Goal: Information Seeking & Learning: Compare options

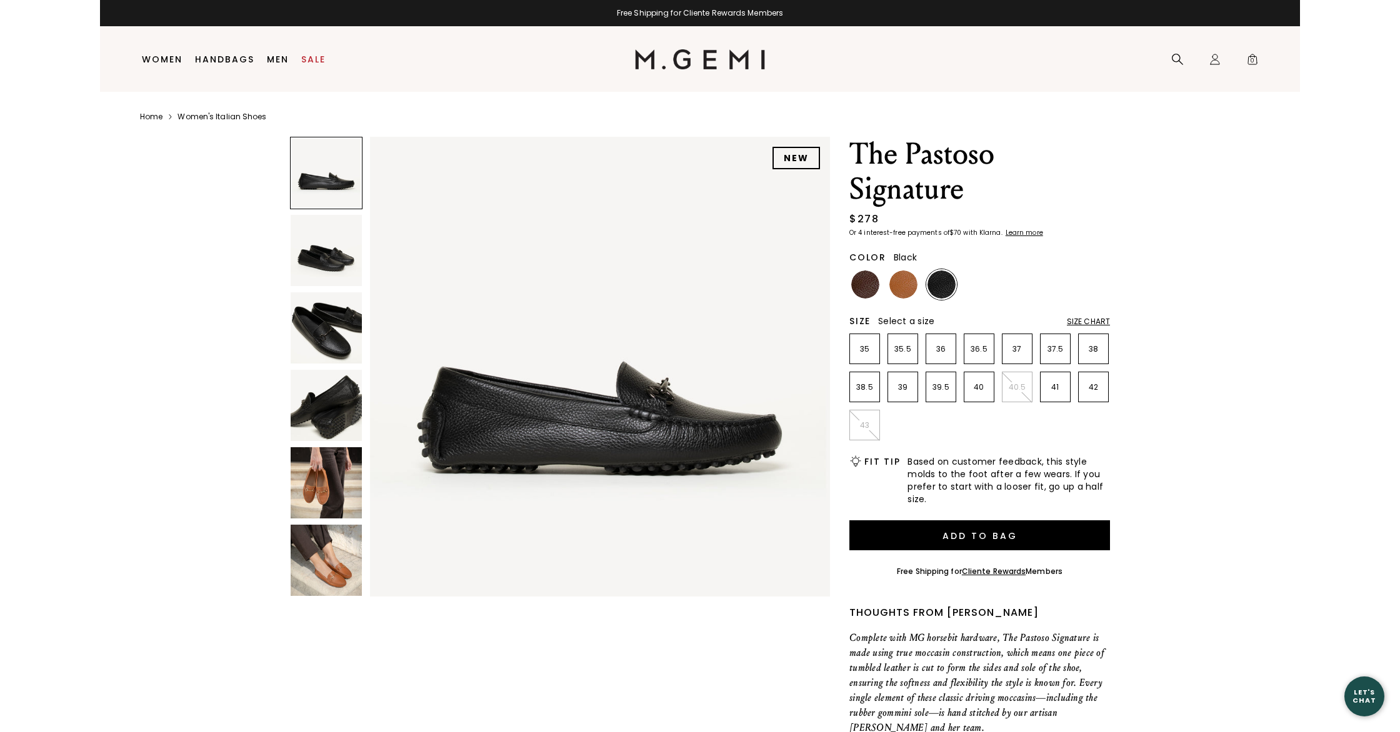
click at [334, 543] on img at bounding box center [326, 560] width 71 height 71
click at [315, 62] on link "Sale" at bounding box center [313, 59] width 24 height 10
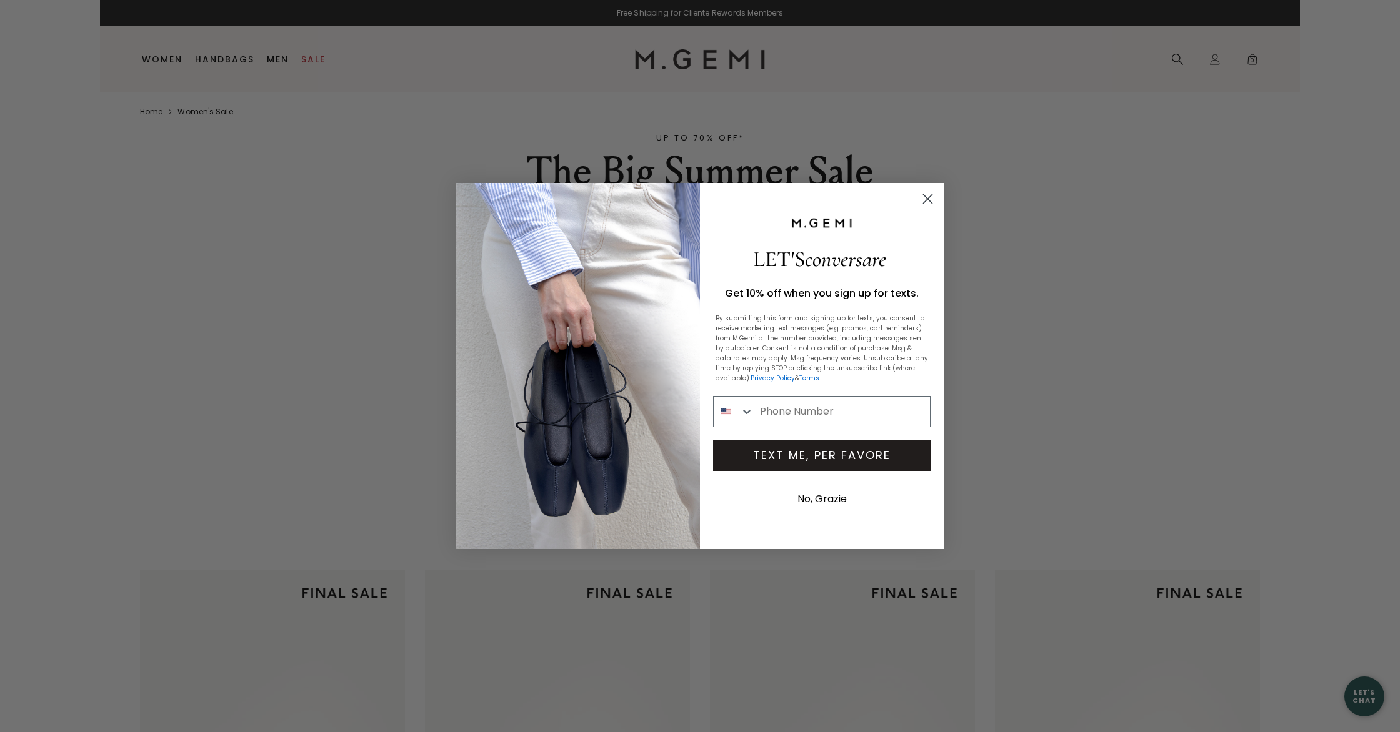
click at [925, 200] on circle "Close dialog" at bounding box center [927, 199] width 21 height 21
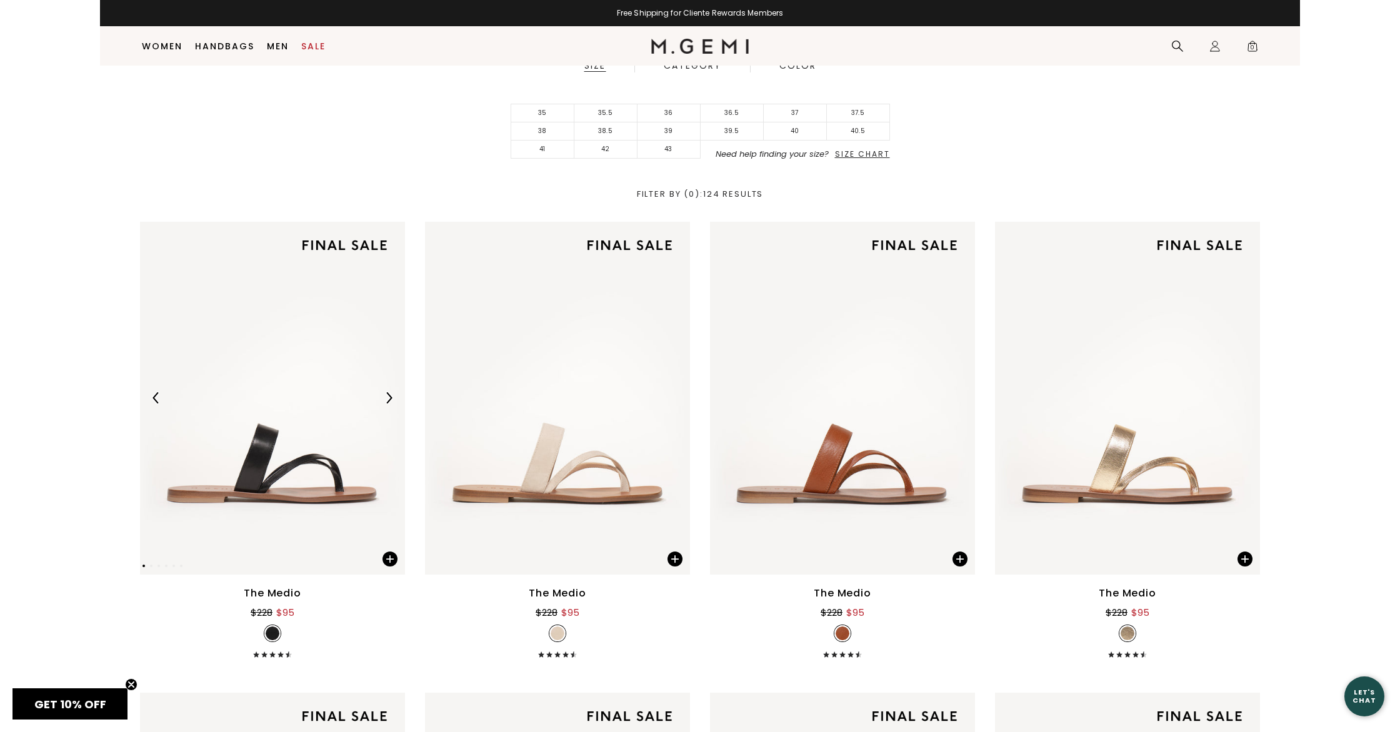
scroll to position [346, 0]
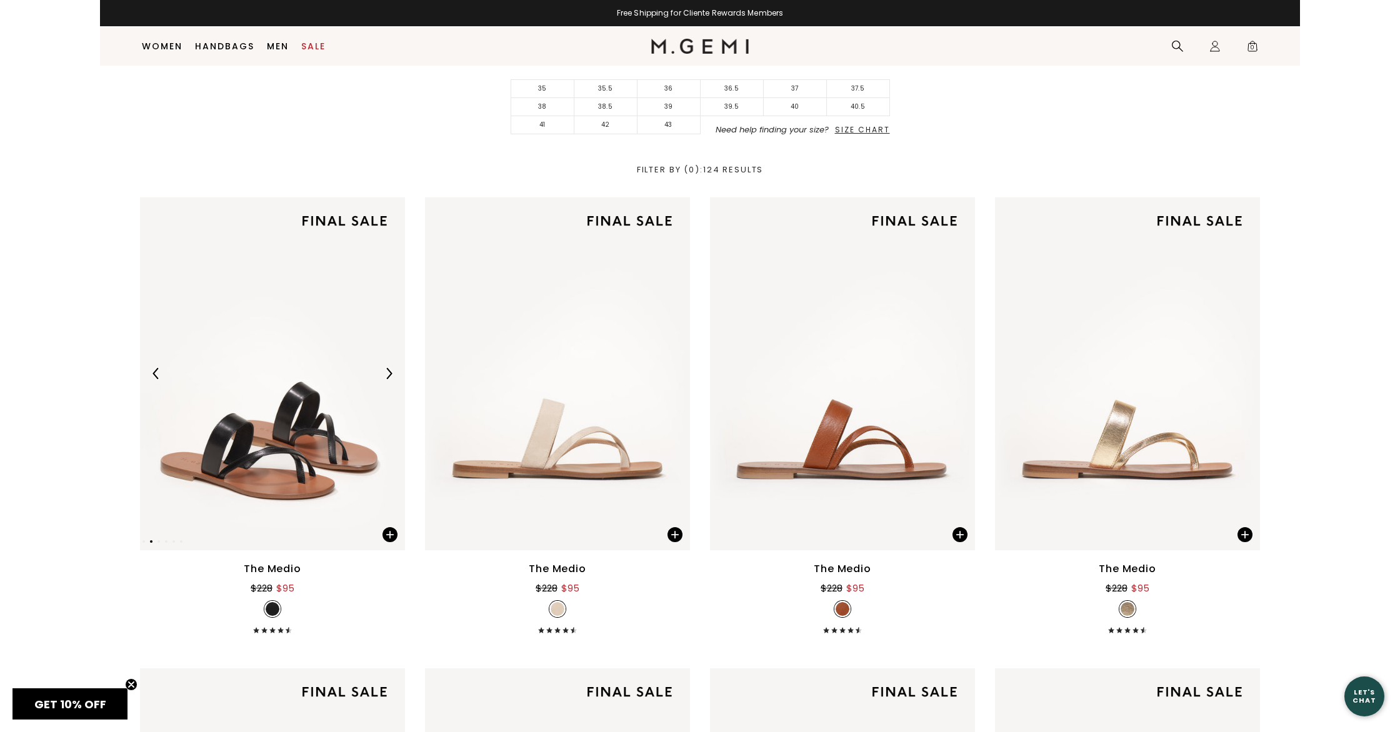
click at [362, 467] on img at bounding box center [272, 373] width 265 height 353
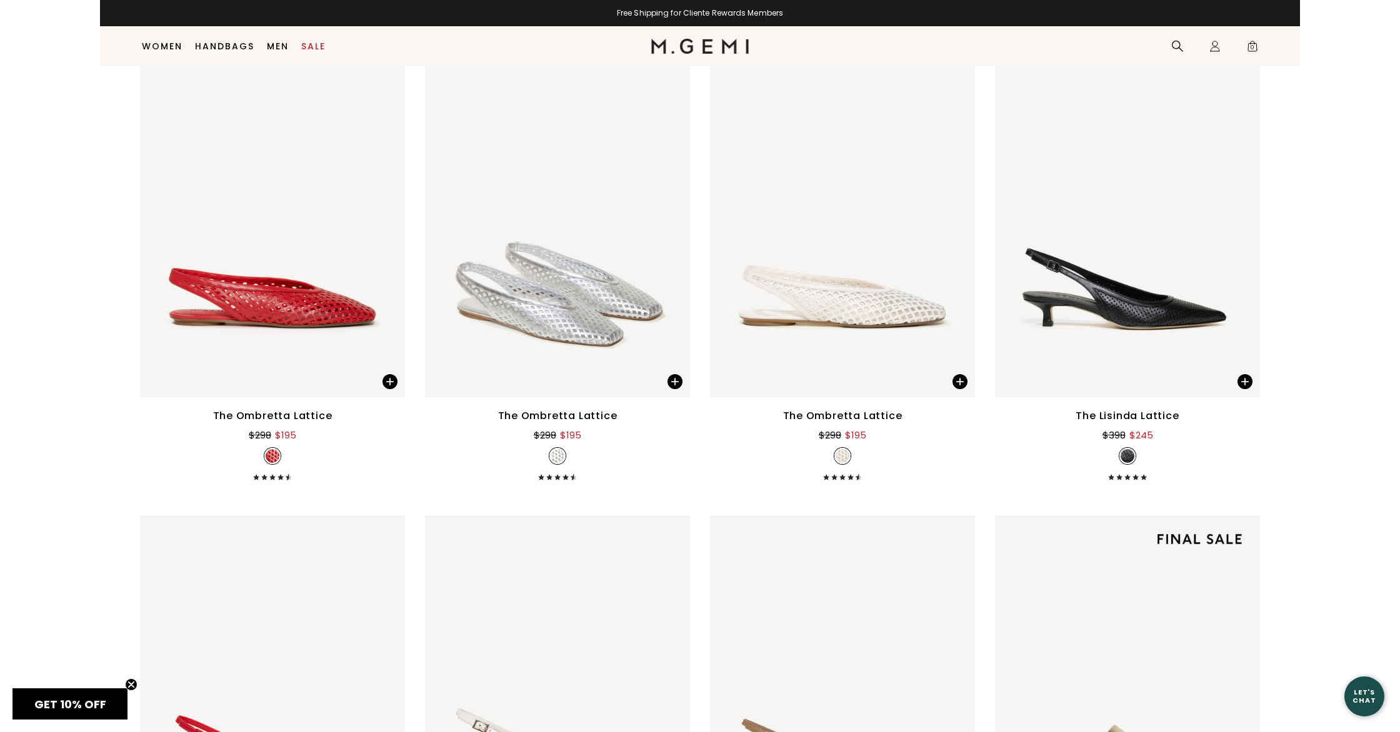
scroll to position [2413, 0]
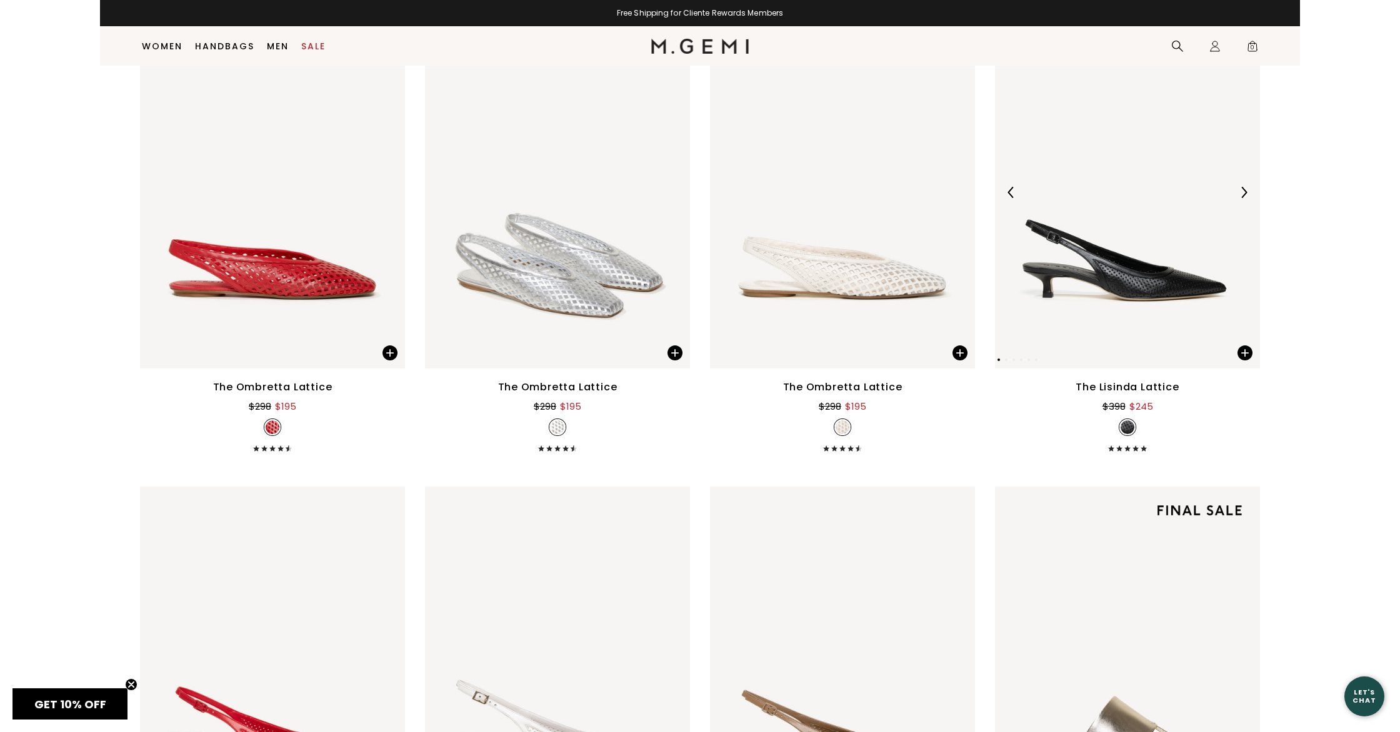
click at [1095, 296] on img at bounding box center [1127, 192] width 265 height 353
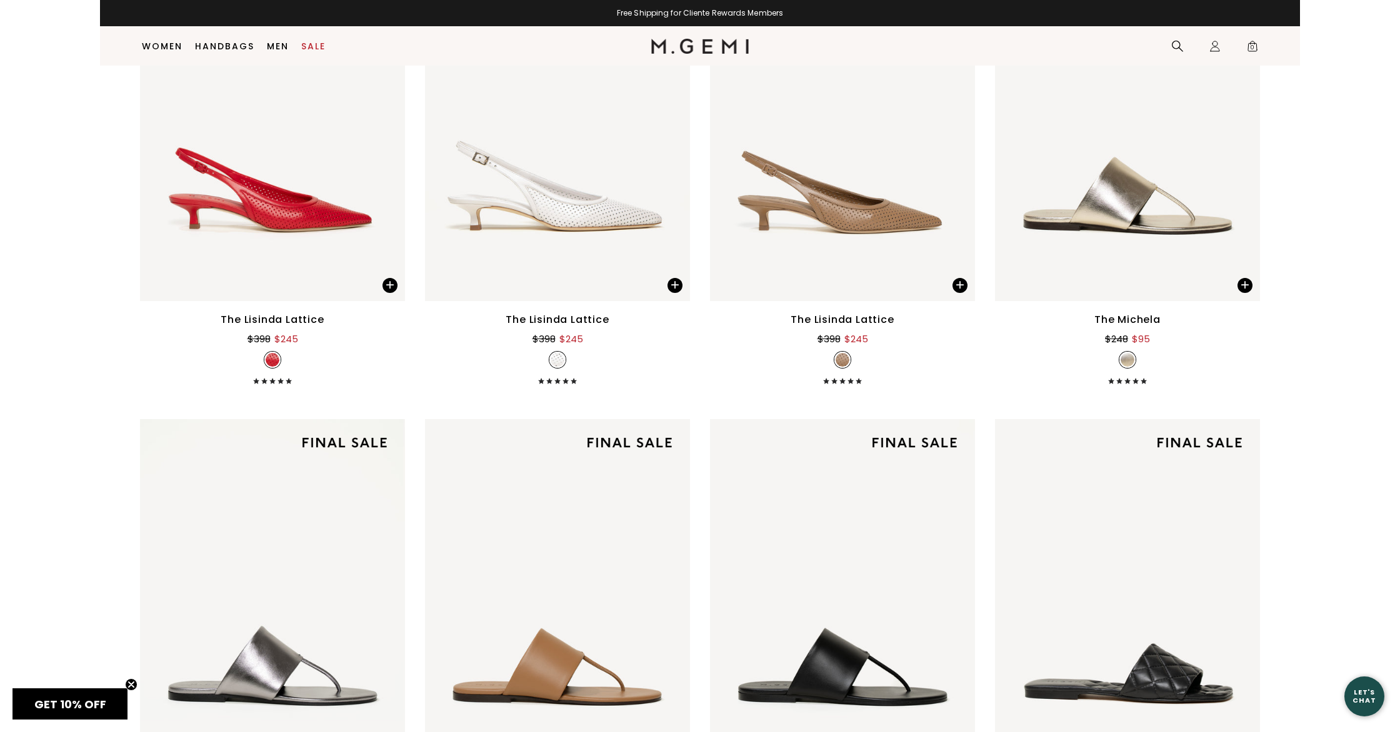
scroll to position [2953, 0]
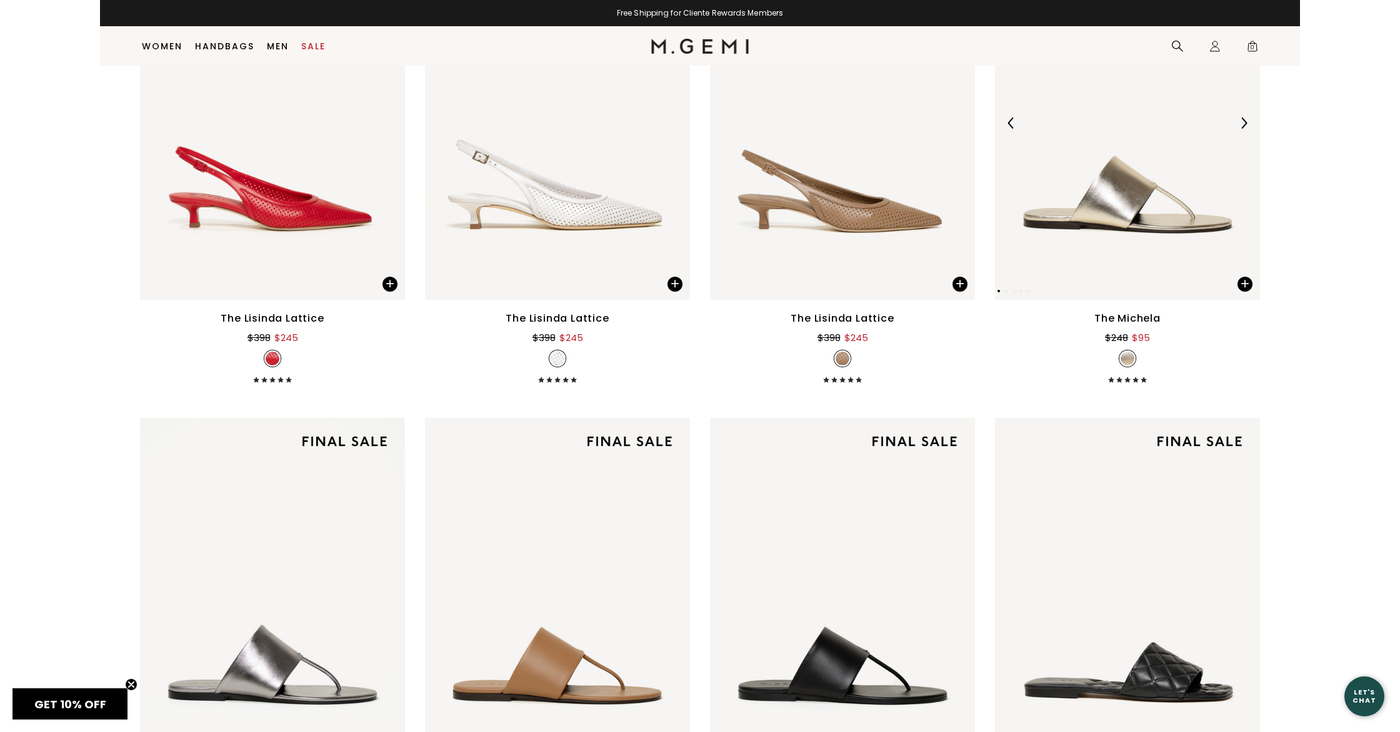
click at [1119, 240] on img at bounding box center [1127, 122] width 265 height 353
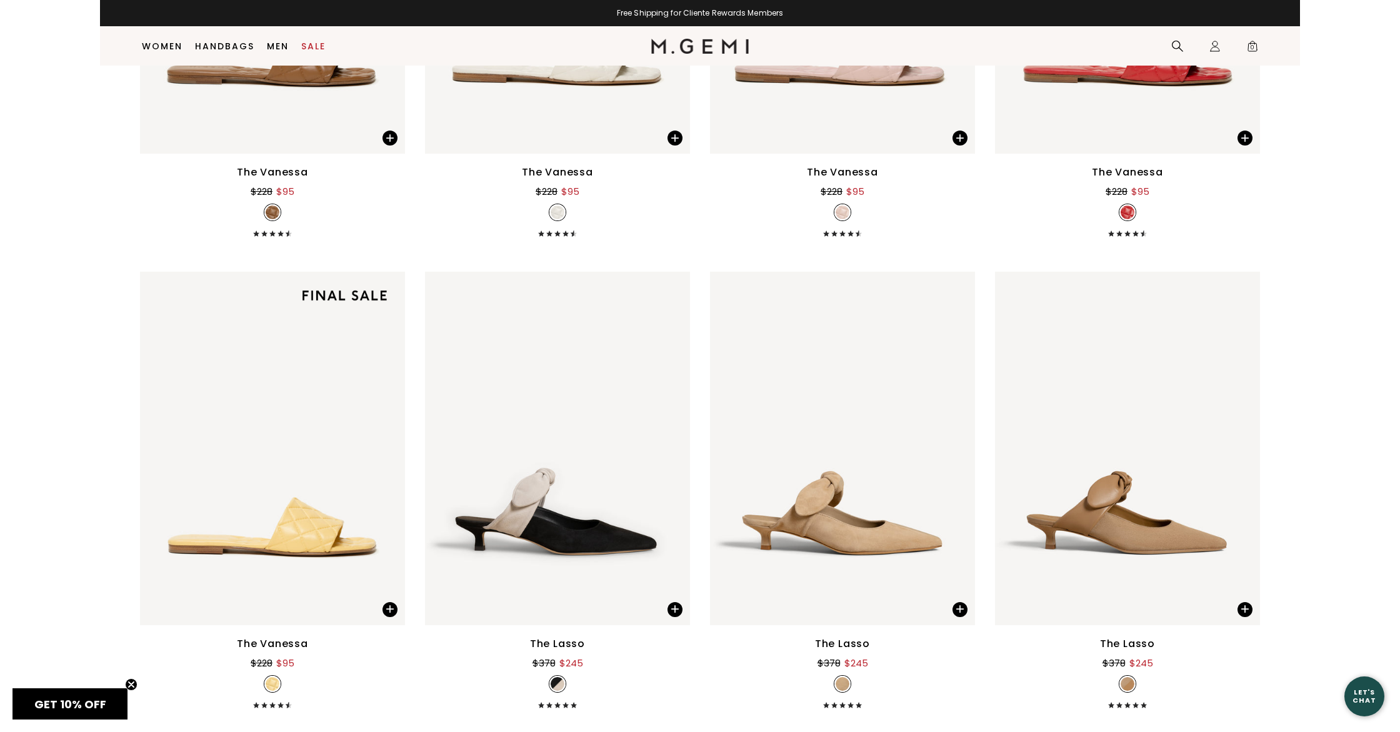
scroll to position [4040, 0]
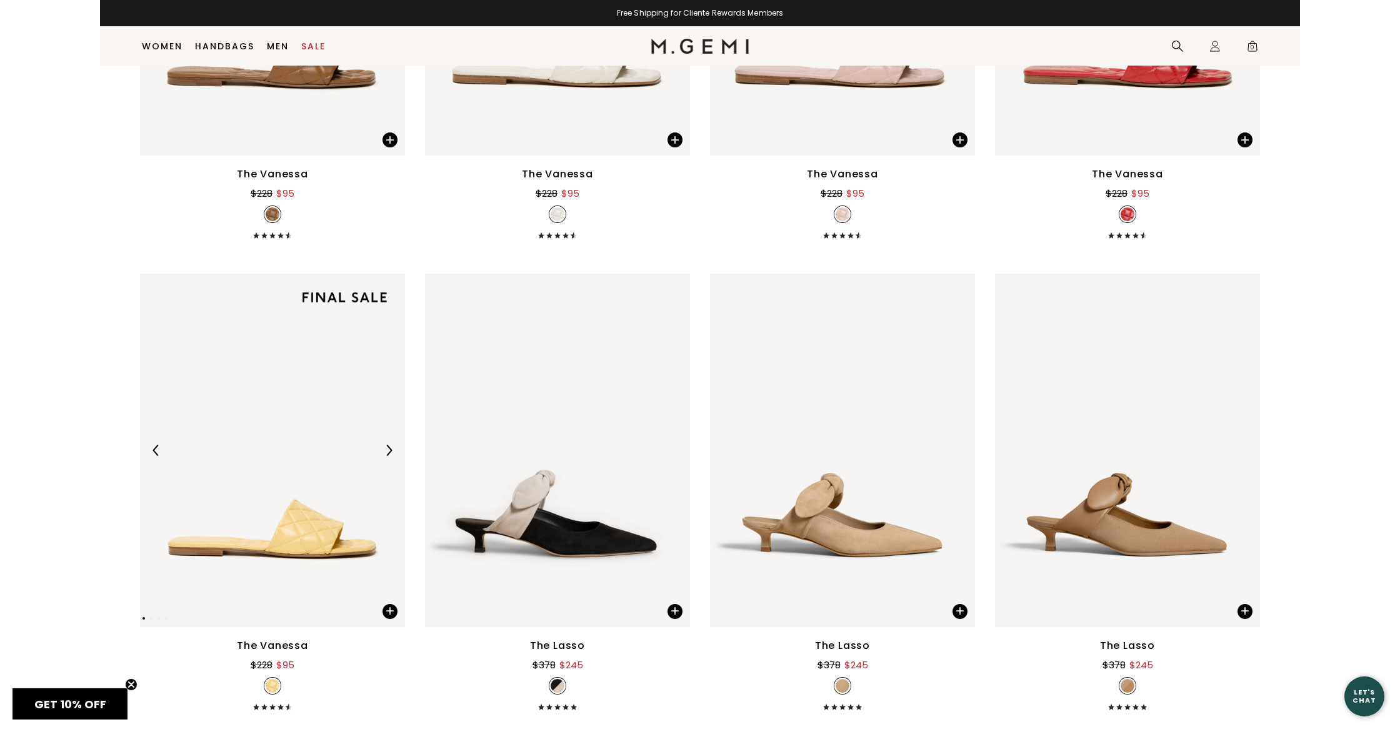
click at [251, 537] on img at bounding box center [272, 450] width 265 height 353
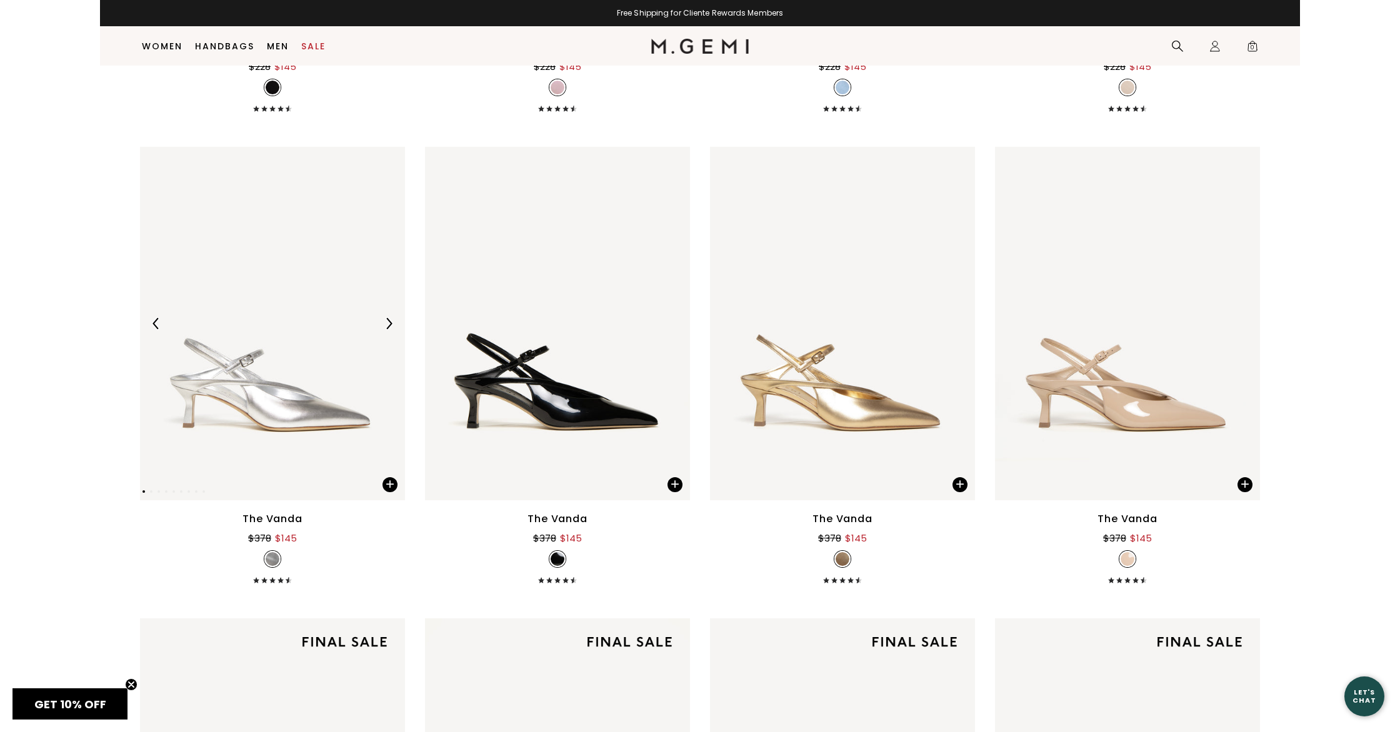
scroll to position [5584, 0]
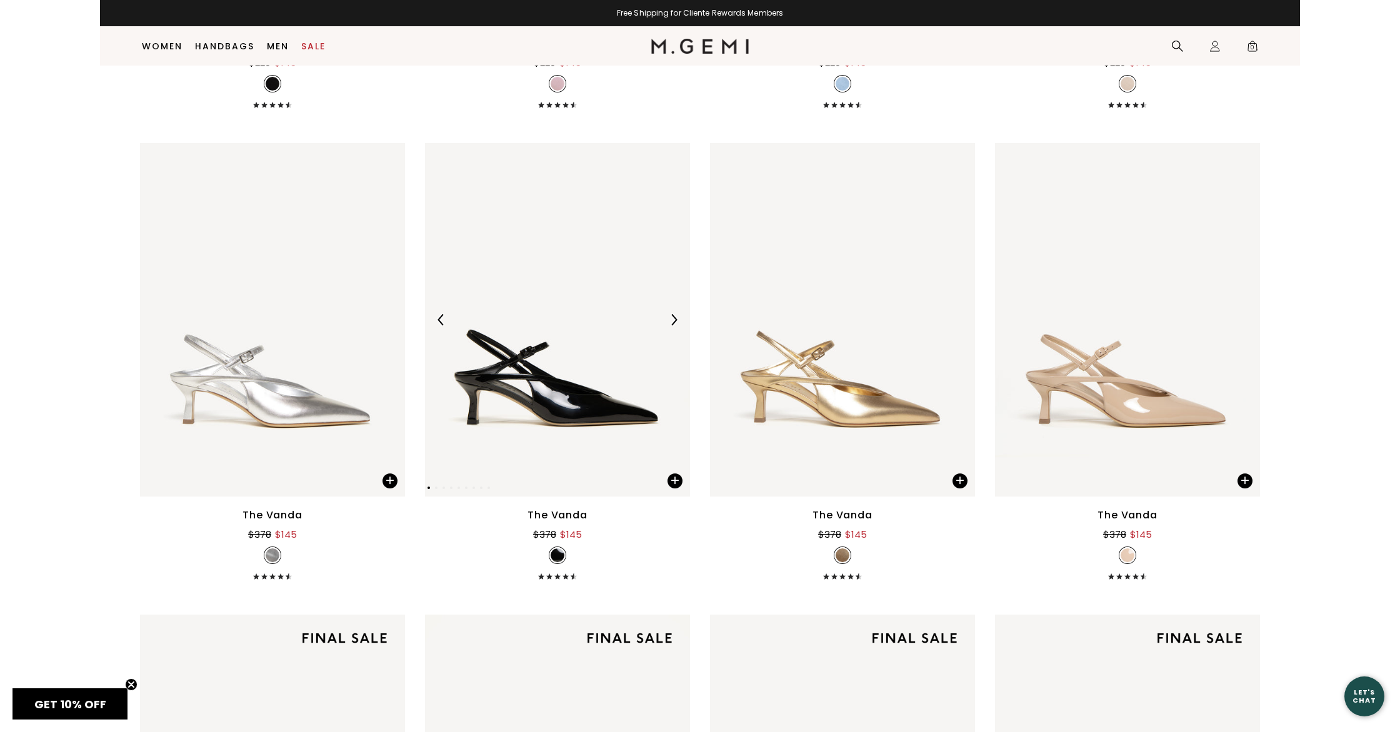
click at [559, 397] on img at bounding box center [557, 319] width 265 height 353
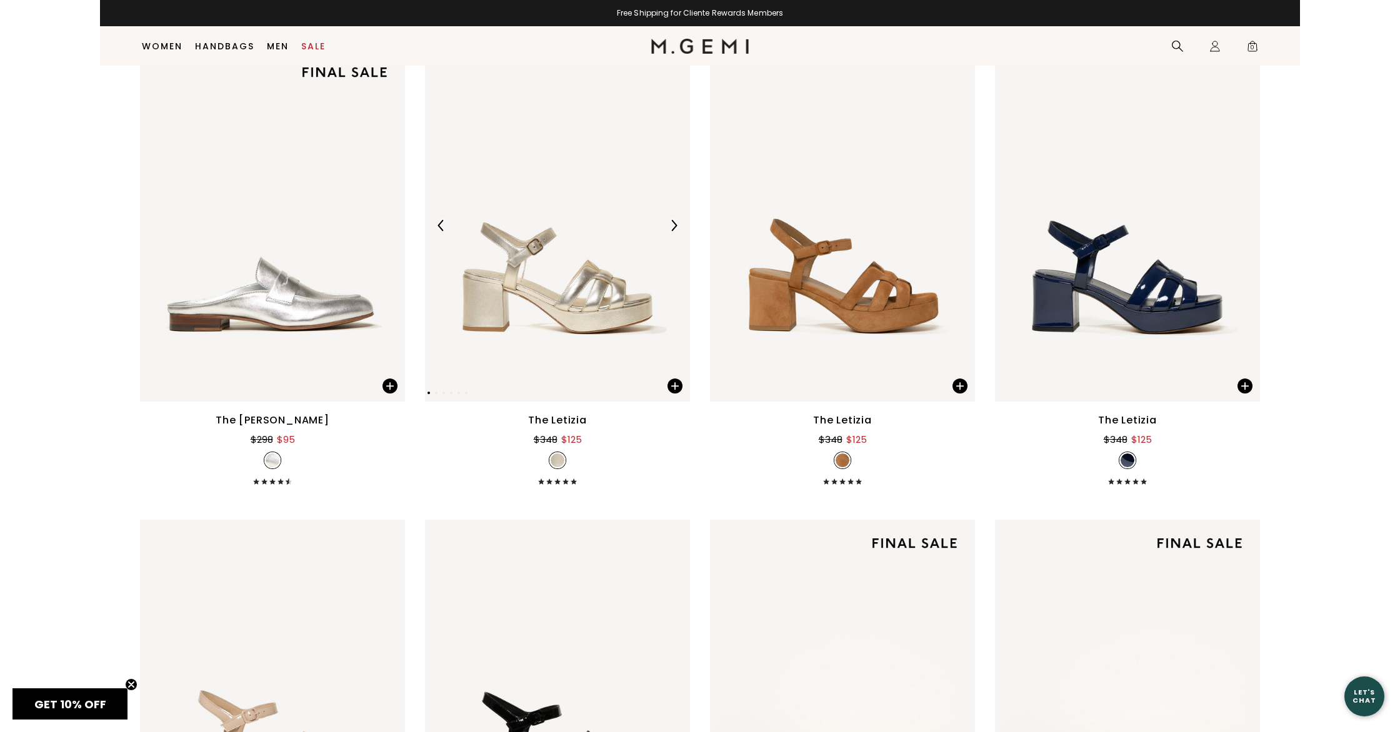
scroll to position [6622, 0]
click at [1111, 293] on img at bounding box center [1127, 224] width 265 height 353
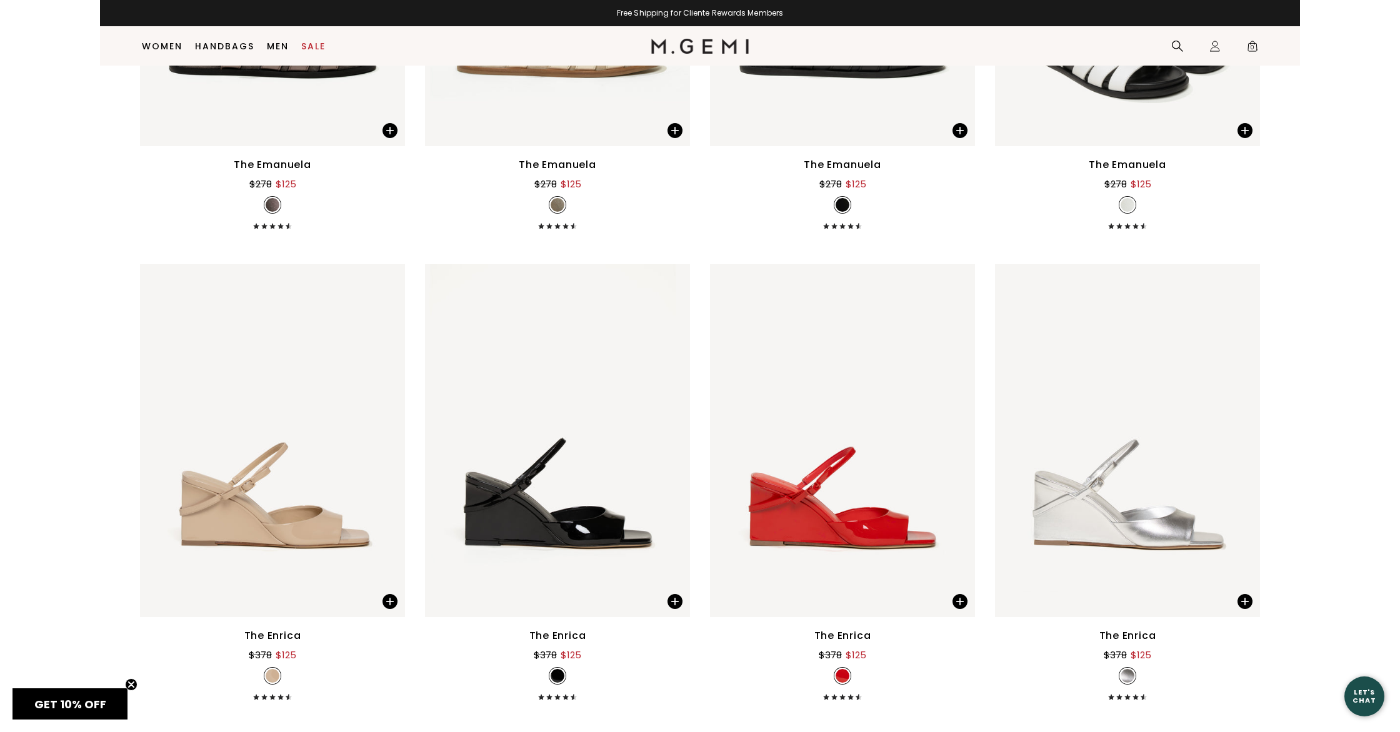
scroll to position [9707, 0]
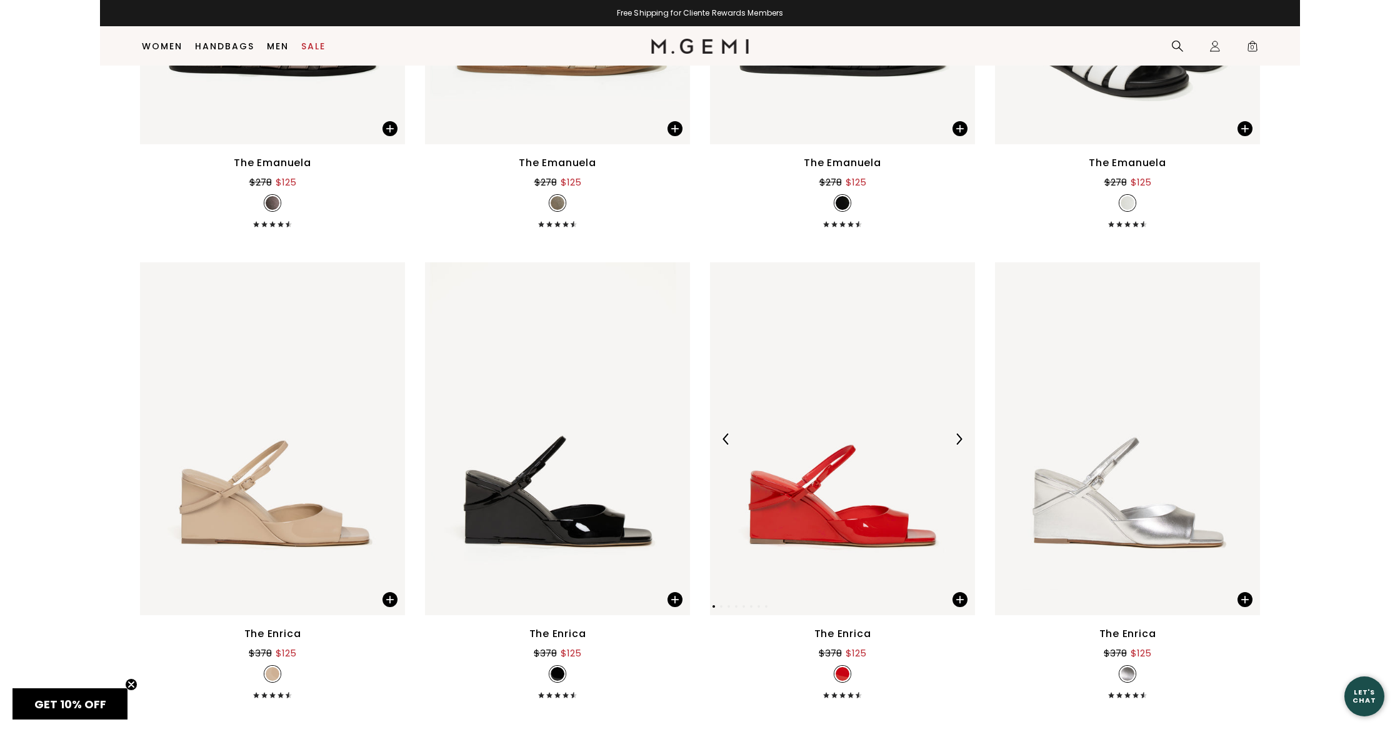
click at [807, 536] on img at bounding box center [842, 438] width 265 height 353
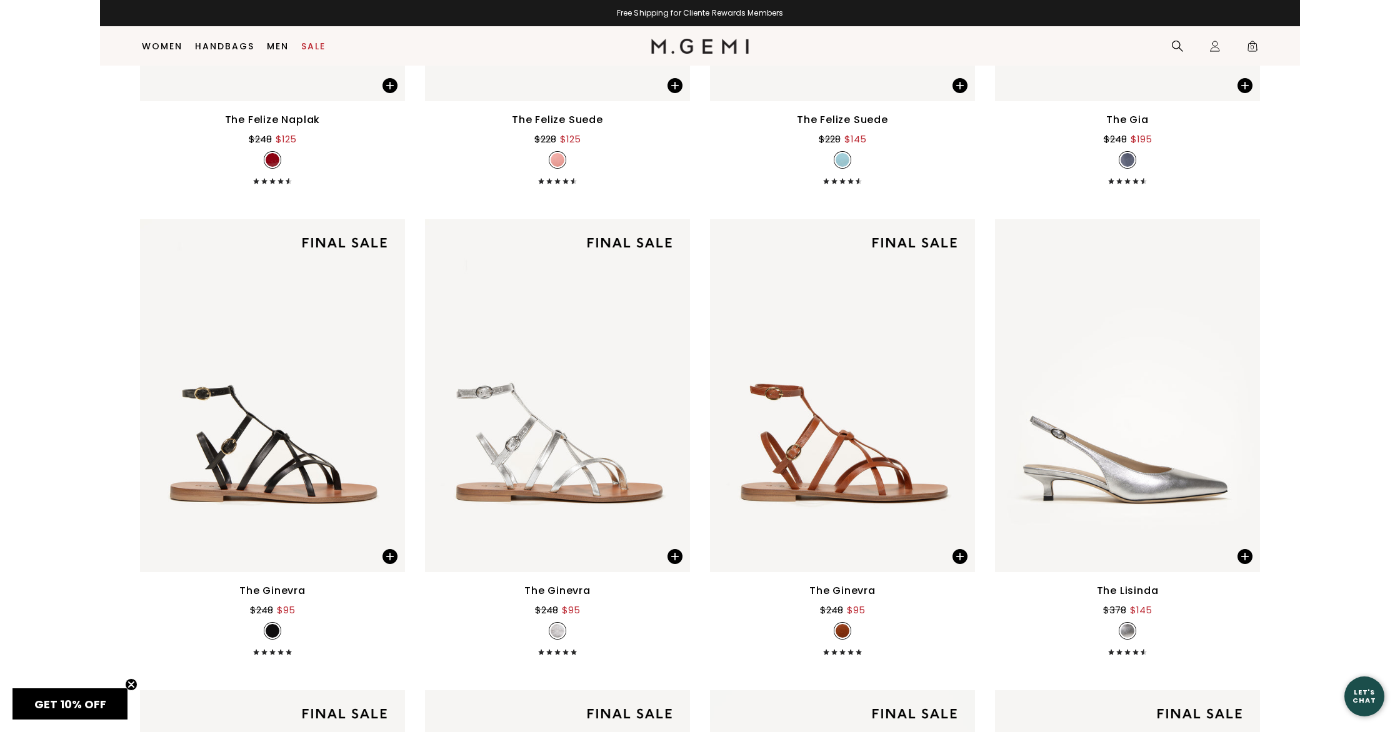
scroll to position [10708, 0]
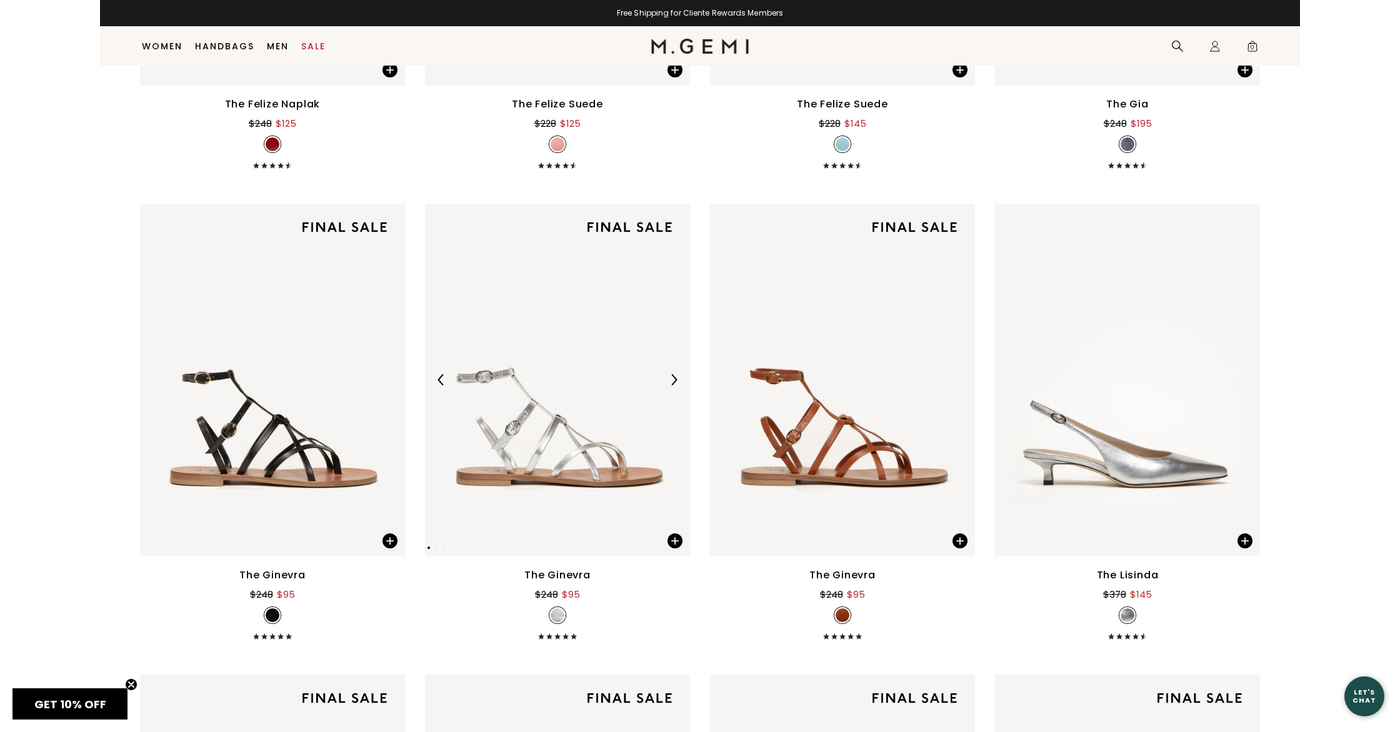
click at [515, 432] on img at bounding box center [557, 380] width 265 height 353
click at [573, 451] on img at bounding box center [557, 380] width 265 height 353
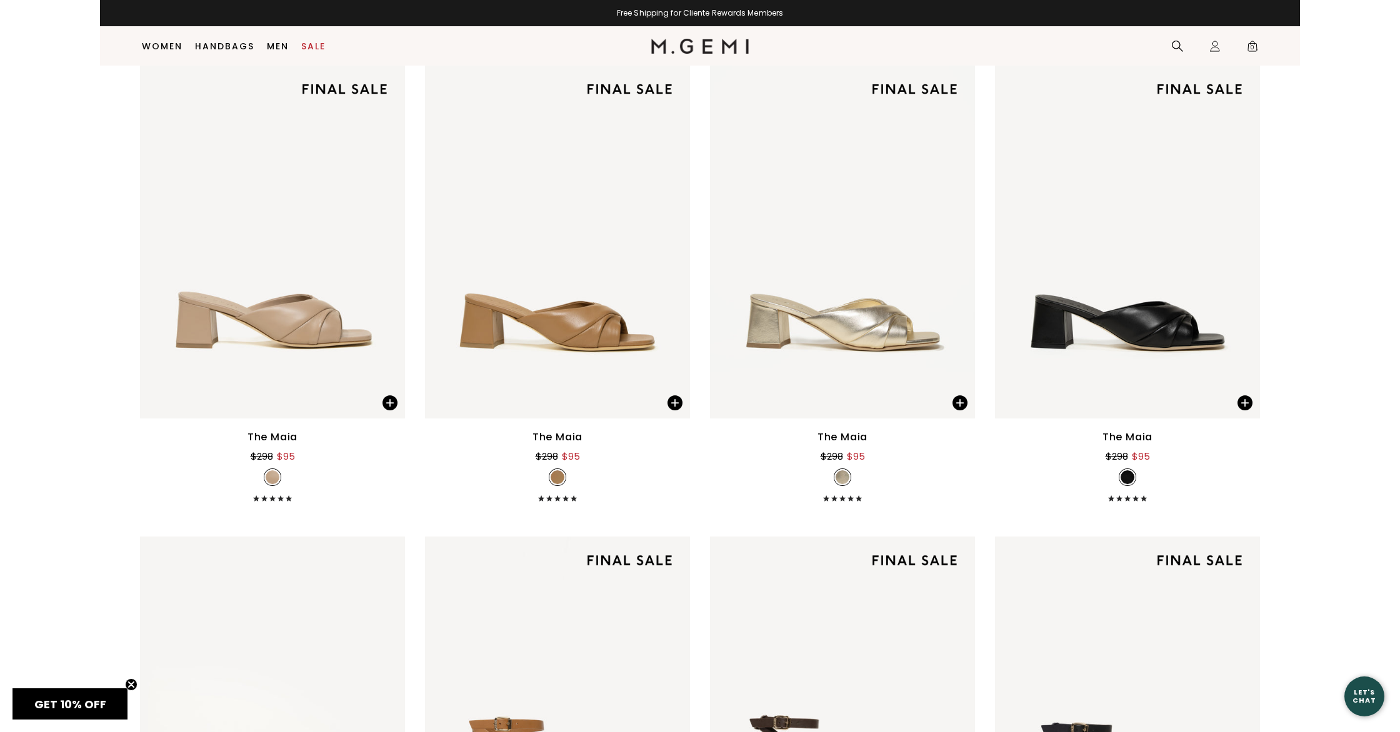
scroll to position [11338, 0]
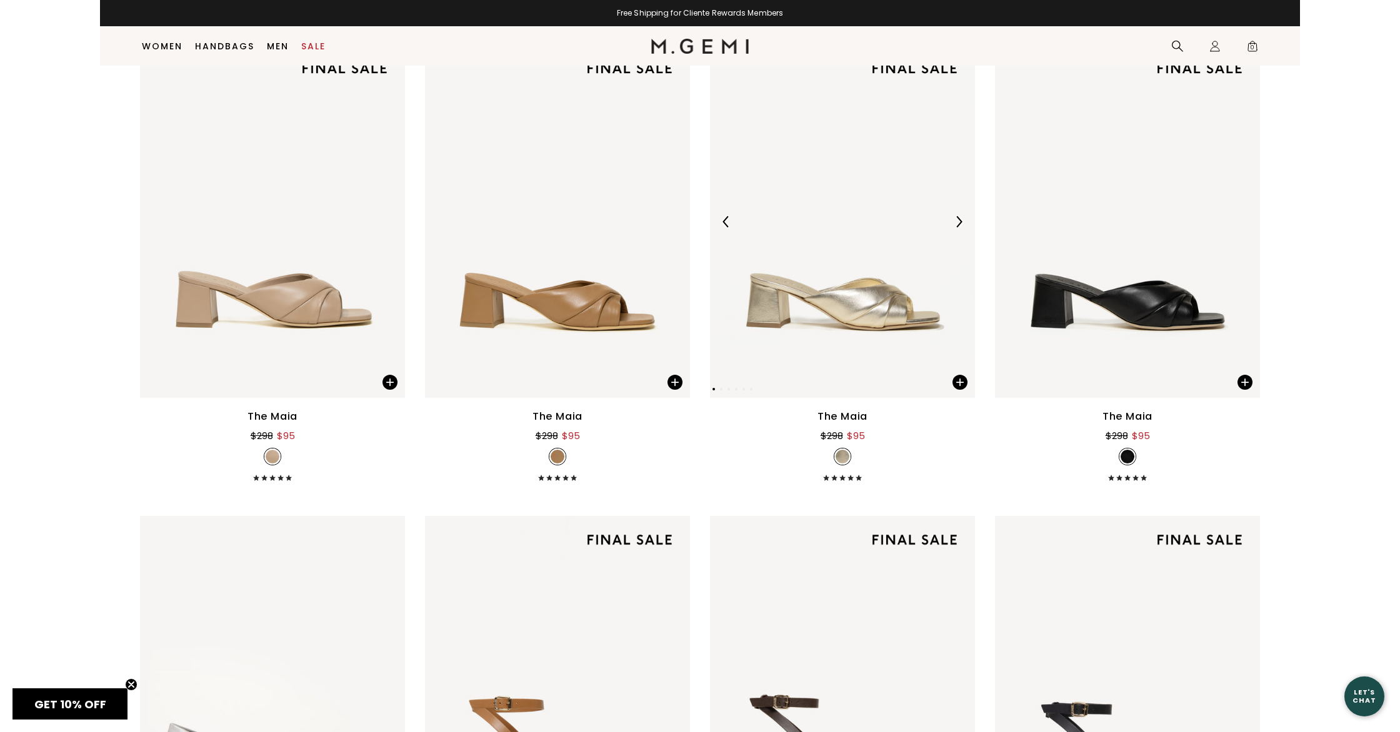
click at [854, 309] on img at bounding box center [842, 221] width 265 height 353
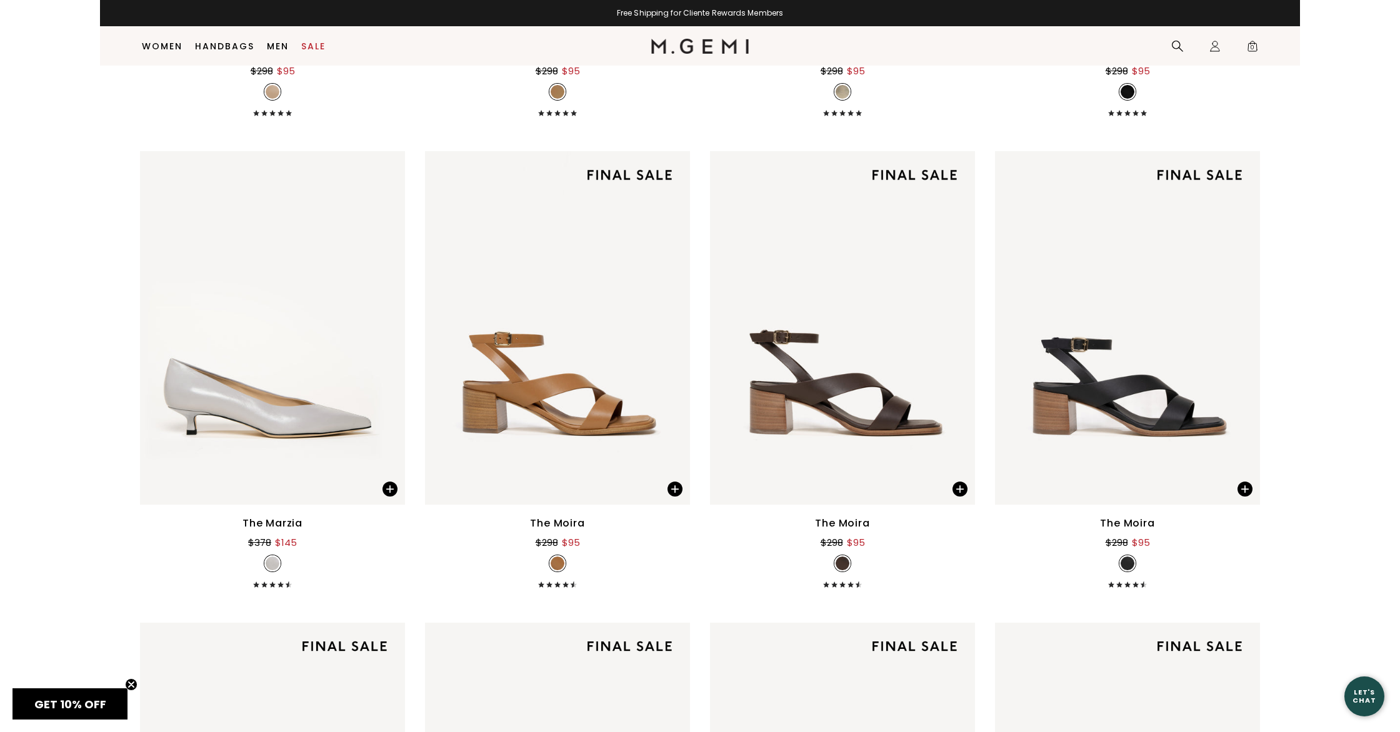
scroll to position [11713, 0]
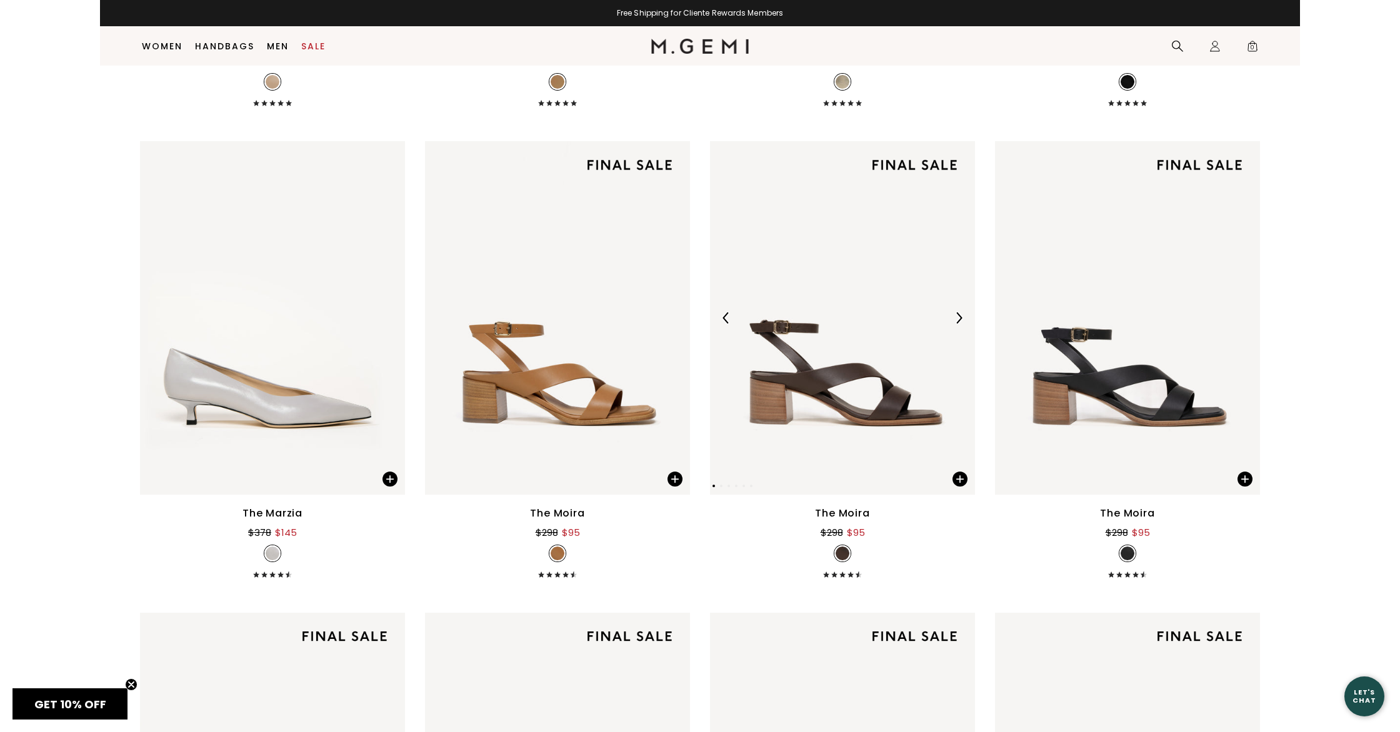
click at [831, 399] on img at bounding box center [842, 317] width 265 height 353
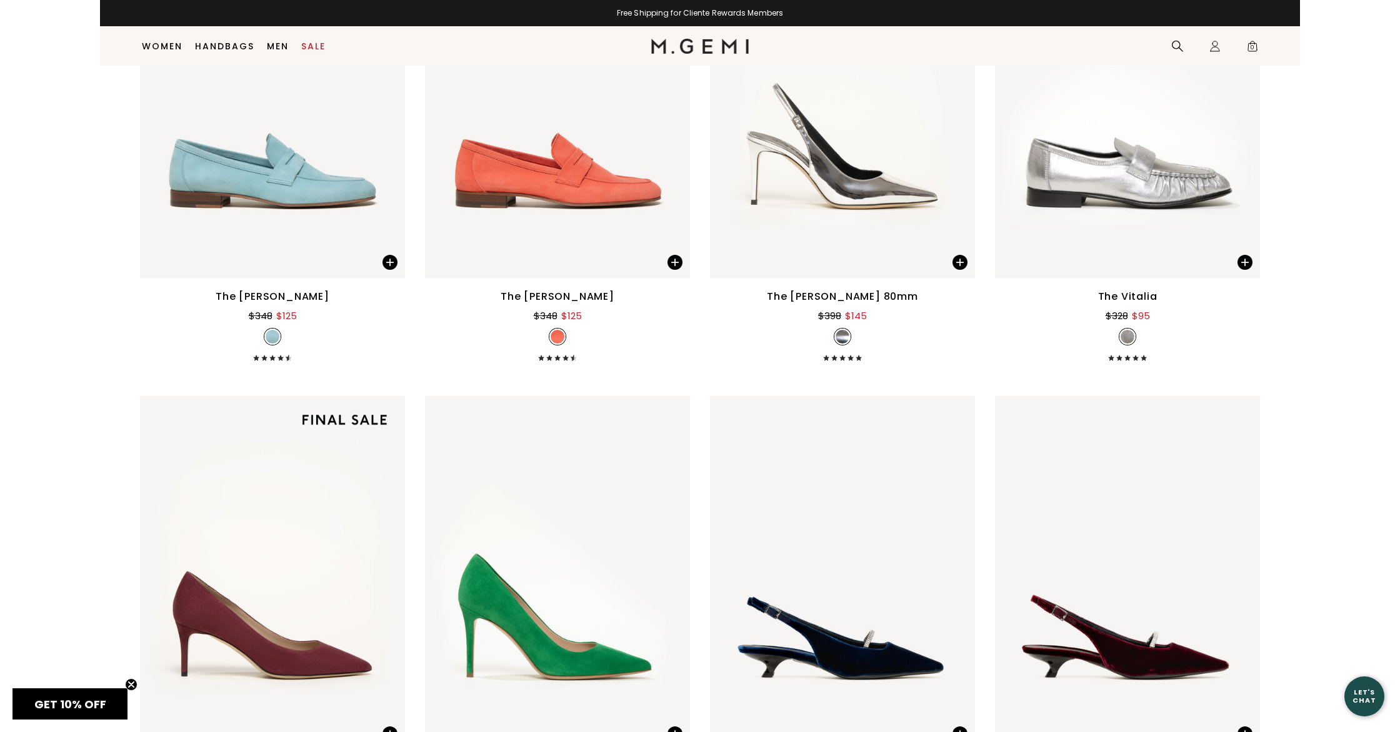
scroll to position [12862, 0]
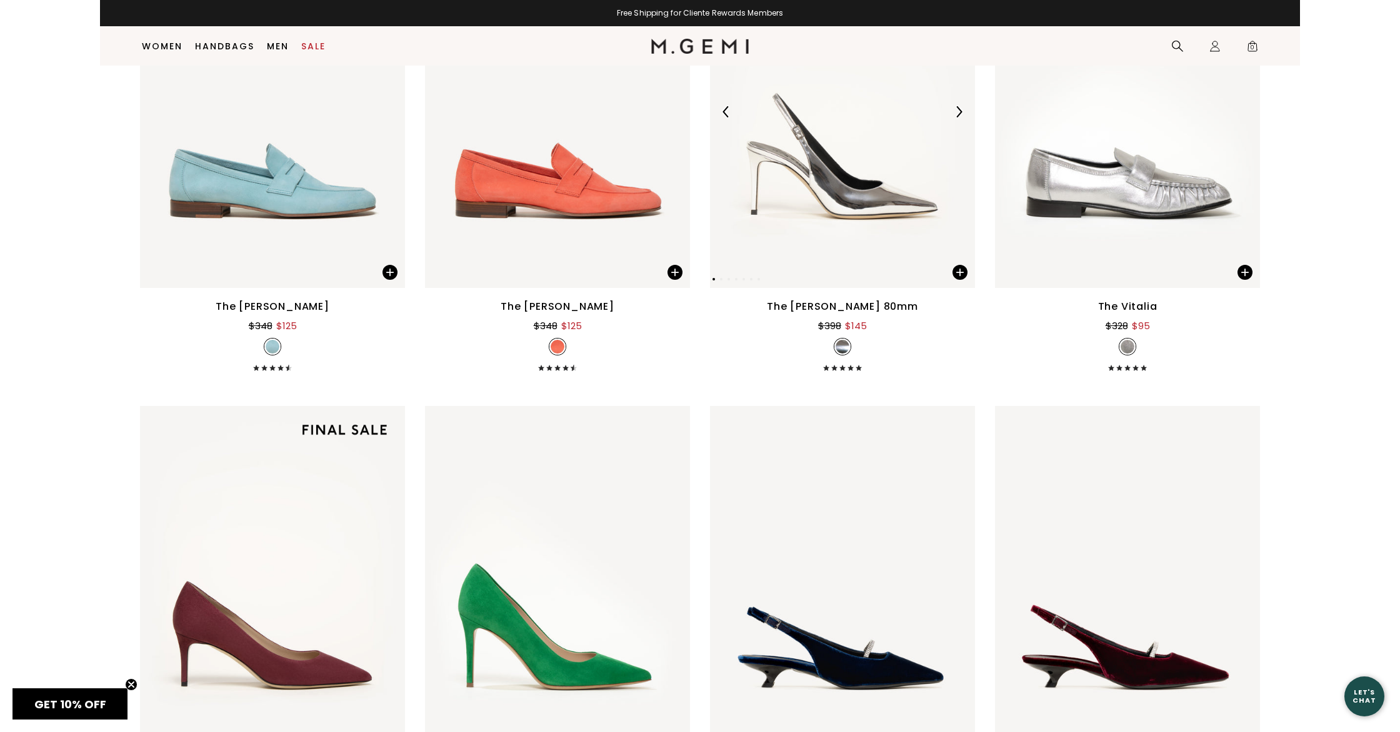
click at [812, 209] on img at bounding box center [842, 111] width 265 height 353
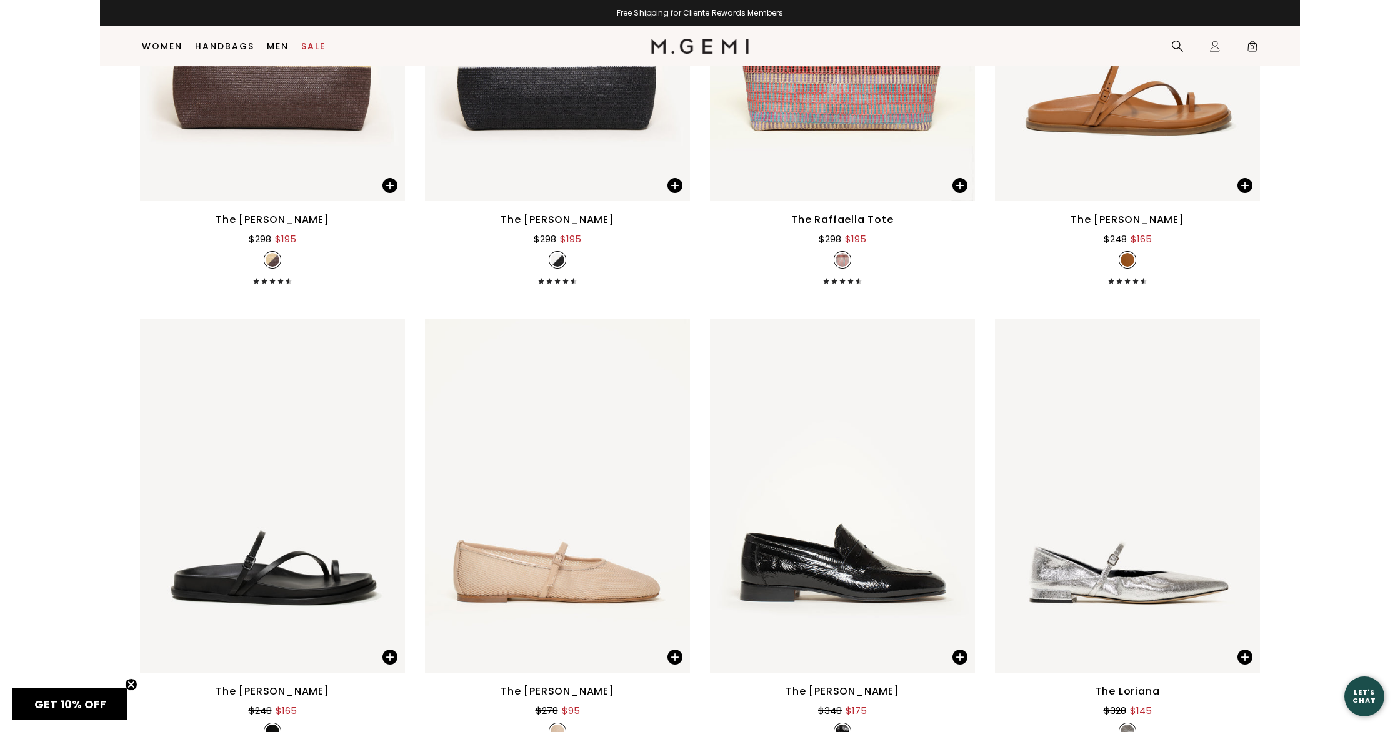
scroll to position [14366, 0]
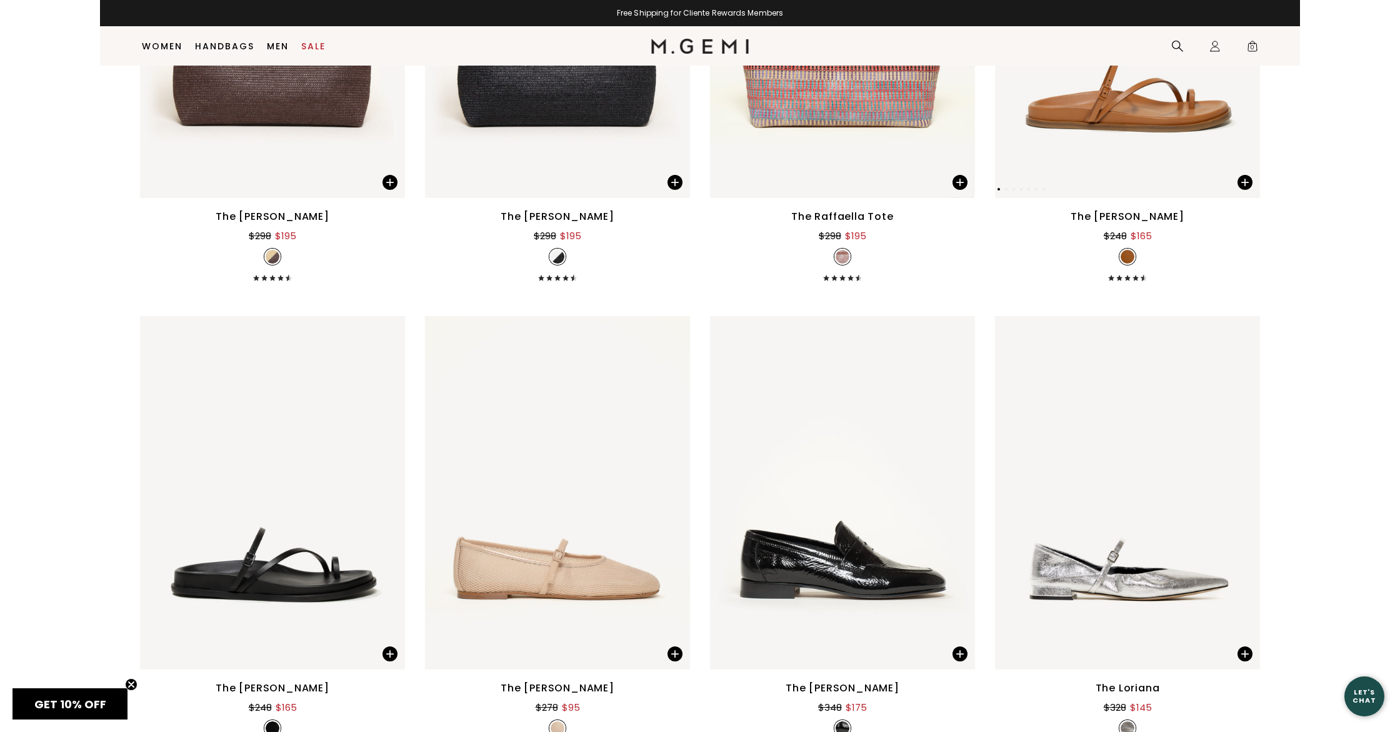
click at [1103, 121] on img at bounding box center [1127, 21] width 265 height 353
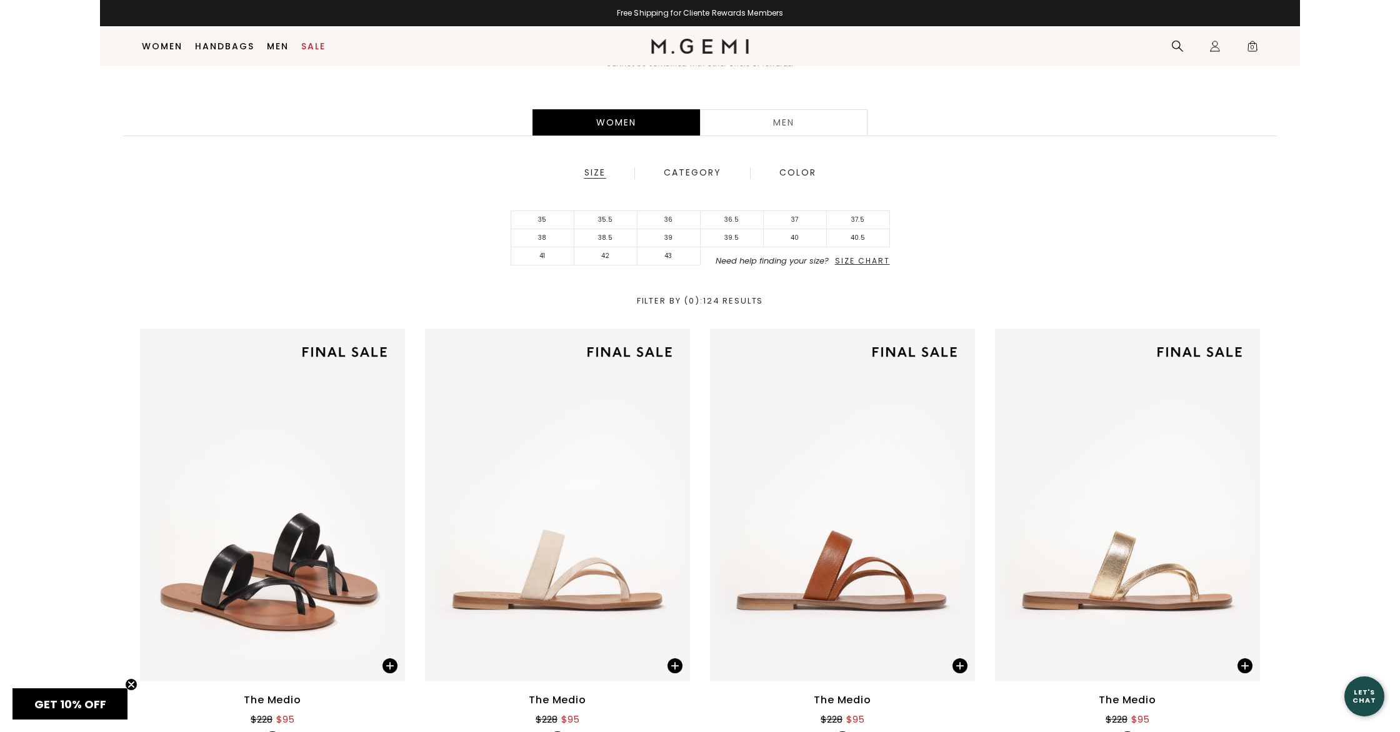
scroll to position [0, 0]
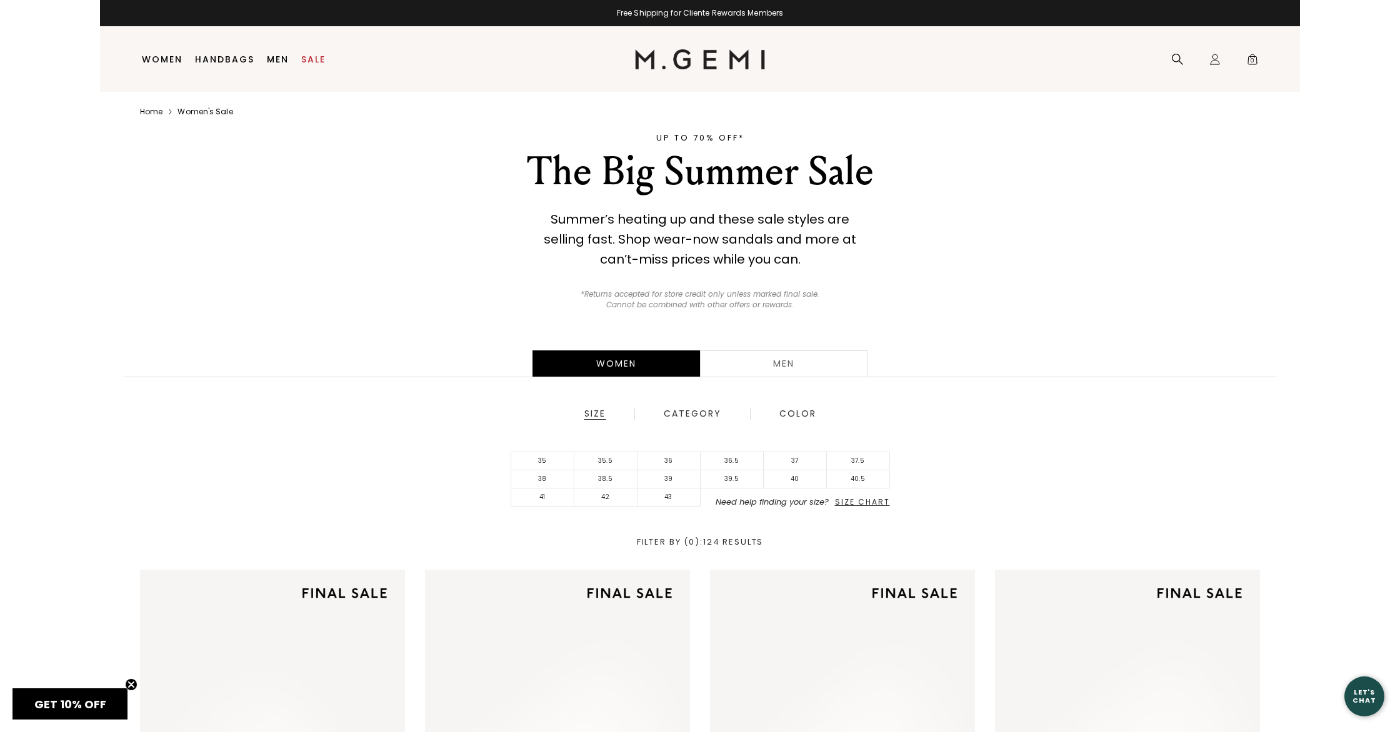
click at [772, 355] on div "Men" at bounding box center [783, 364] width 167 height 26
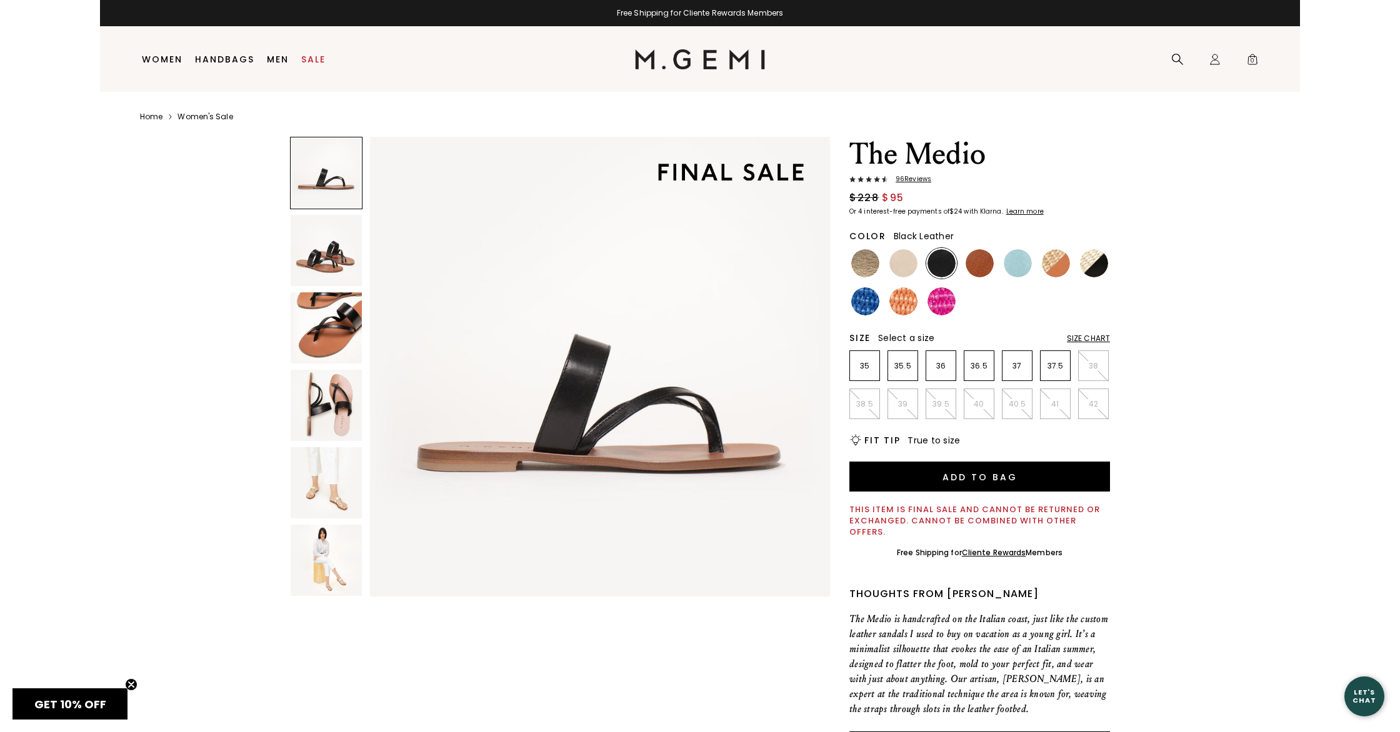
click at [321, 483] on img at bounding box center [326, 482] width 71 height 71
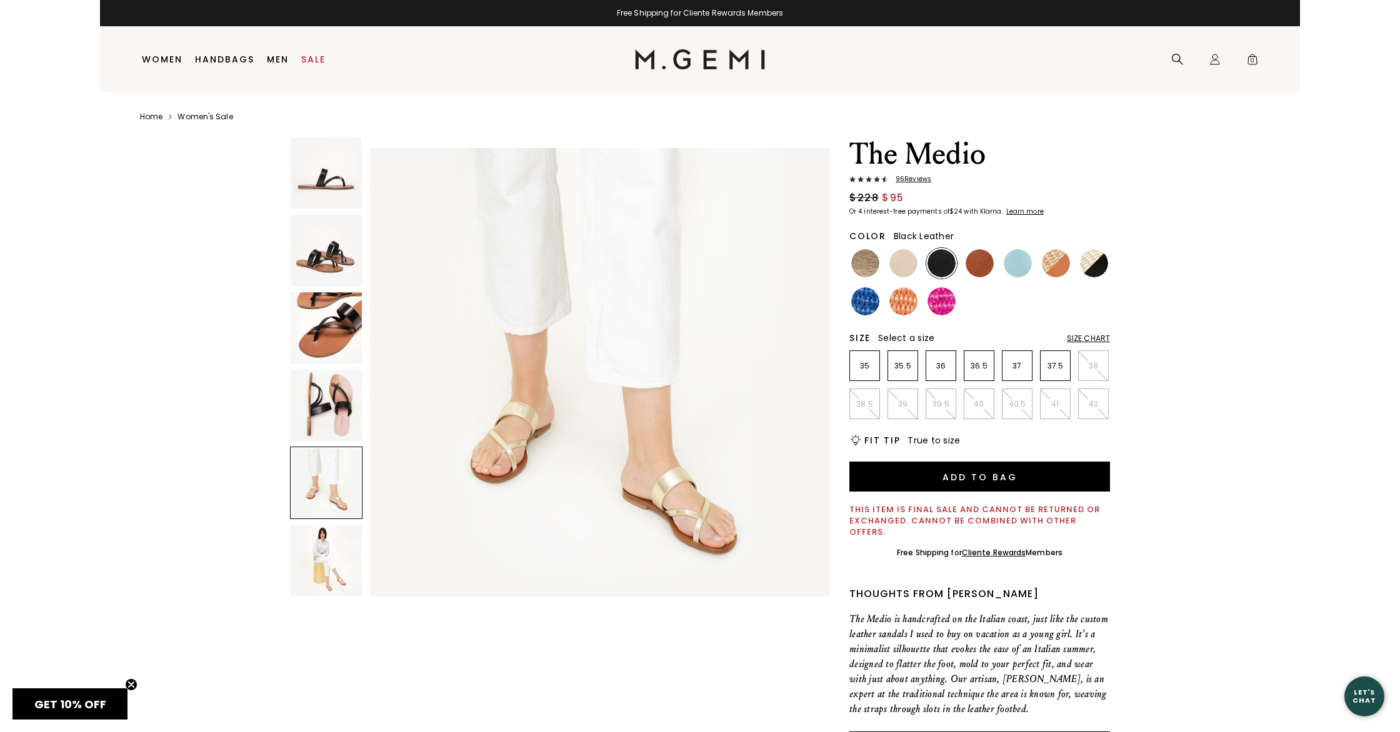
scroll to position [1889, 0]
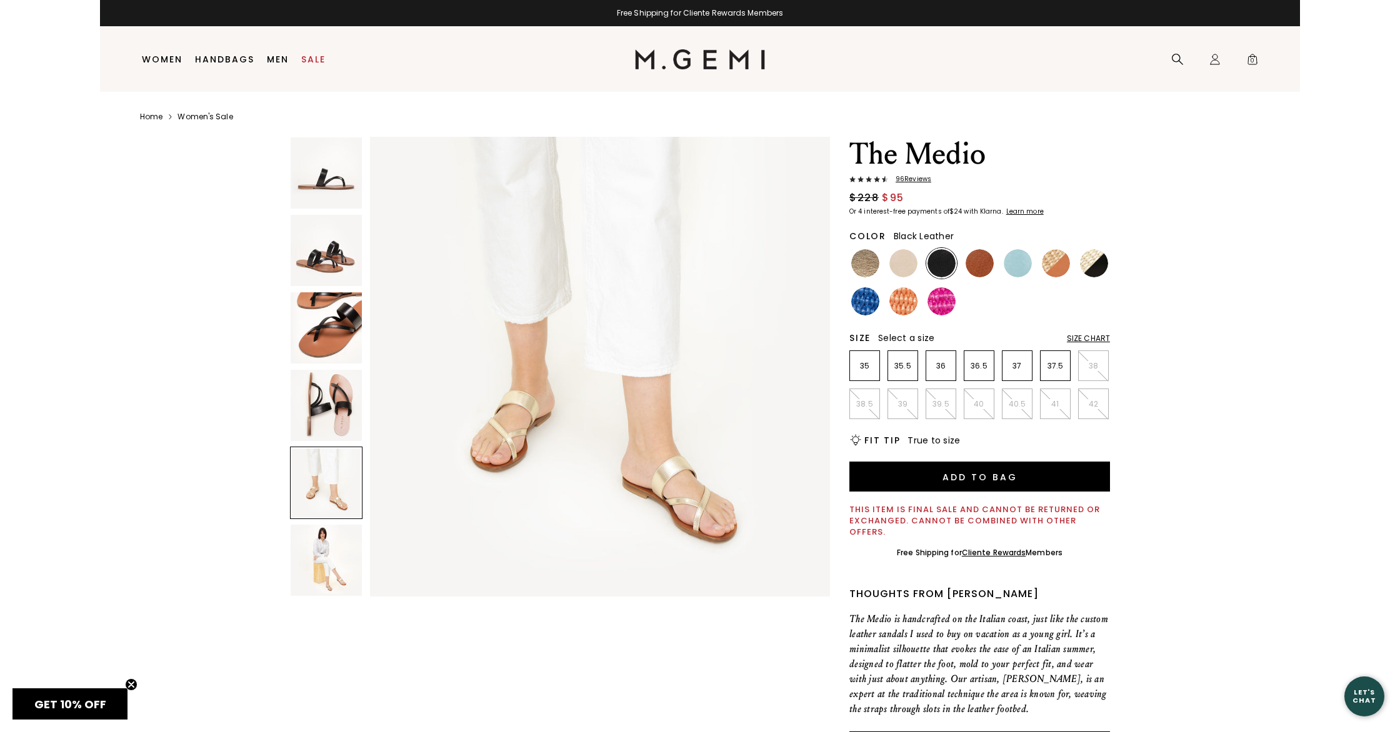
click at [326, 546] on img at bounding box center [326, 560] width 71 height 71
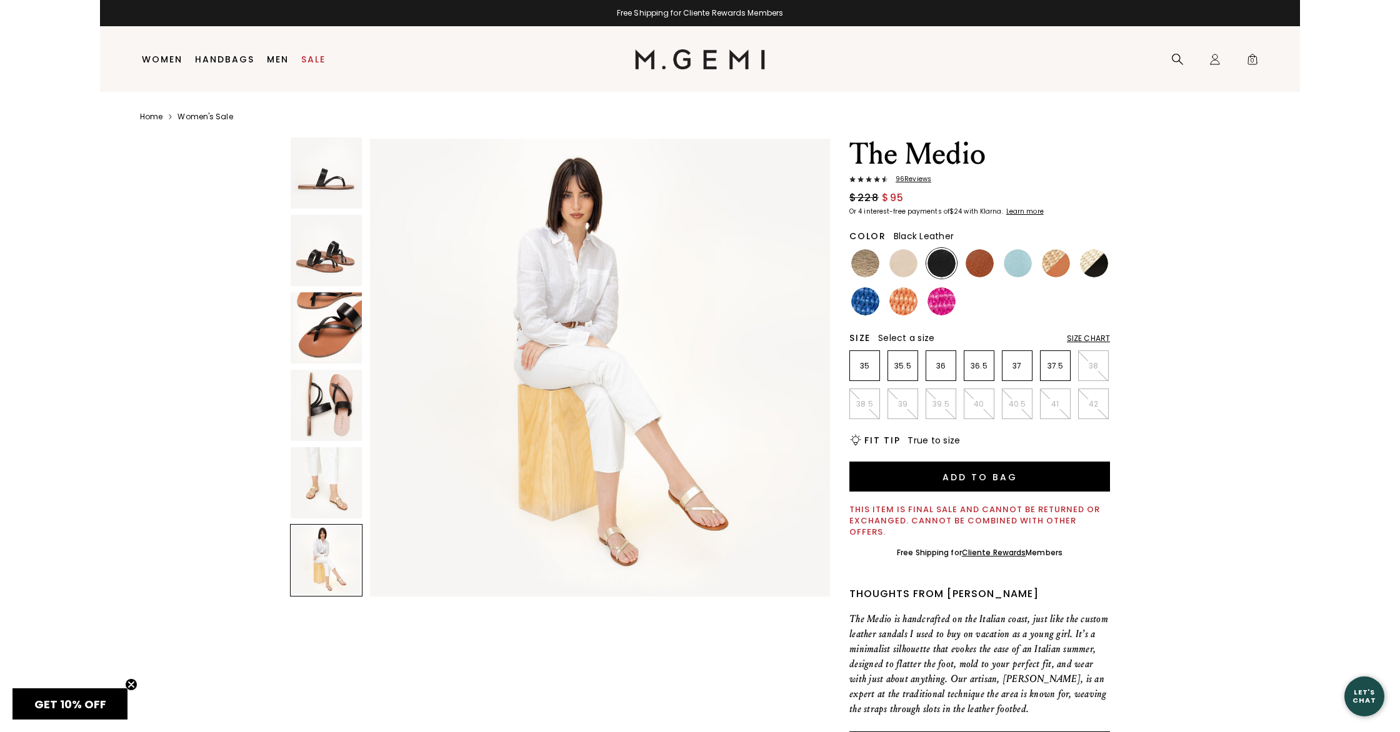
scroll to position [2362, 0]
click at [630, 559] on img at bounding box center [600, 367] width 460 height 460
click at [322, 505] on img at bounding box center [326, 482] width 71 height 71
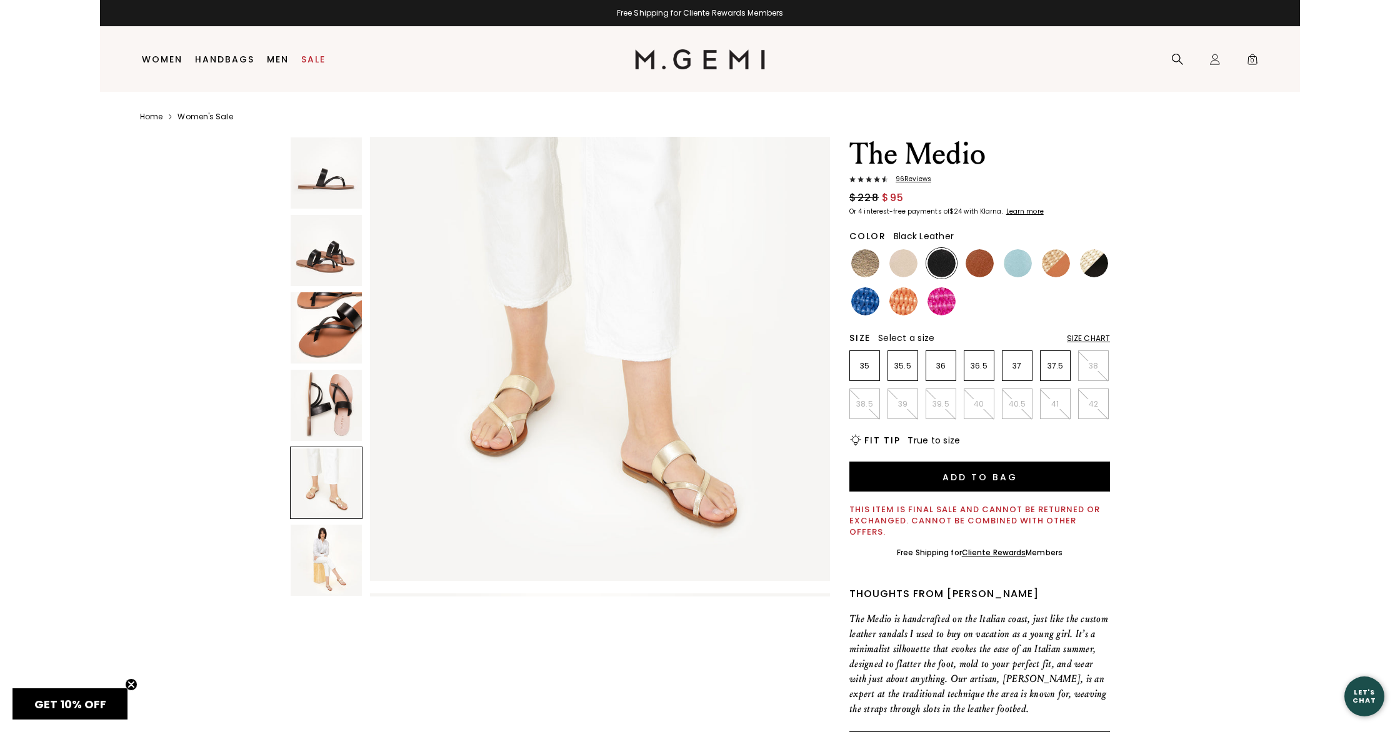
scroll to position [1889, 0]
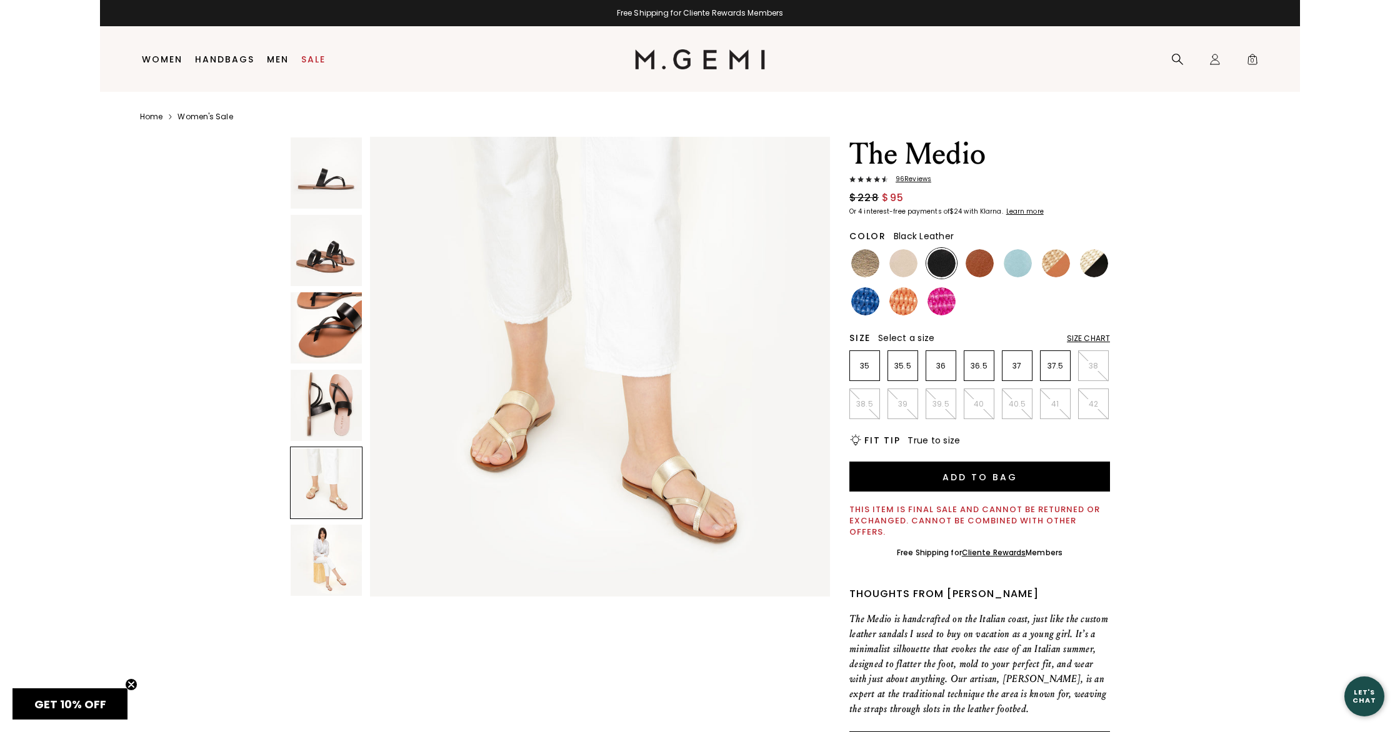
click at [337, 568] on img at bounding box center [326, 560] width 71 height 71
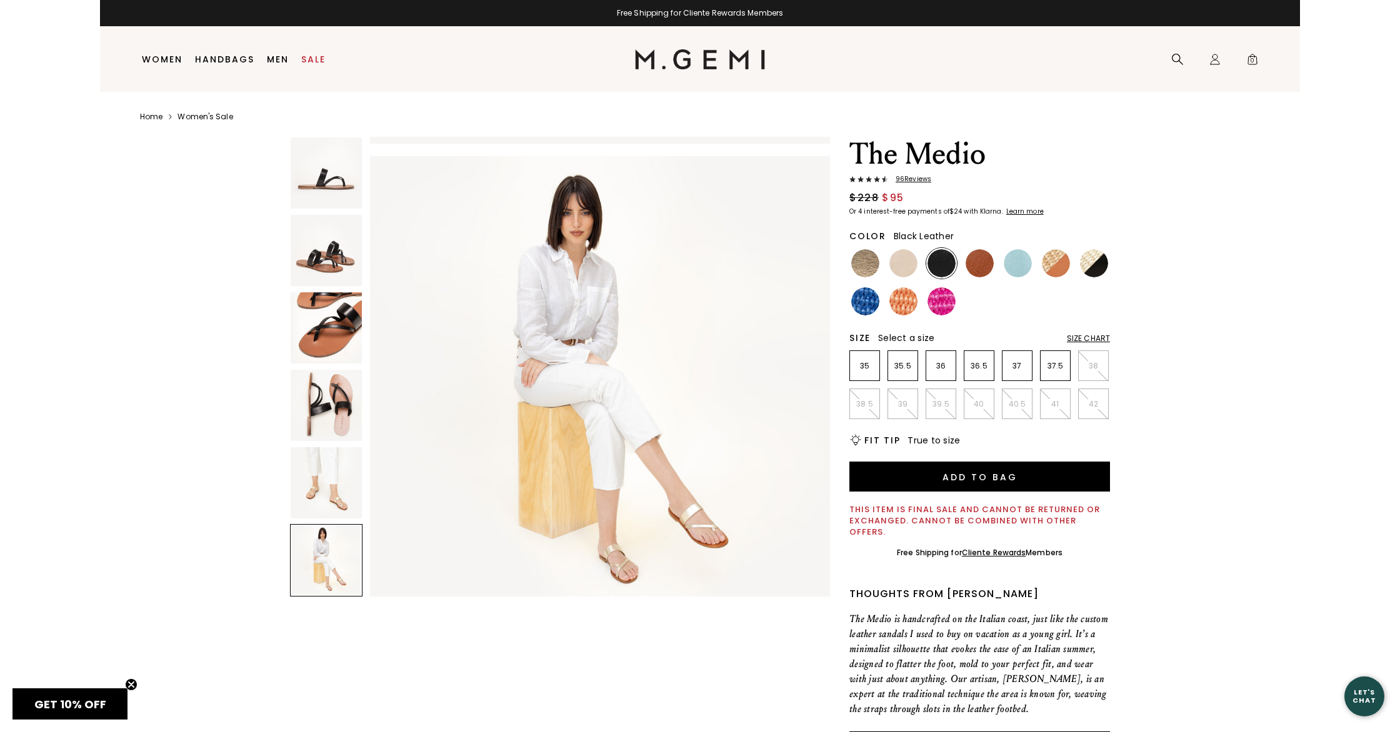
scroll to position [2362, 0]
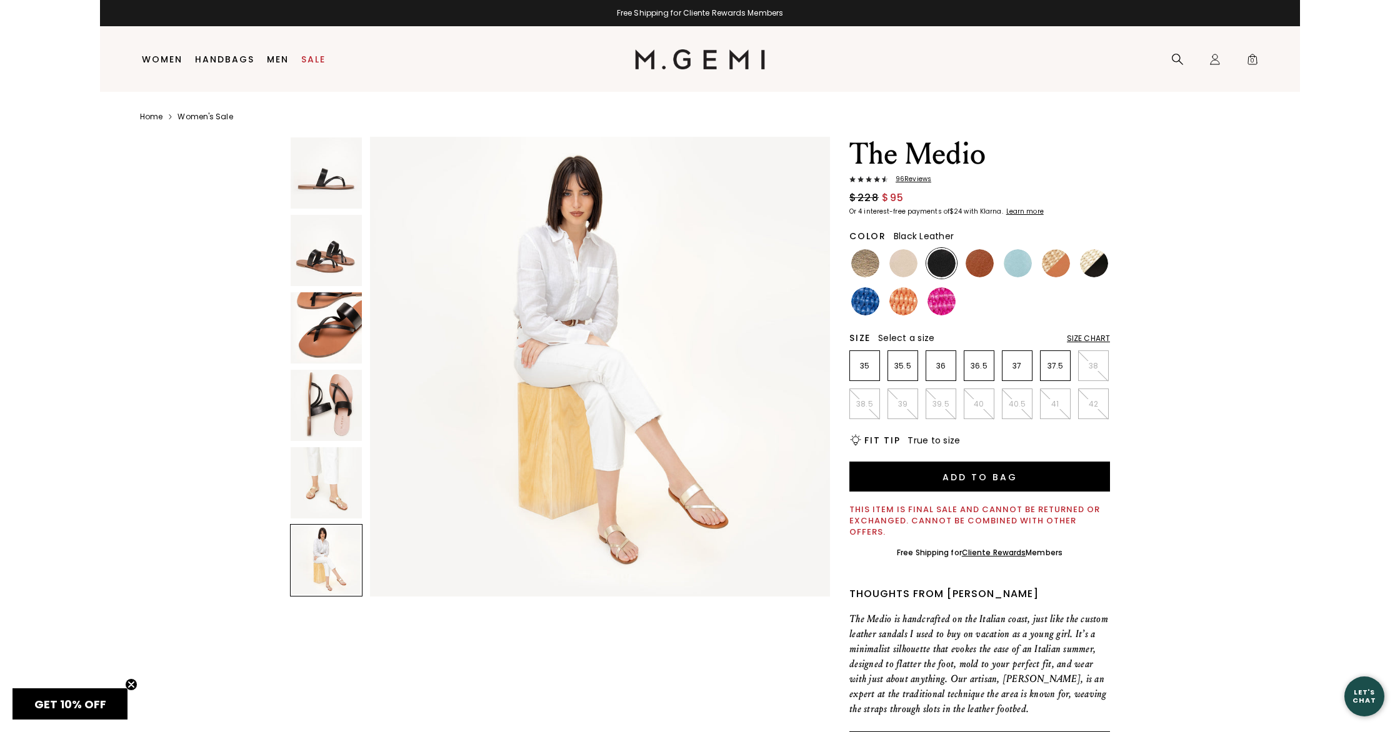
click at [132, 682] on icon "Close teaser" at bounding box center [131, 684] width 5 height 5
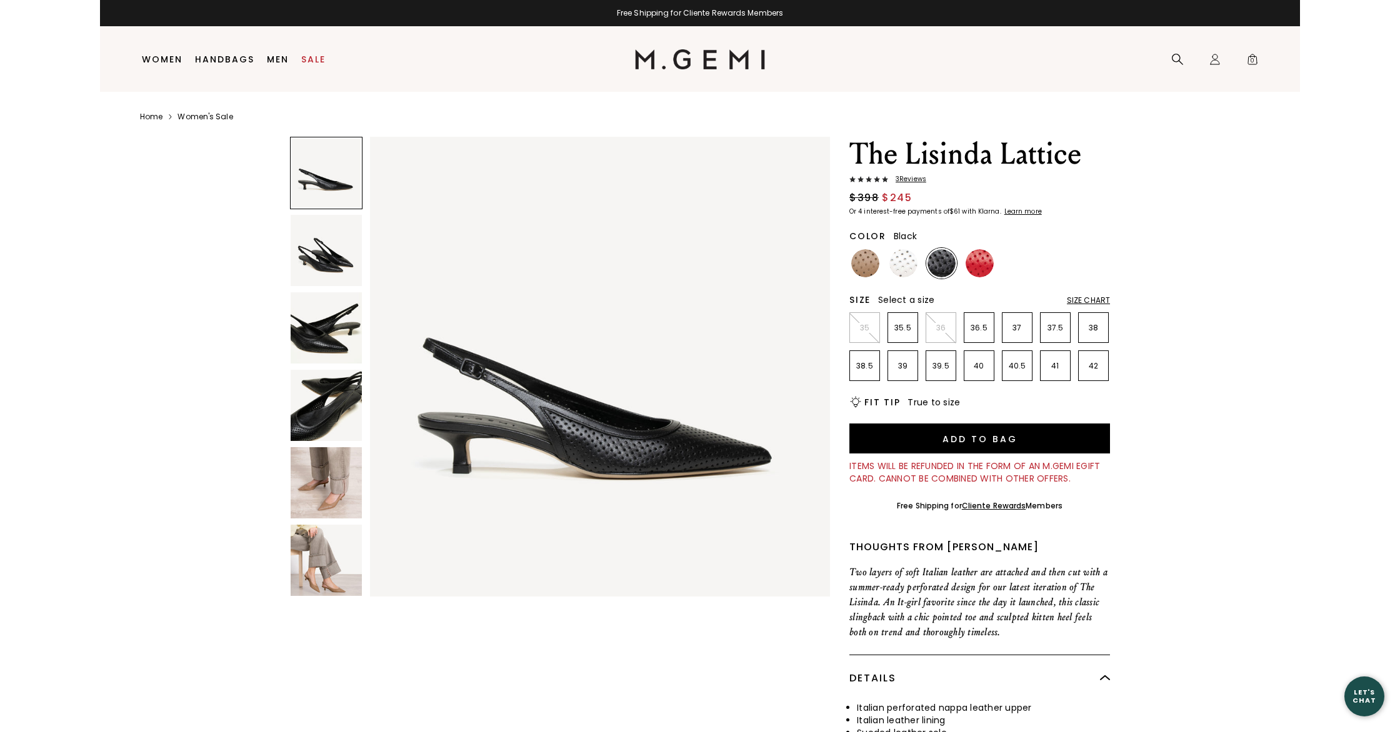
click at [324, 502] on img at bounding box center [326, 482] width 71 height 71
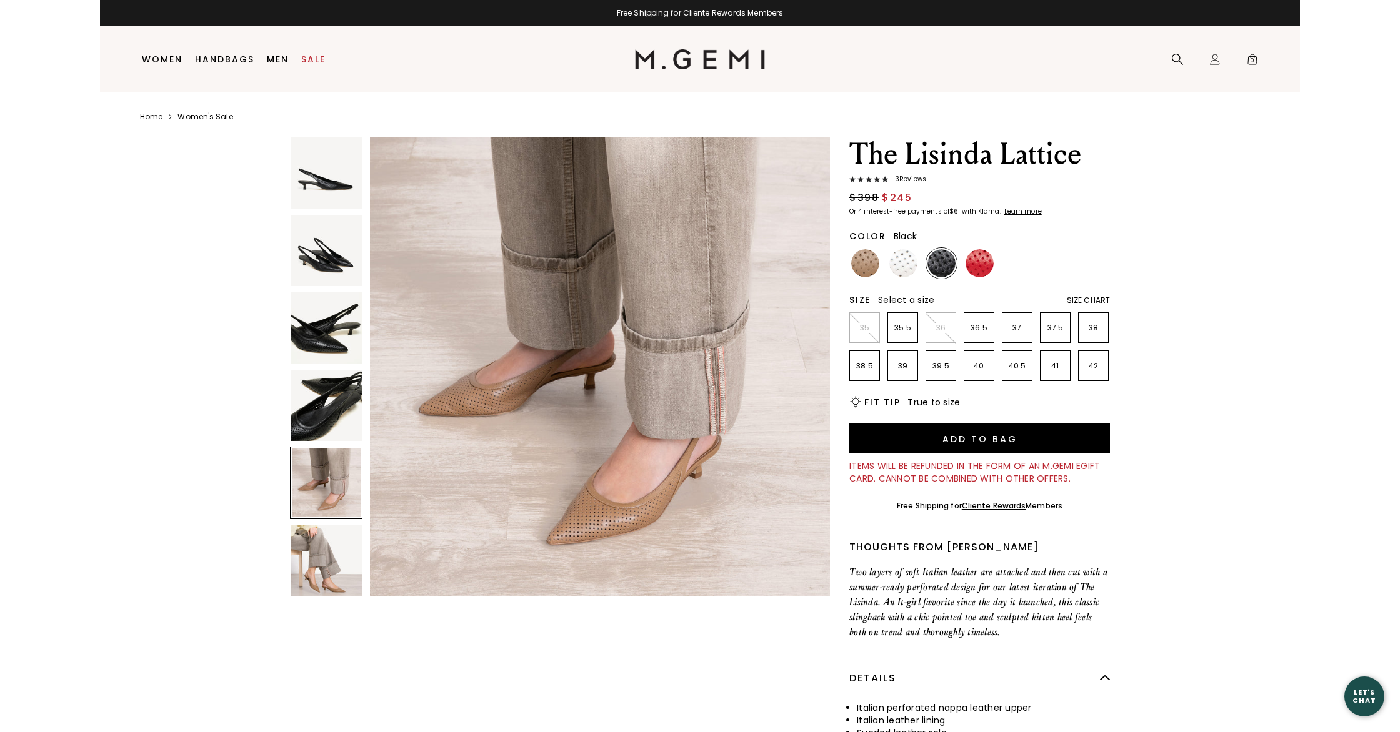
click at [328, 570] on img at bounding box center [326, 560] width 71 height 71
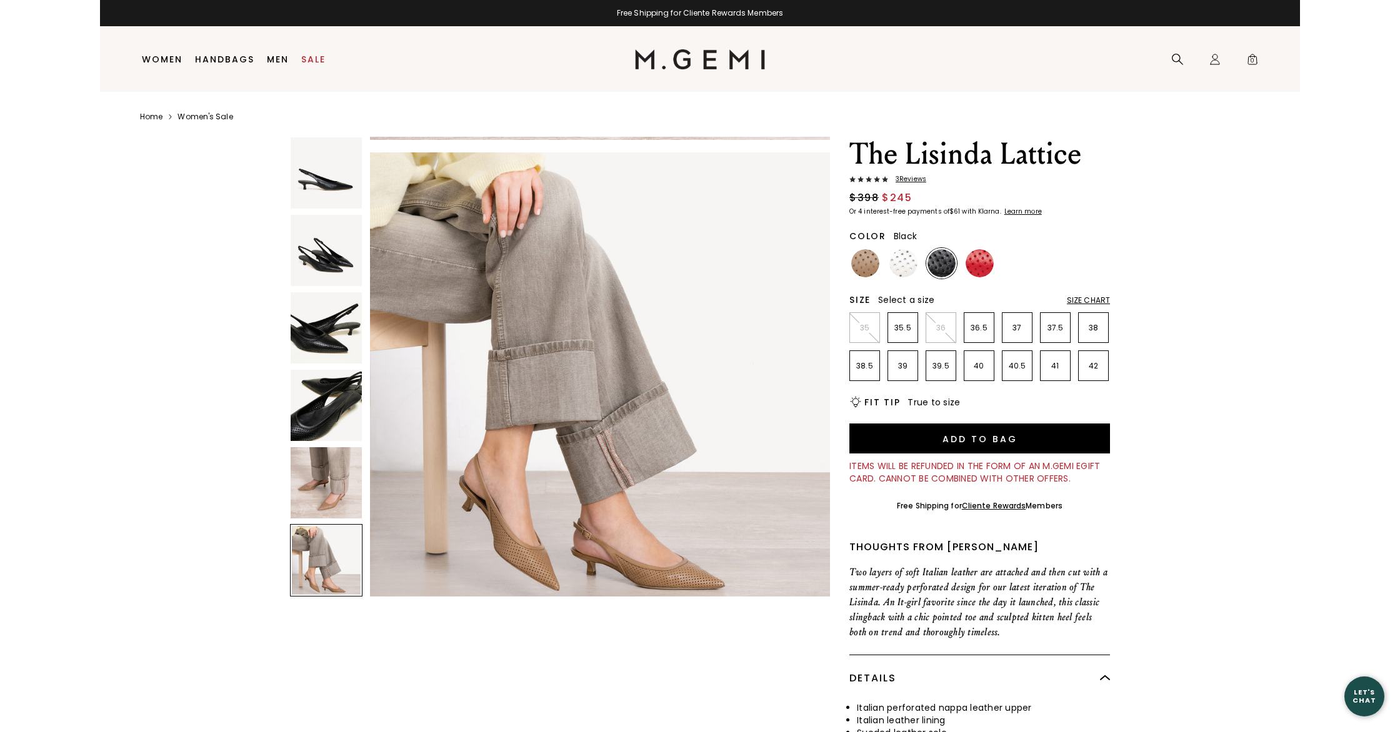
scroll to position [2362, 0]
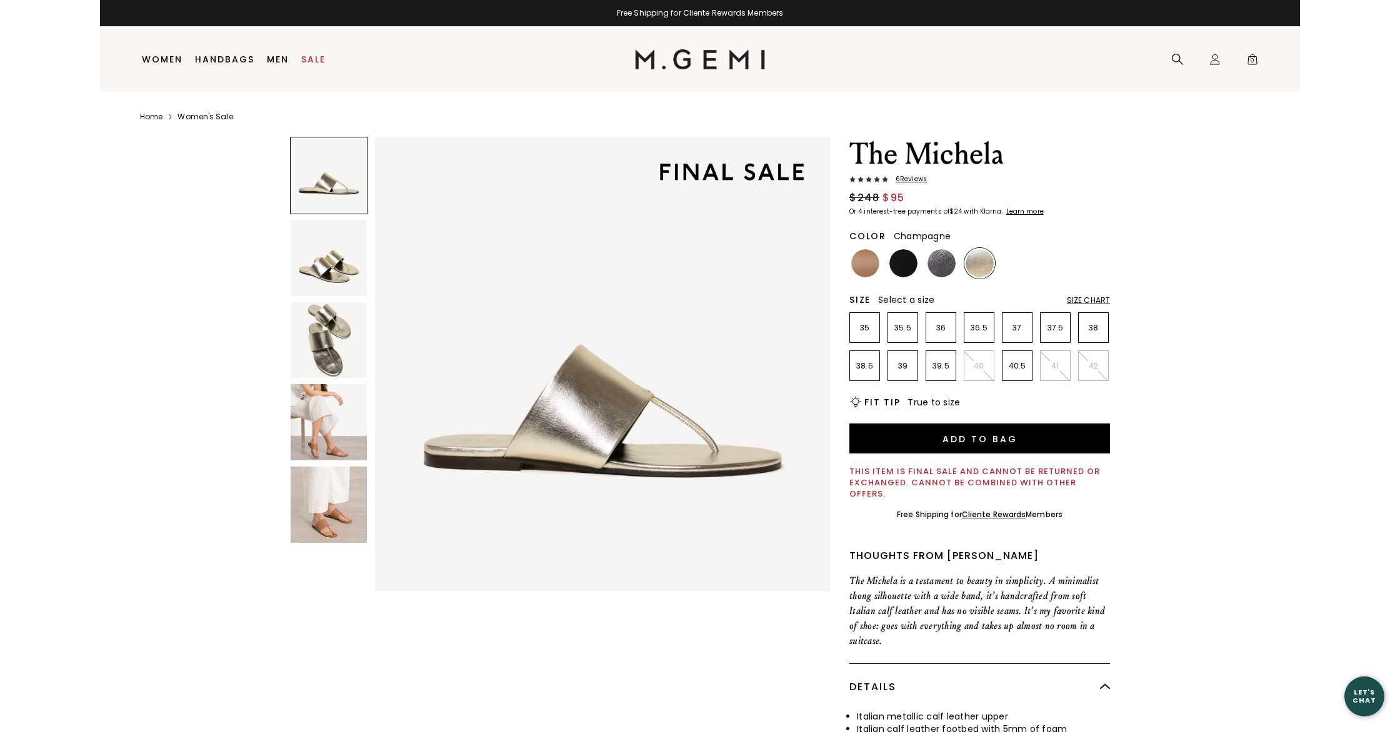
click at [342, 432] on img at bounding box center [329, 422] width 76 height 76
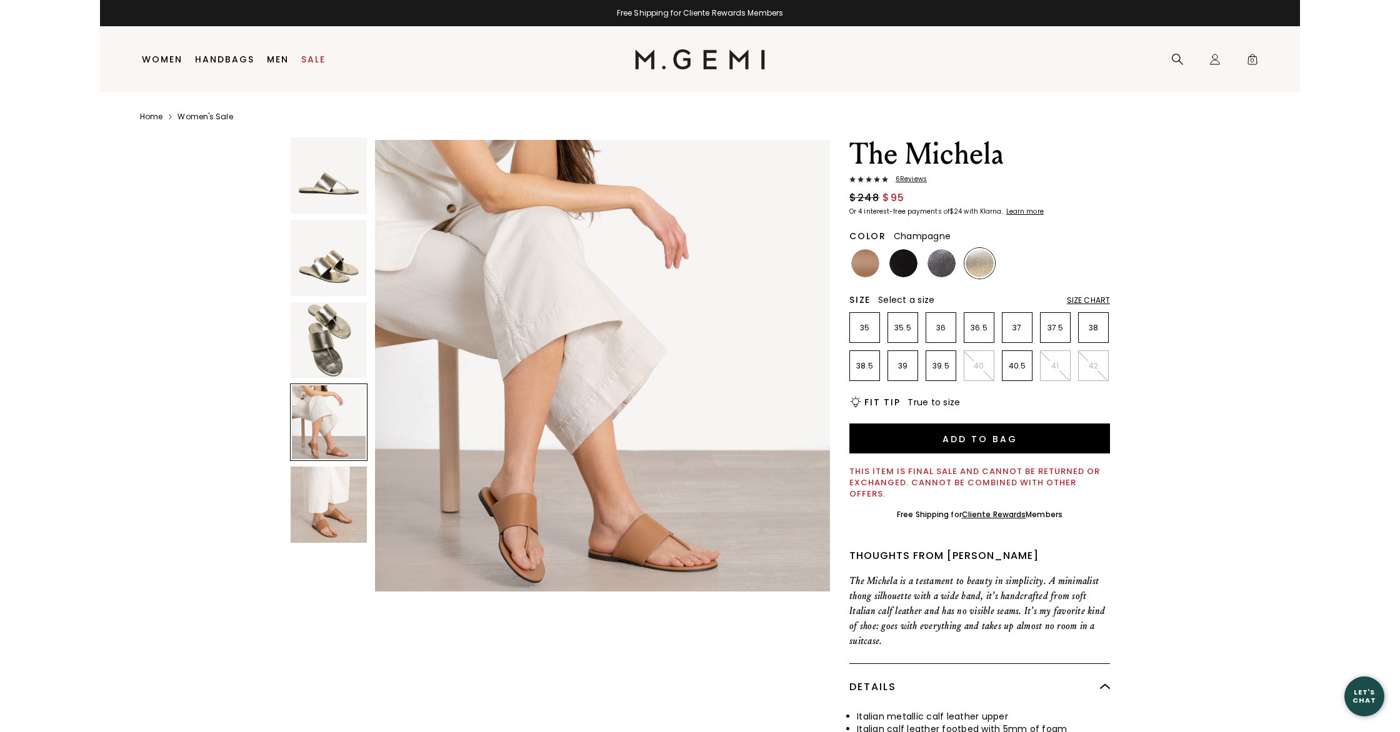
scroll to position [1403, 0]
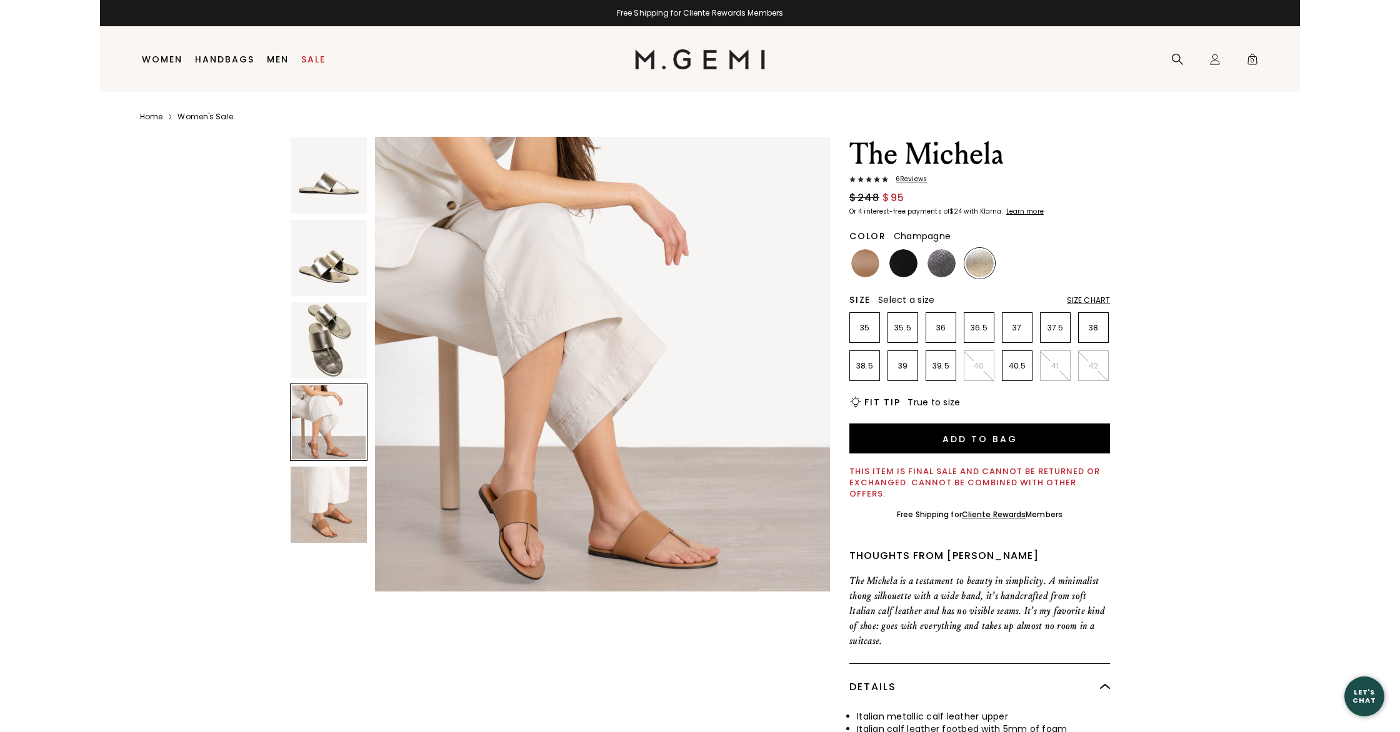
click at [332, 540] on img at bounding box center [329, 505] width 76 height 76
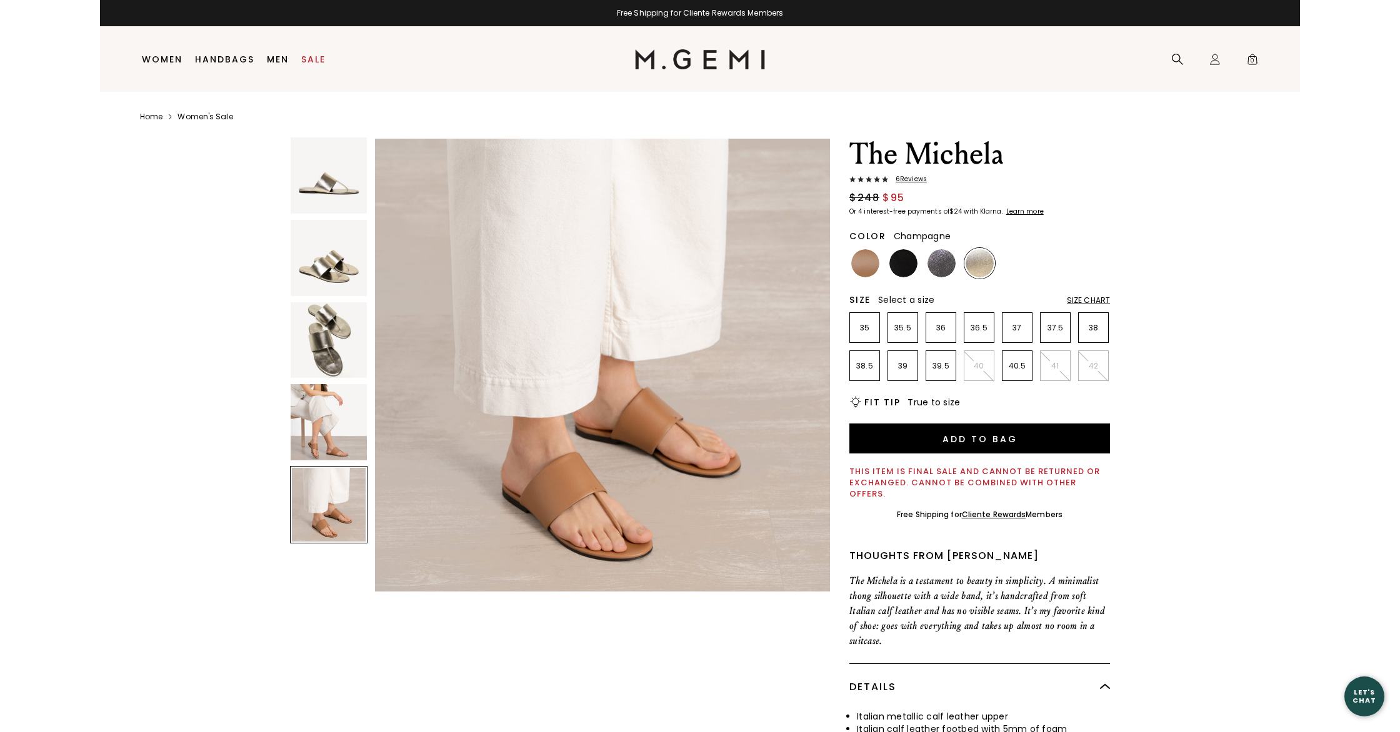
scroll to position [1870, 0]
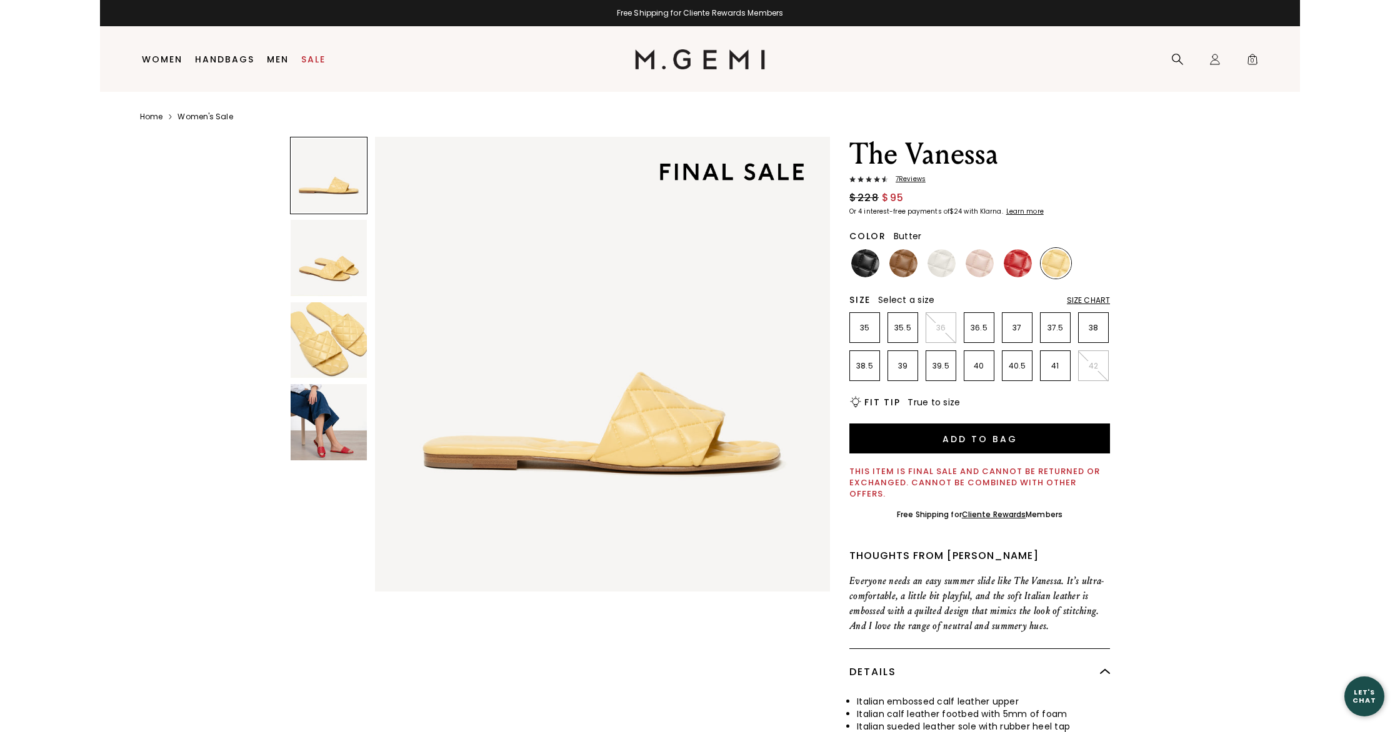
click at [317, 459] on img at bounding box center [329, 422] width 76 height 76
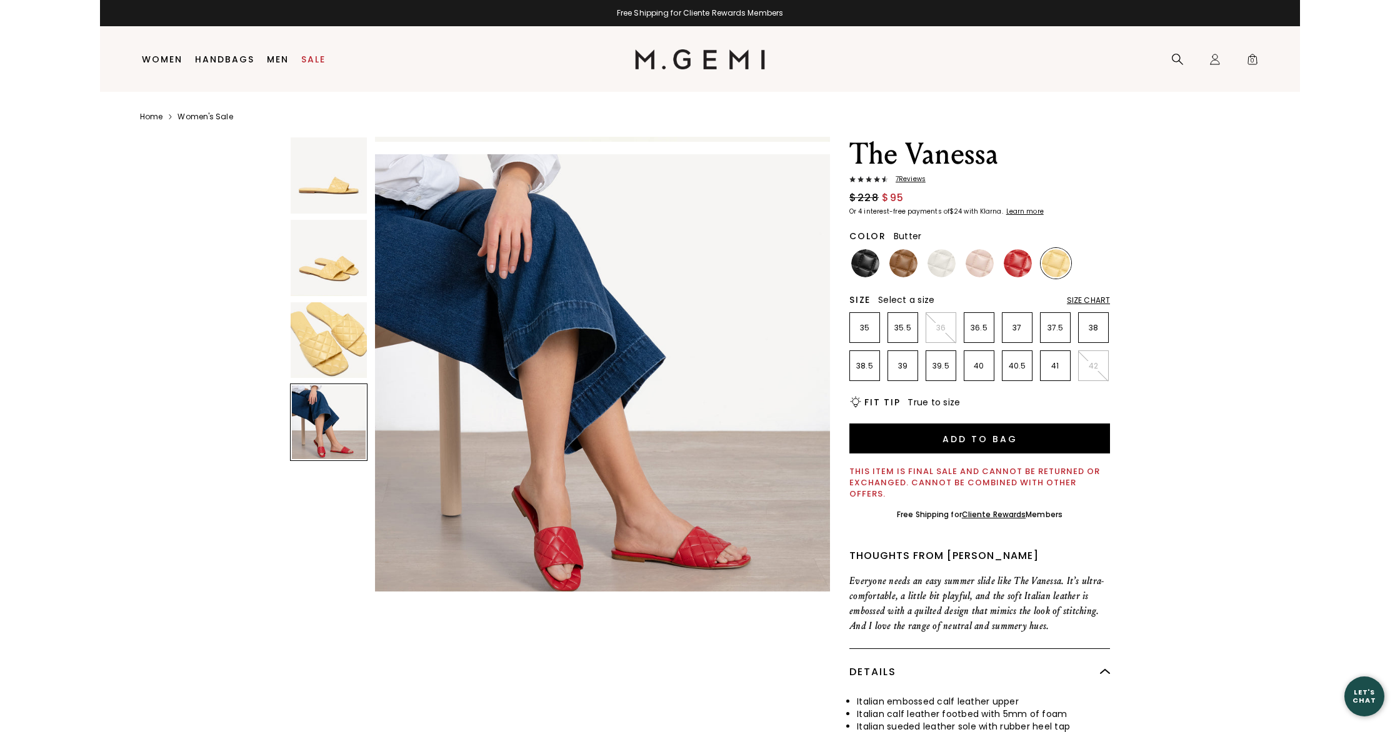
scroll to position [1403, 0]
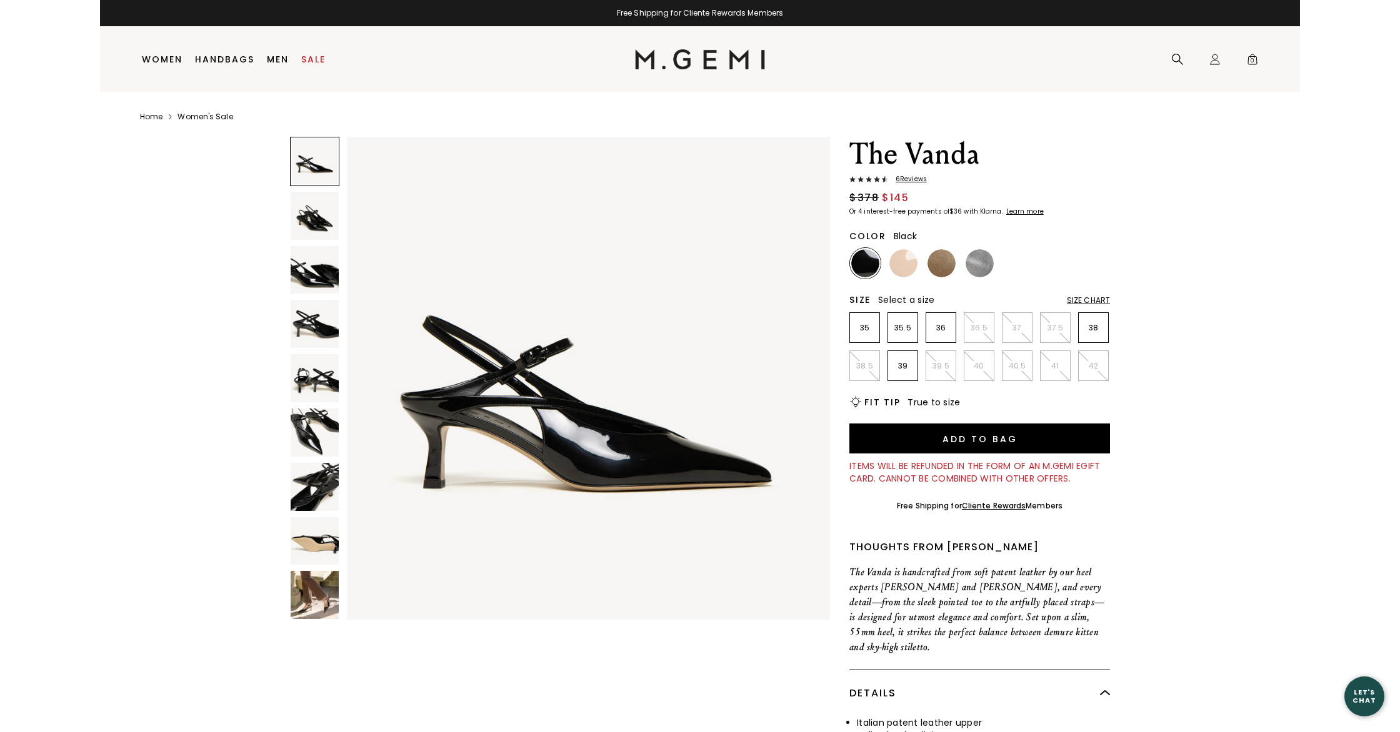
click at [327, 587] on img at bounding box center [315, 595] width 48 height 48
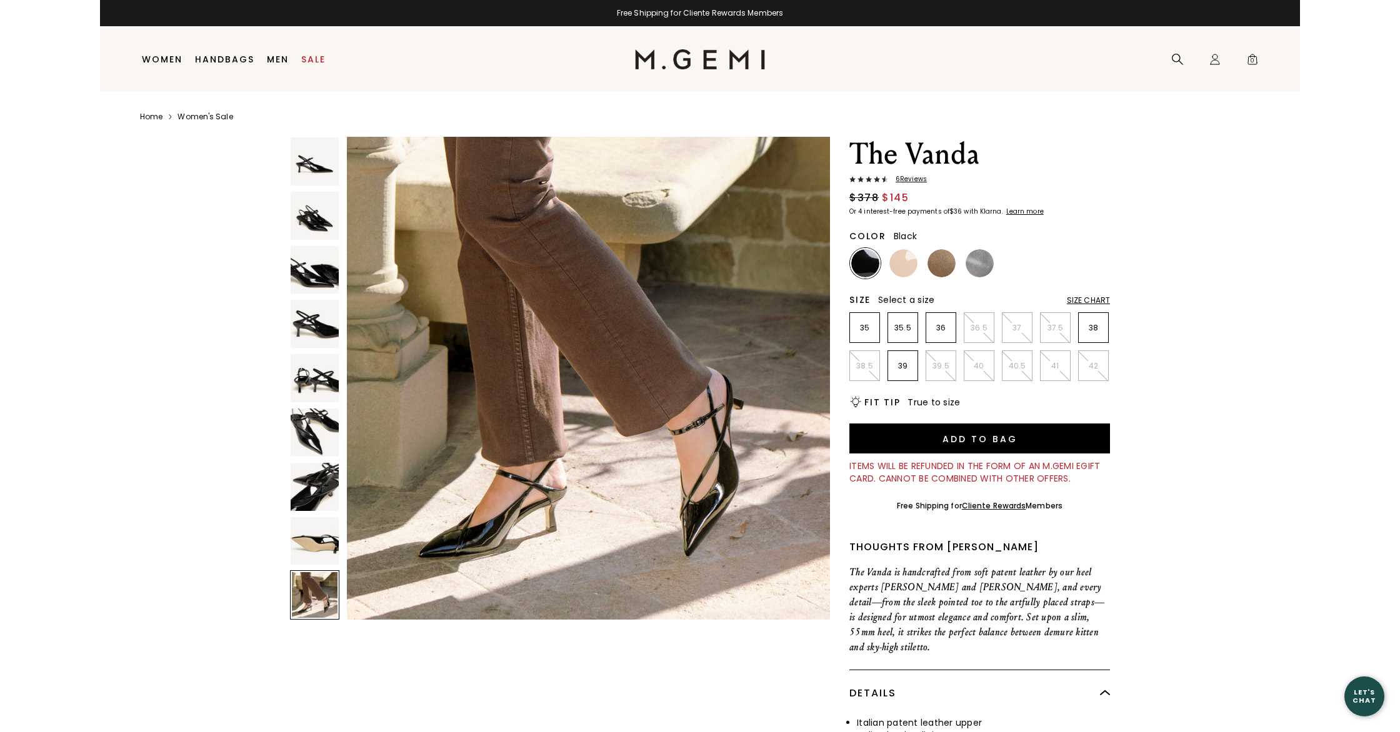
scroll to position [3977, 0]
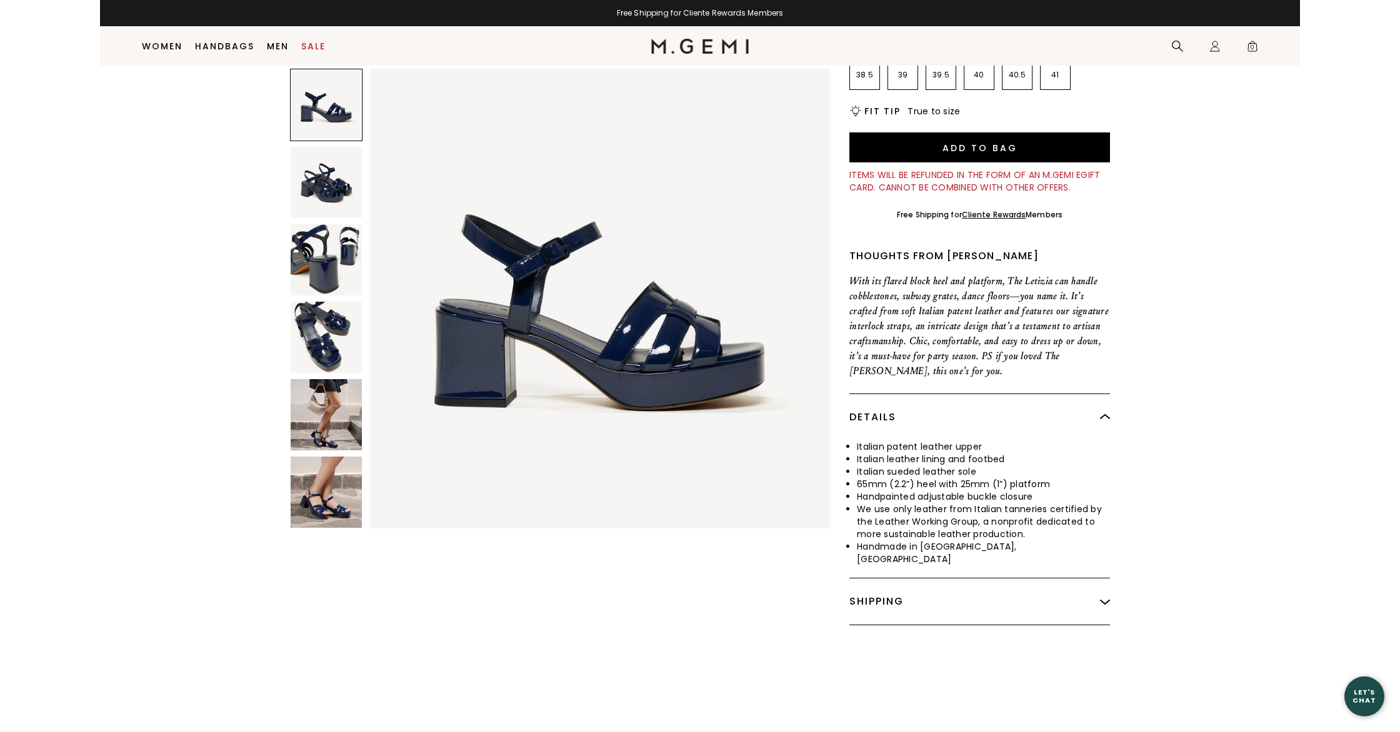
click at [341, 424] on img at bounding box center [326, 414] width 71 height 71
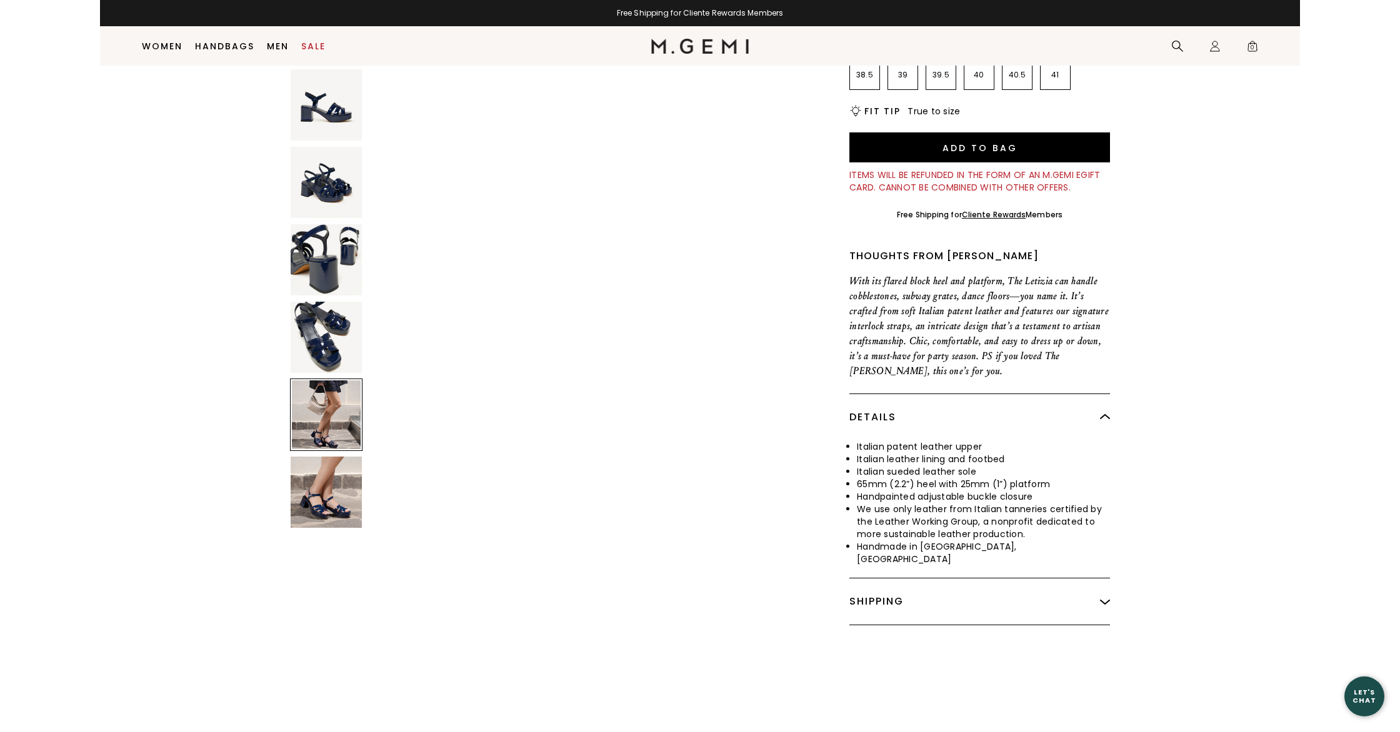
scroll to position [1889, 0]
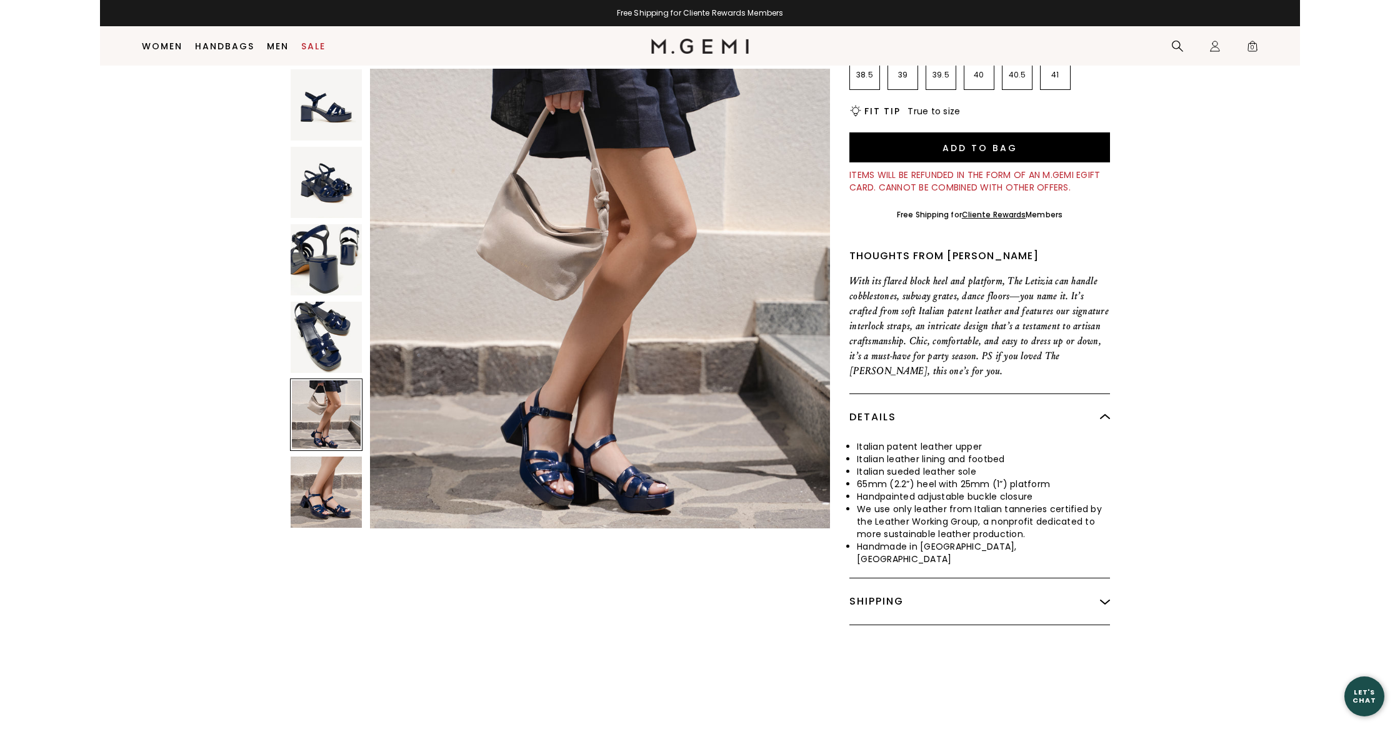
click at [339, 506] on img at bounding box center [326, 492] width 71 height 71
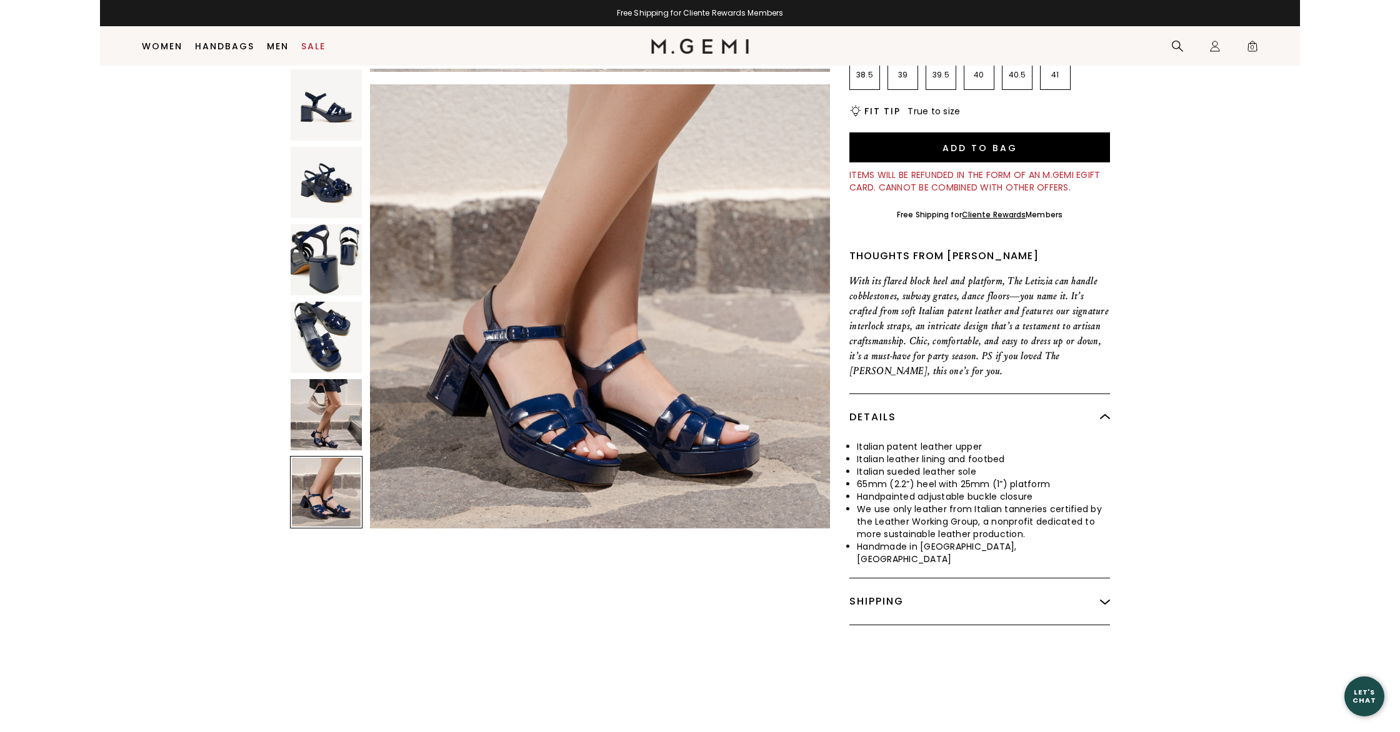
scroll to position [2362, 0]
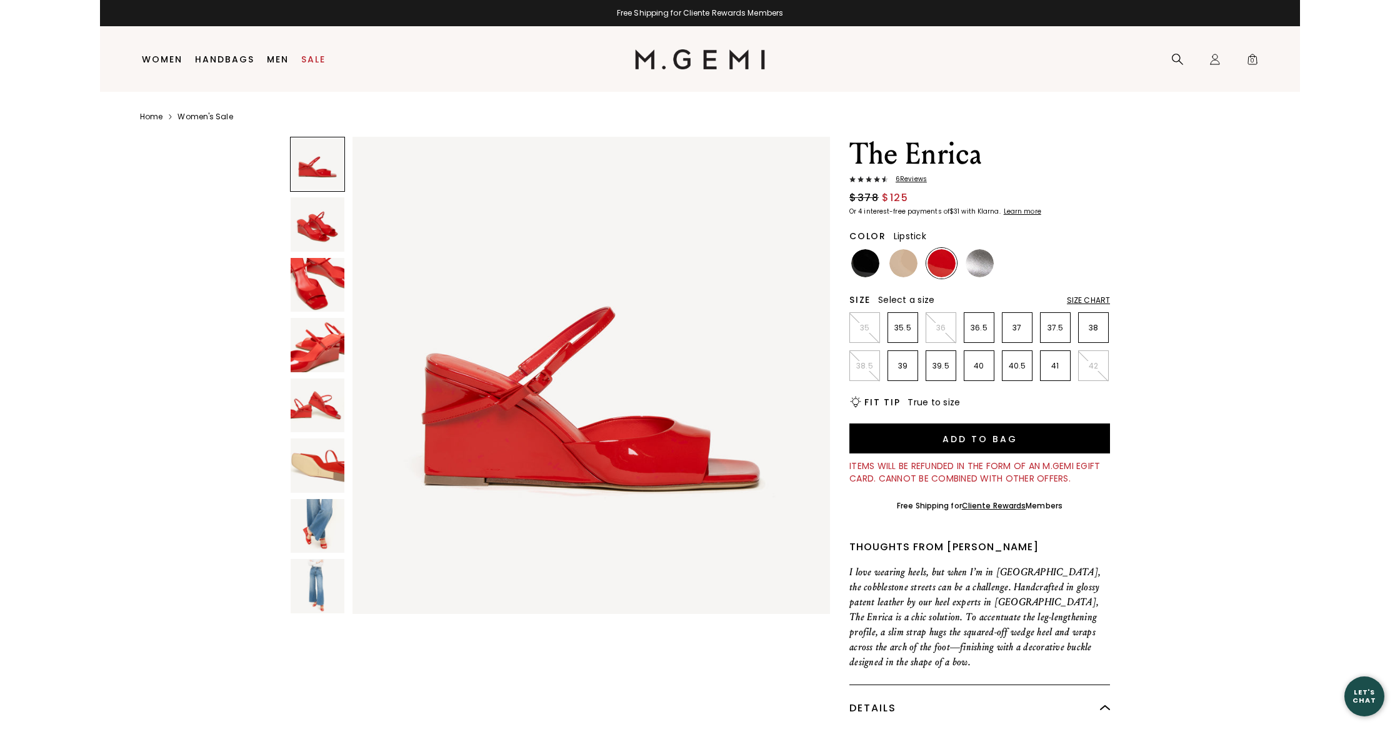
click at [317, 536] on img at bounding box center [318, 526] width 54 height 54
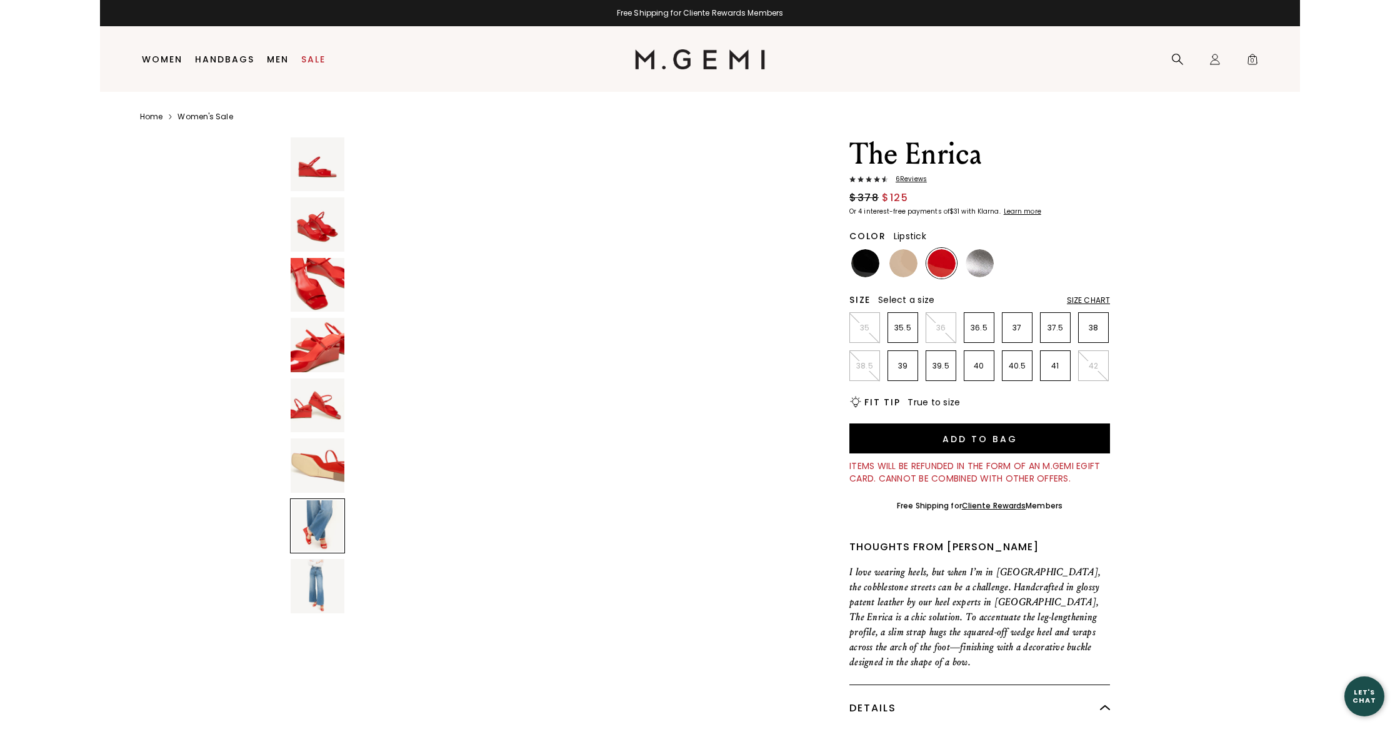
scroll to position [2937, 0]
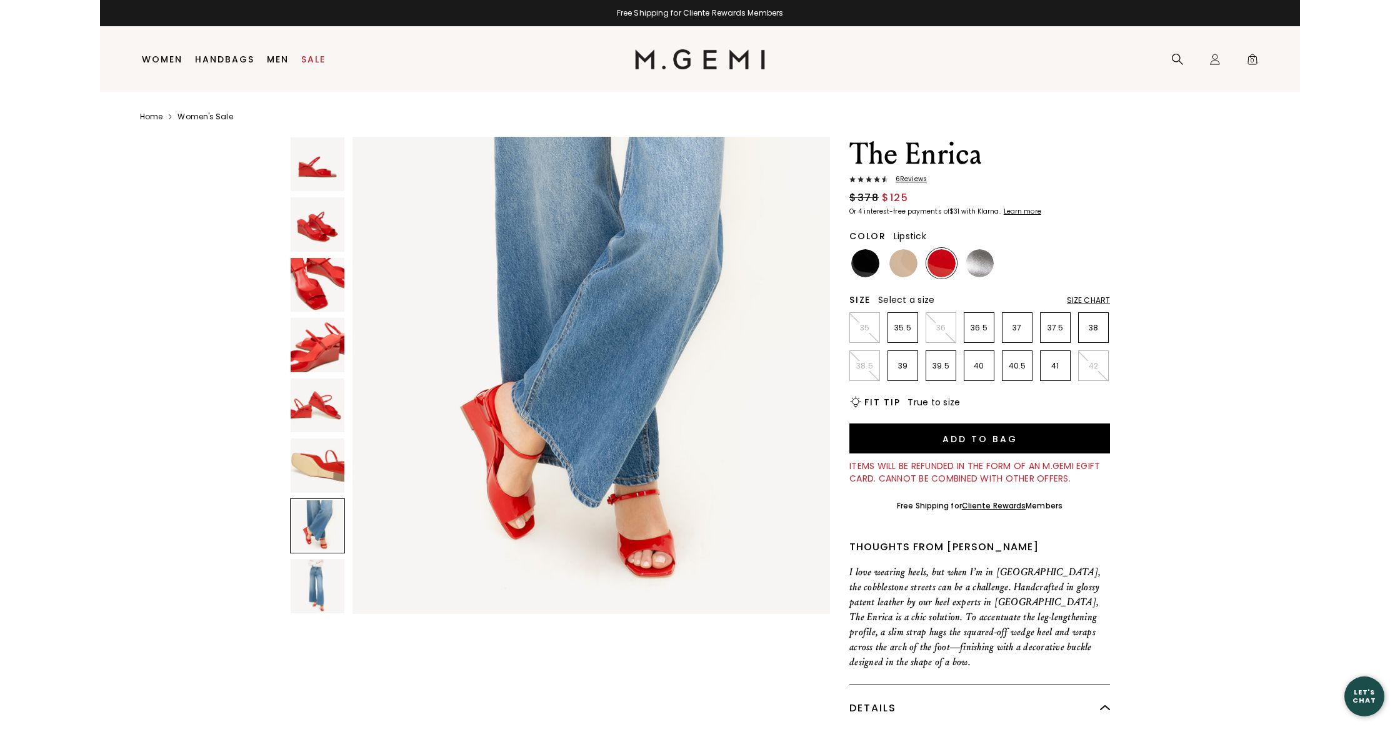
click at [309, 597] on img at bounding box center [318, 586] width 54 height 54
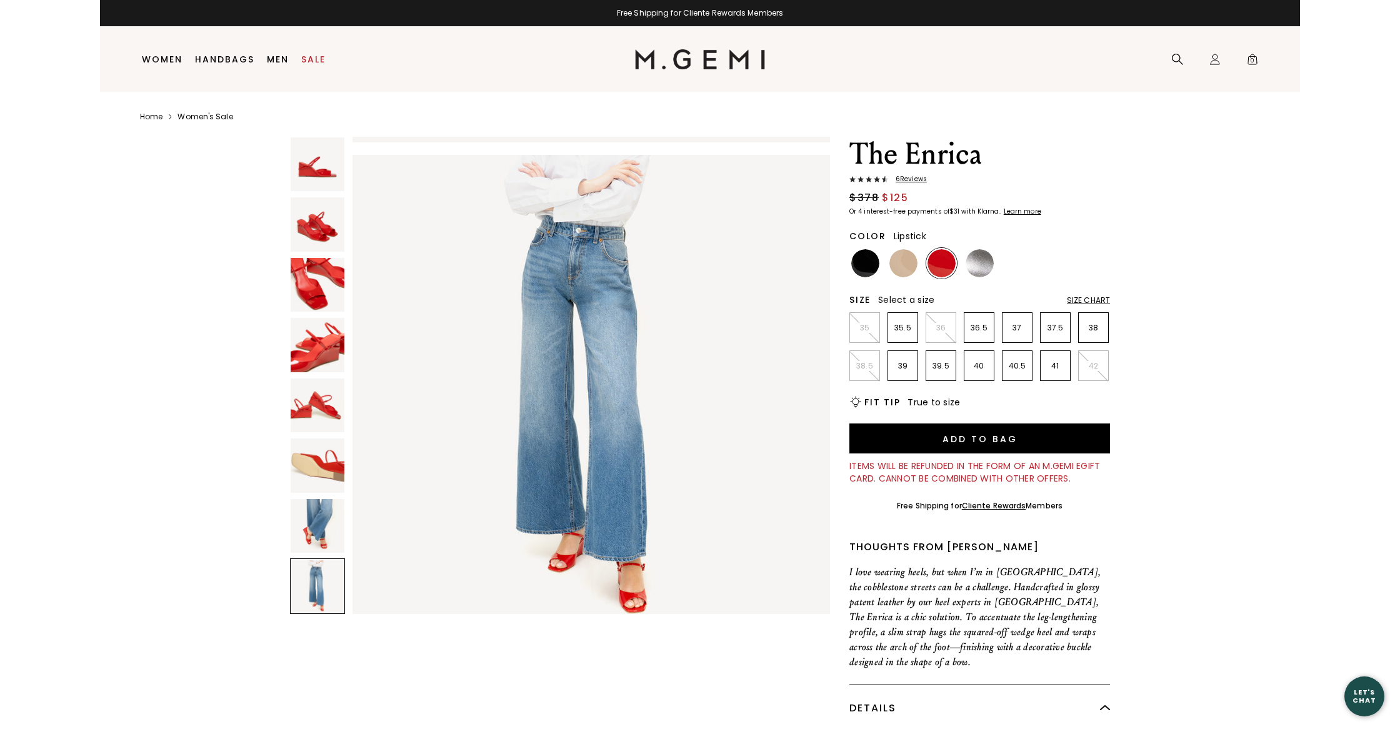
scroll to position [3427, 0]
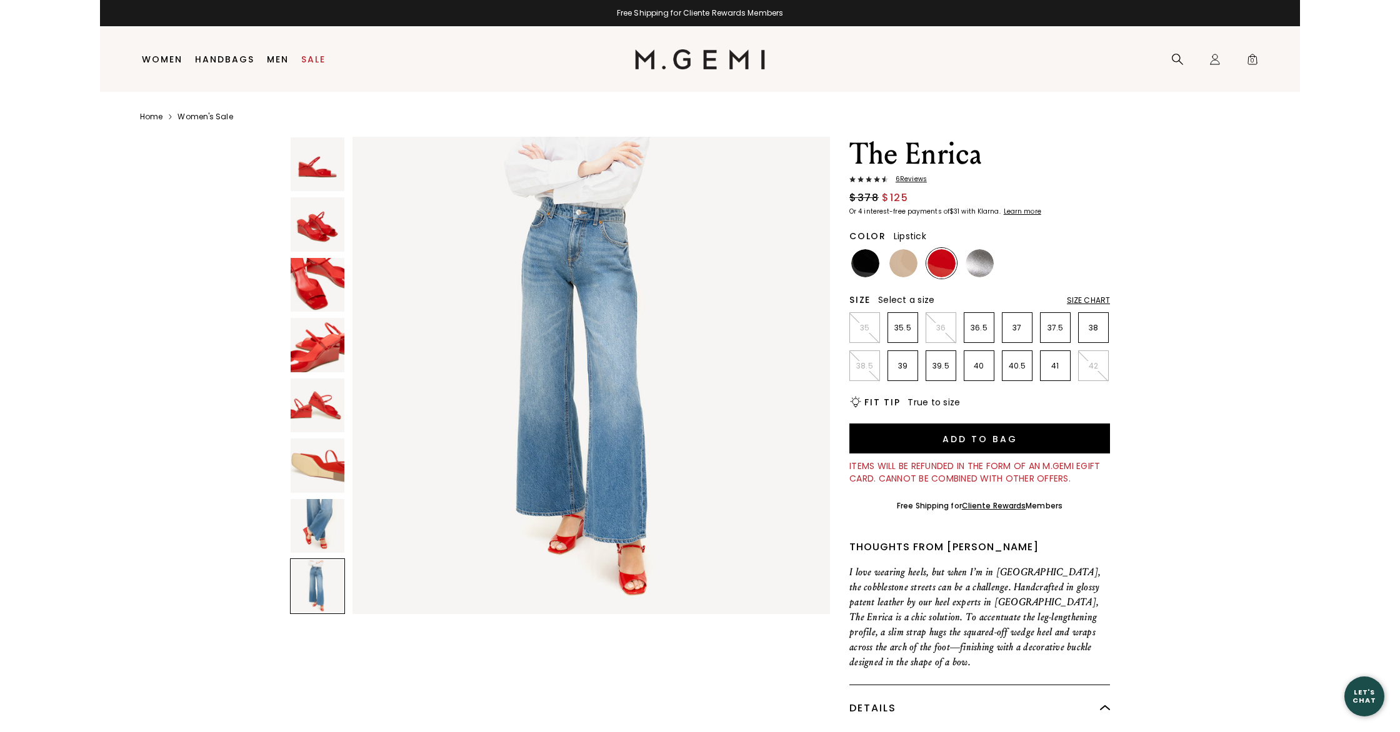
click at [333, 521] on img at bounding box center [318, 526] width 54 height 54
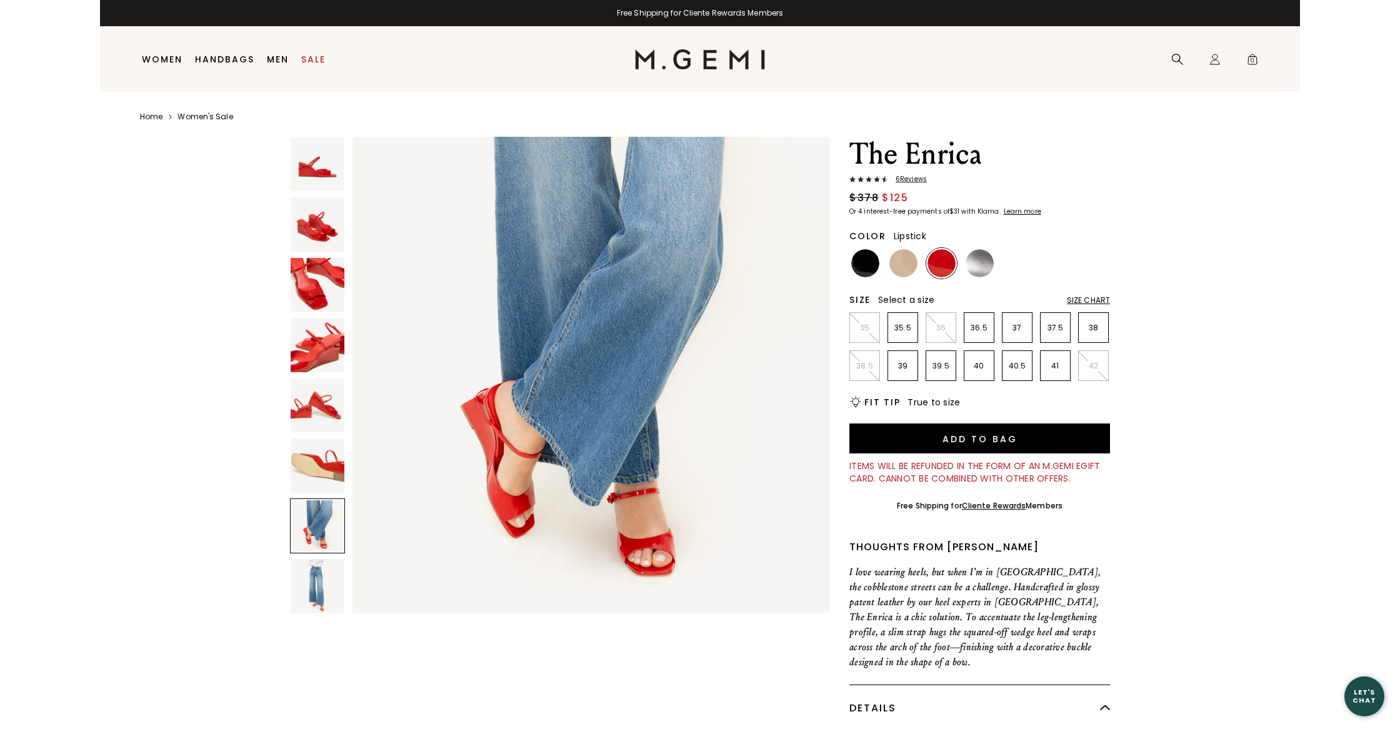
scroll to position [2937, 0]
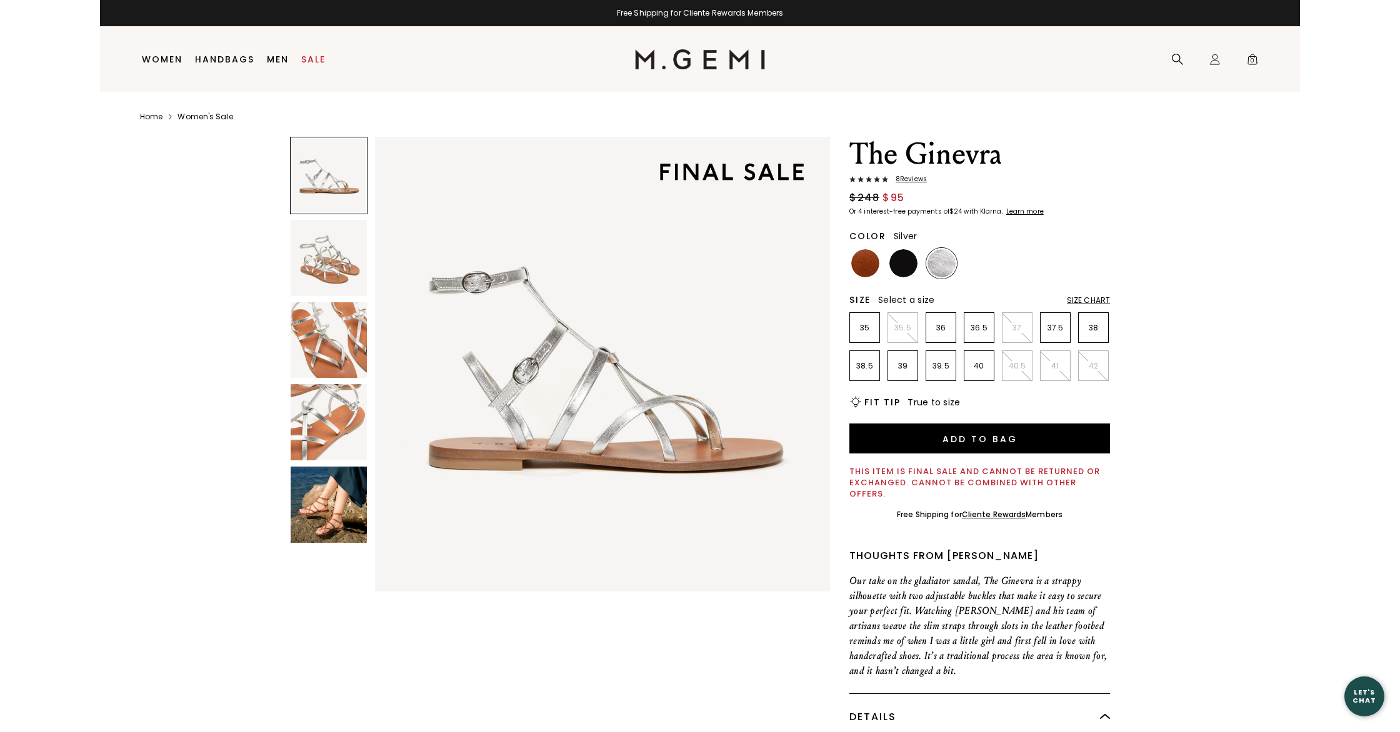
click at [344, 524] on img at bounding box center [329, 505] width 76 height 76
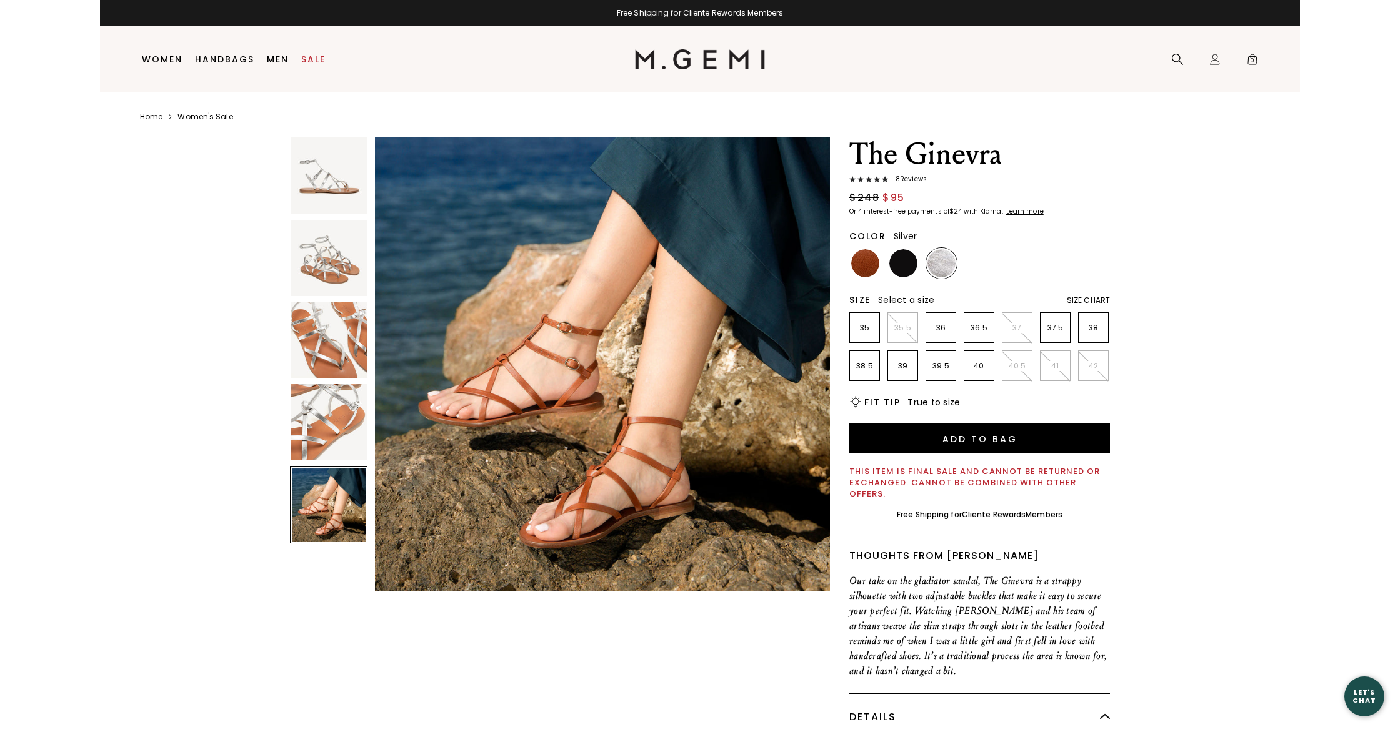
scroll to position [1870, 0]
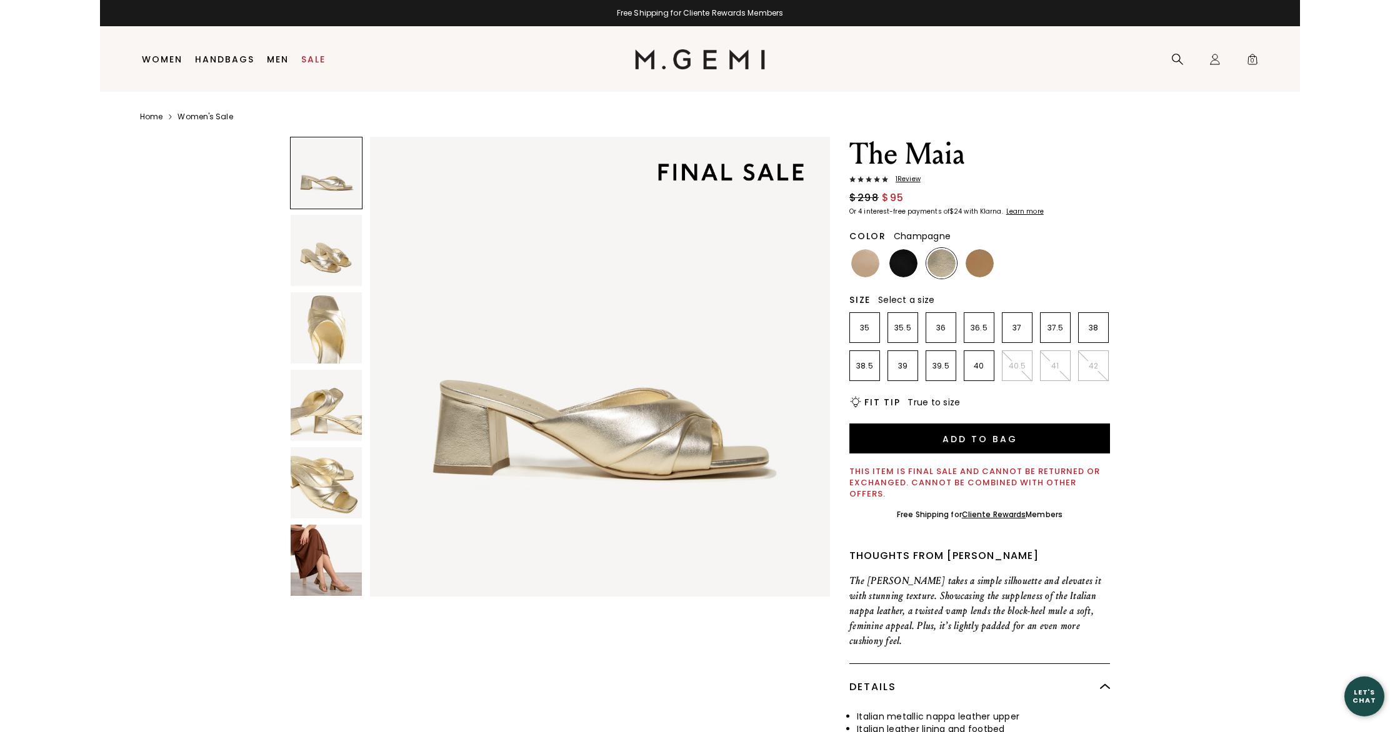
click at [329, 545] on img at bounding box center [326, 560] width 71 height 71
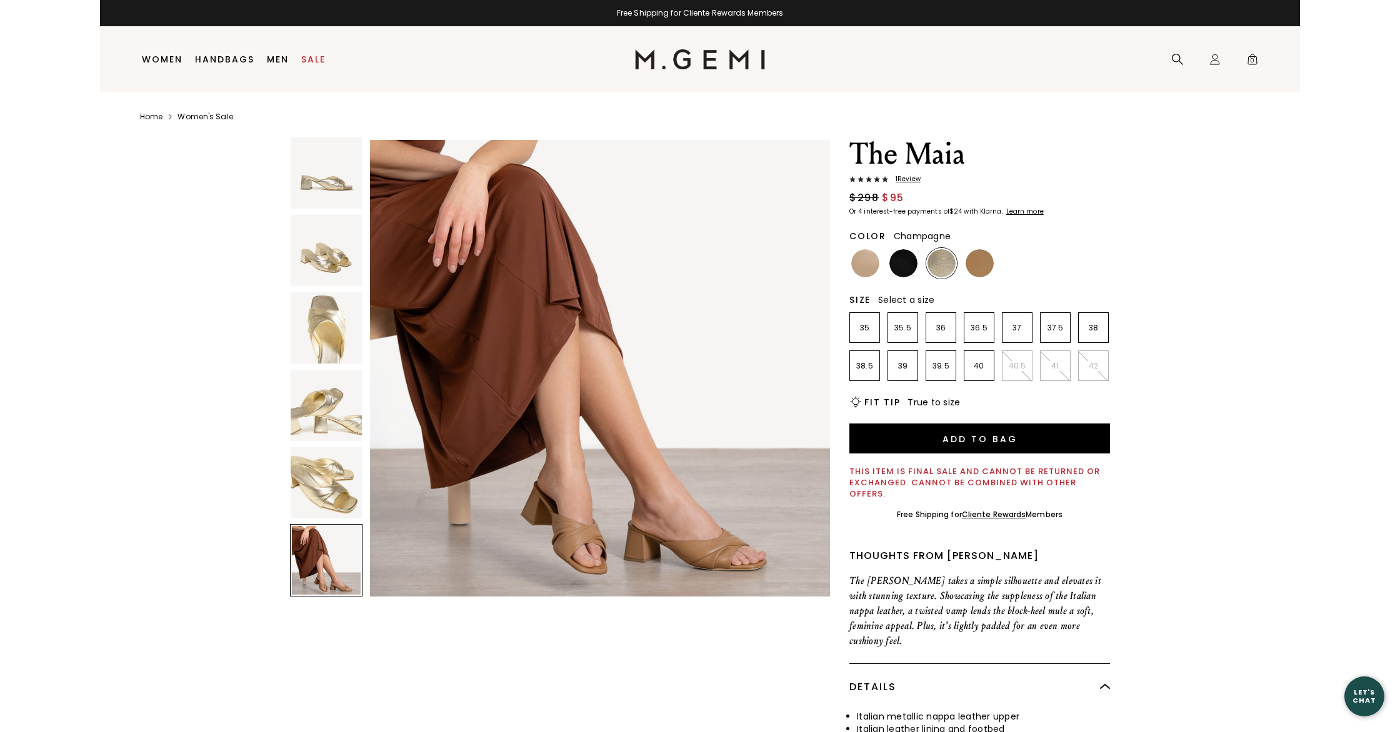
scroll to position [2362, 0]
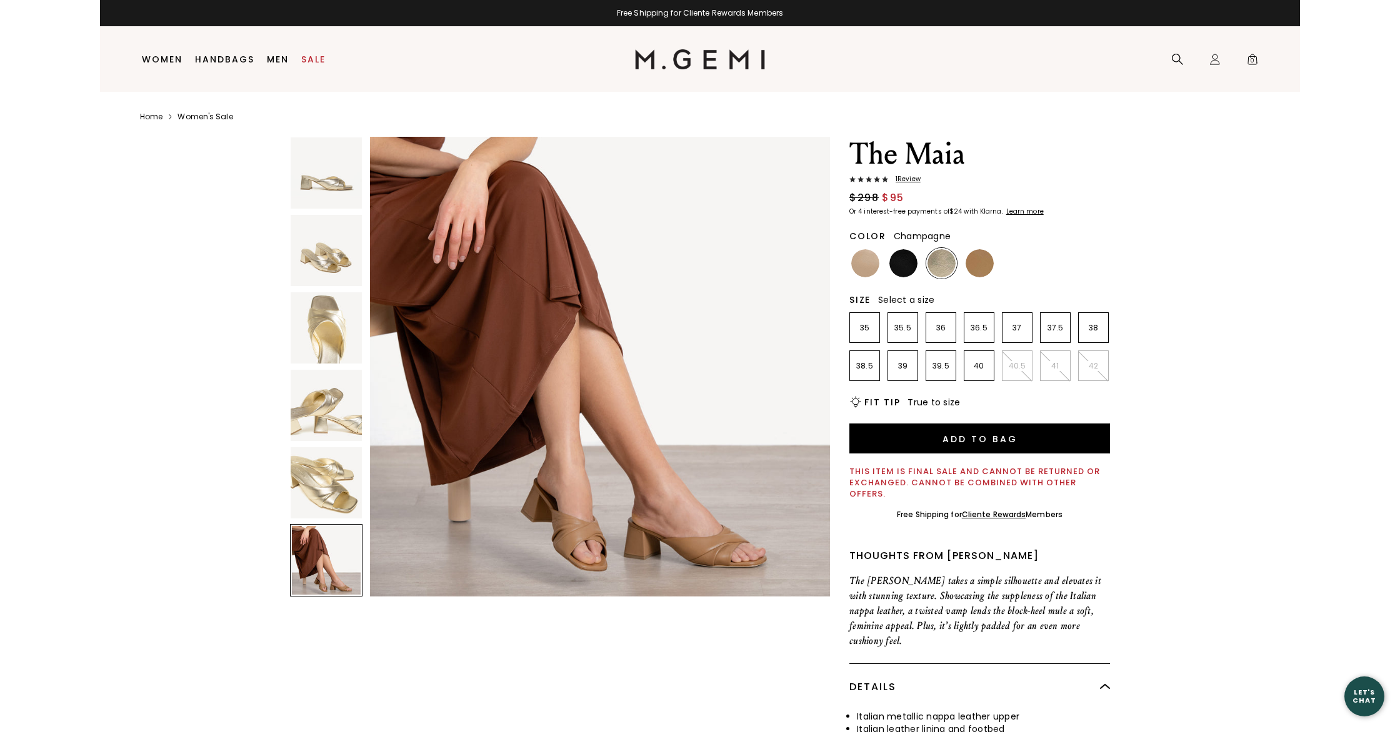
click at [670, 562] on img at bounding box center [600, 367] width 460 height 460
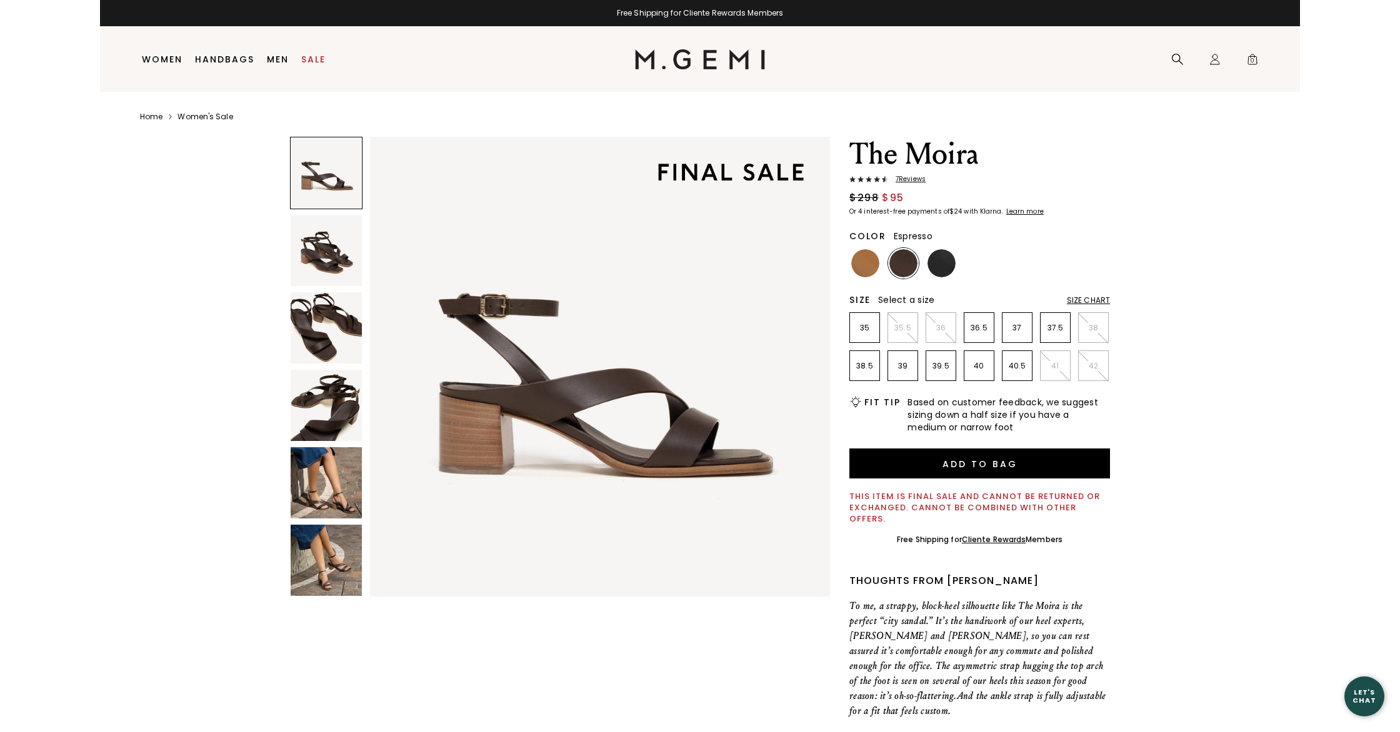
click at [324, 508] on img at bounding box center [326, 482] width 71 height 71
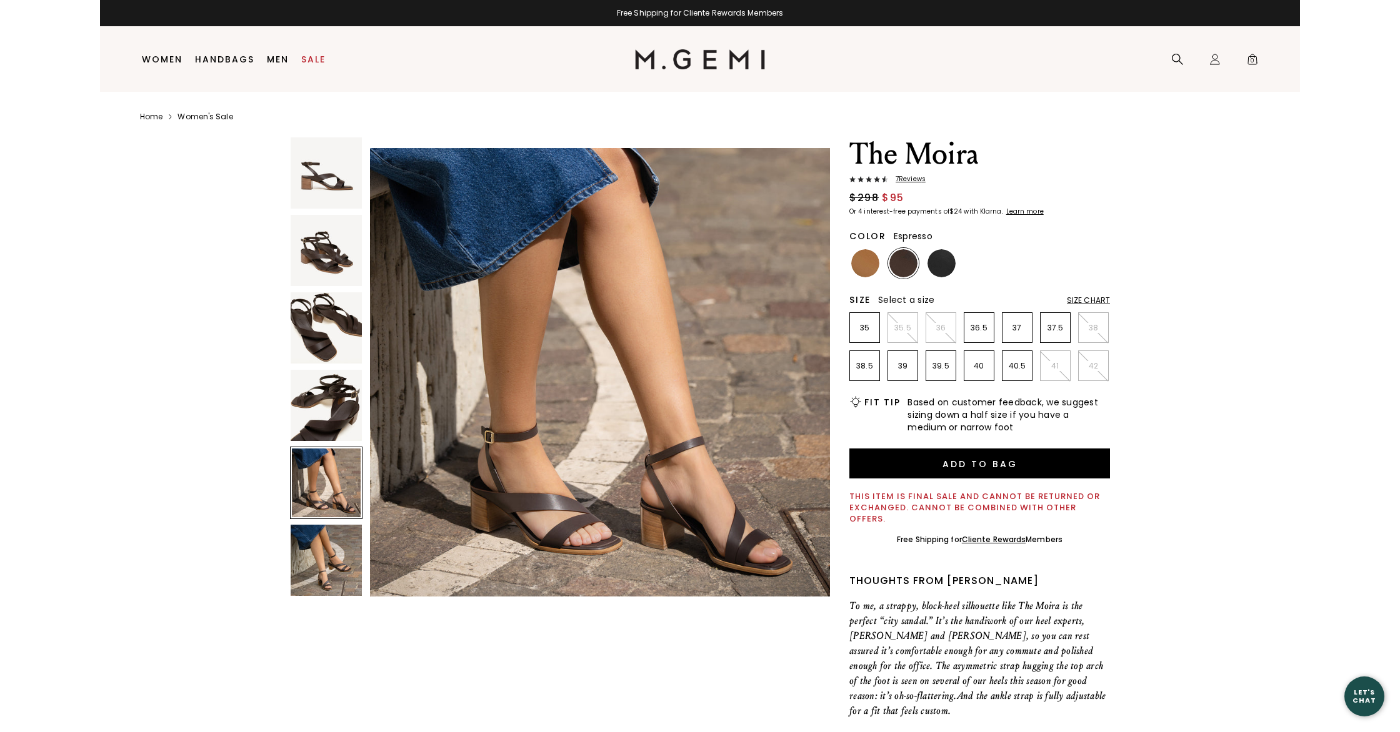
scroll to position [1889, 0]
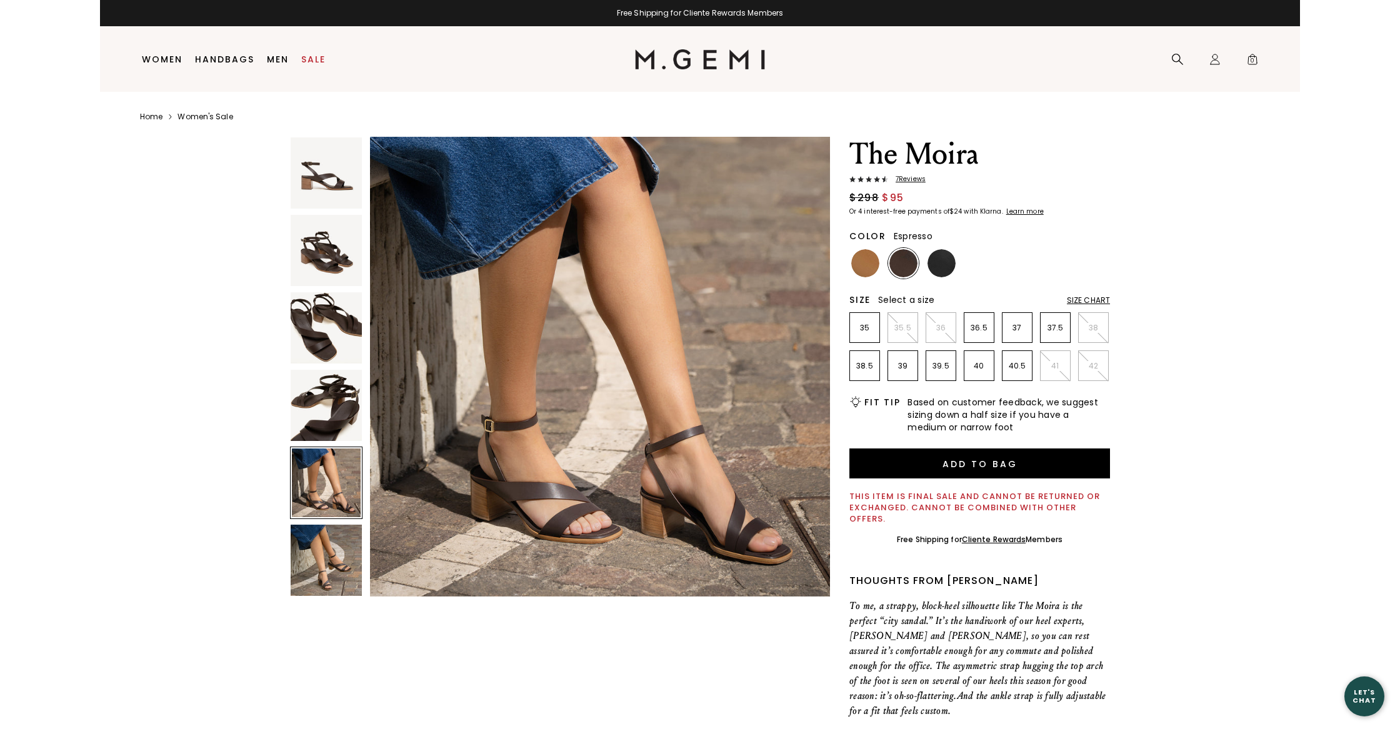
click at [326, 549] on img at bounding box center [326, 560] width 71 height 71
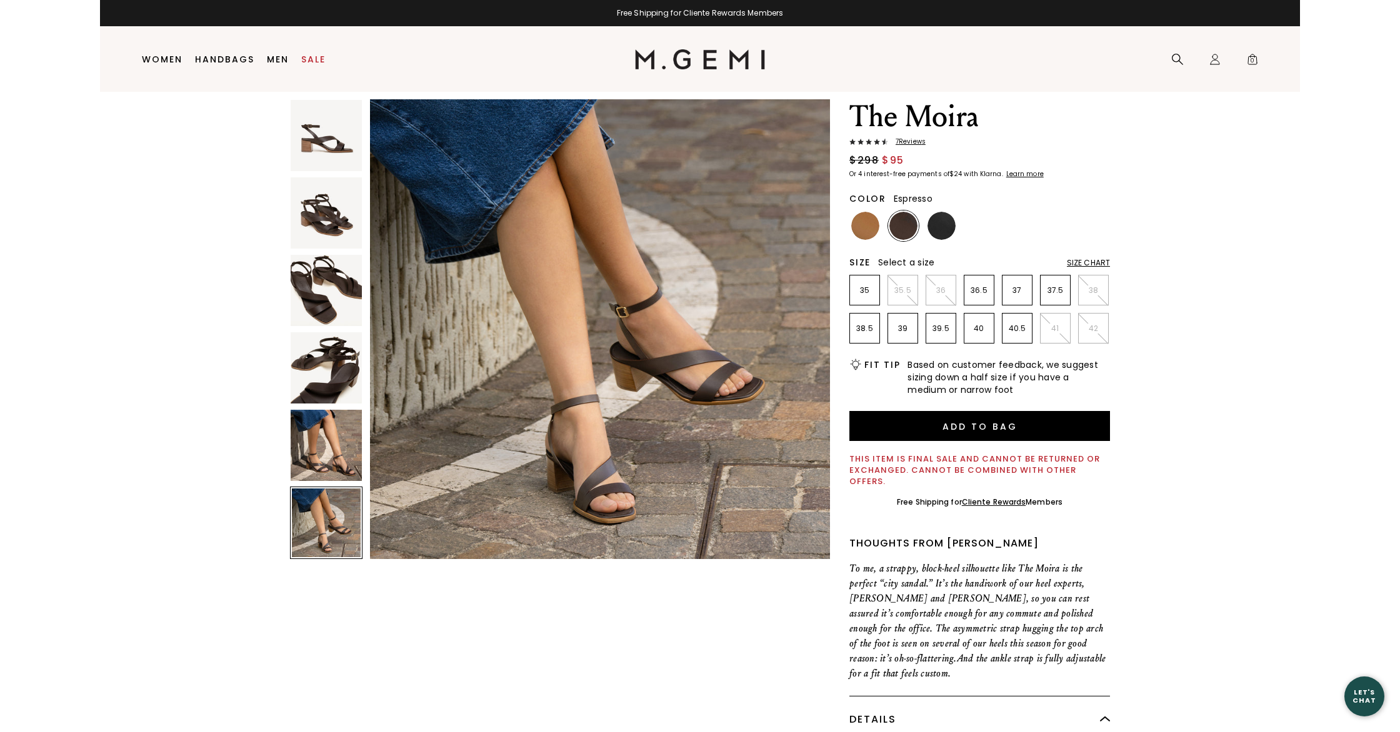
scroll to position [41, 0]
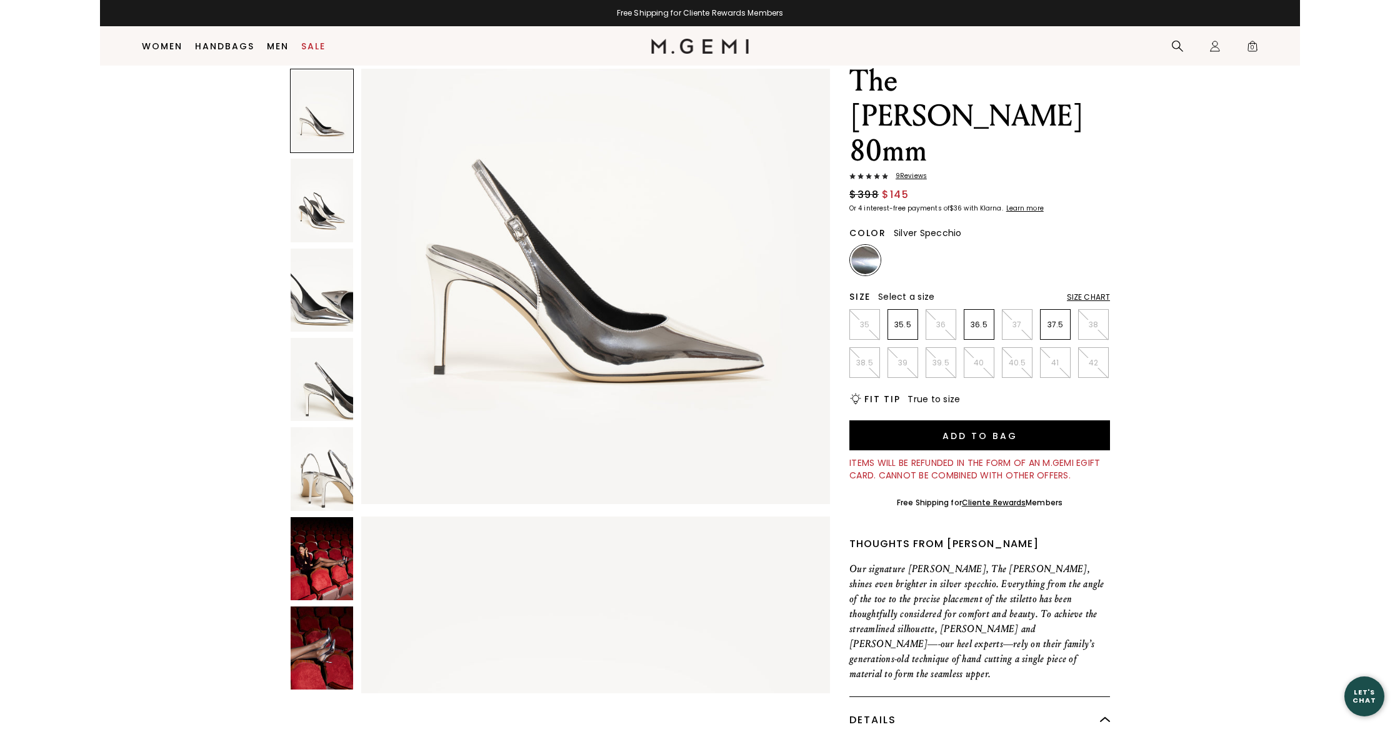
scroll to position [57, 0]
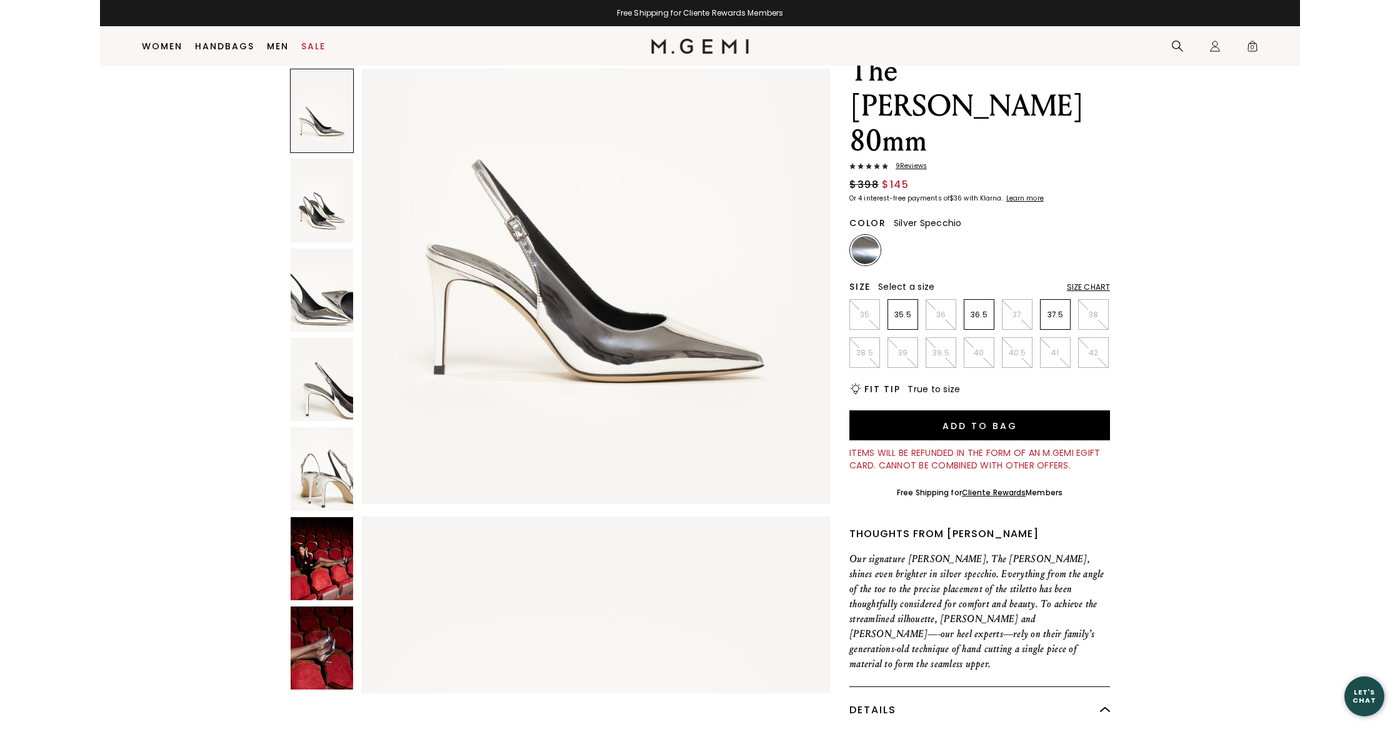
click at [312, 570] on img at bounding box center [322, 558] width 62 height 83
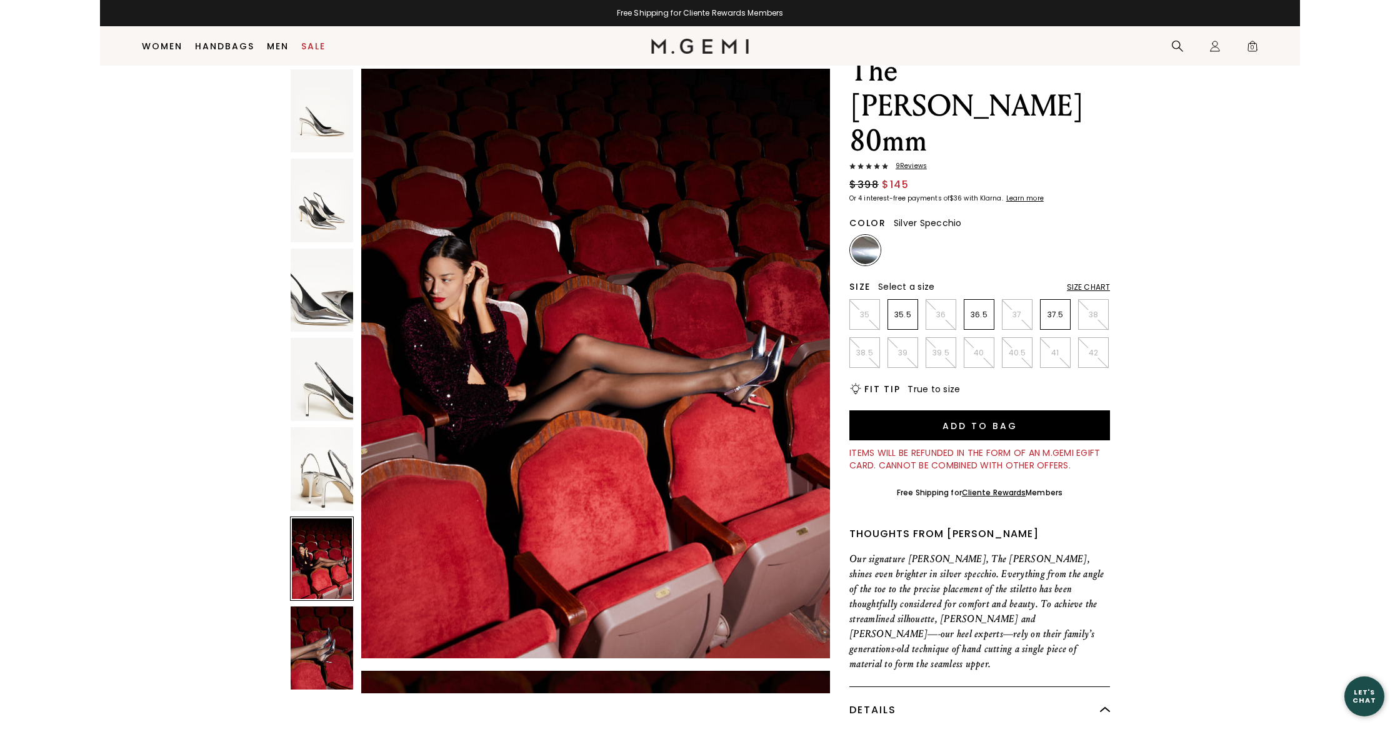
scroll to position [3222, 0]
click at [326, 672] on img at bounding box center [322, 648] width 62 height 83
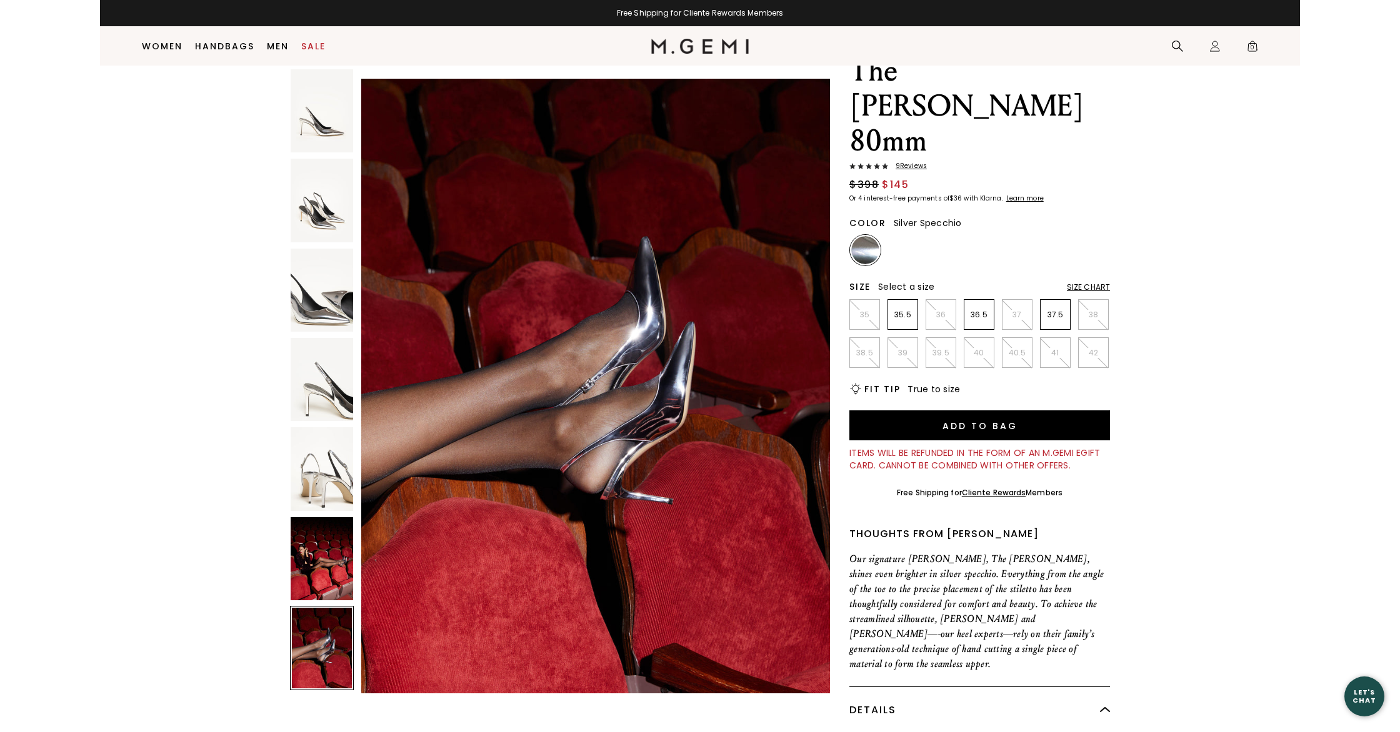
scroll to position [3824, 0]
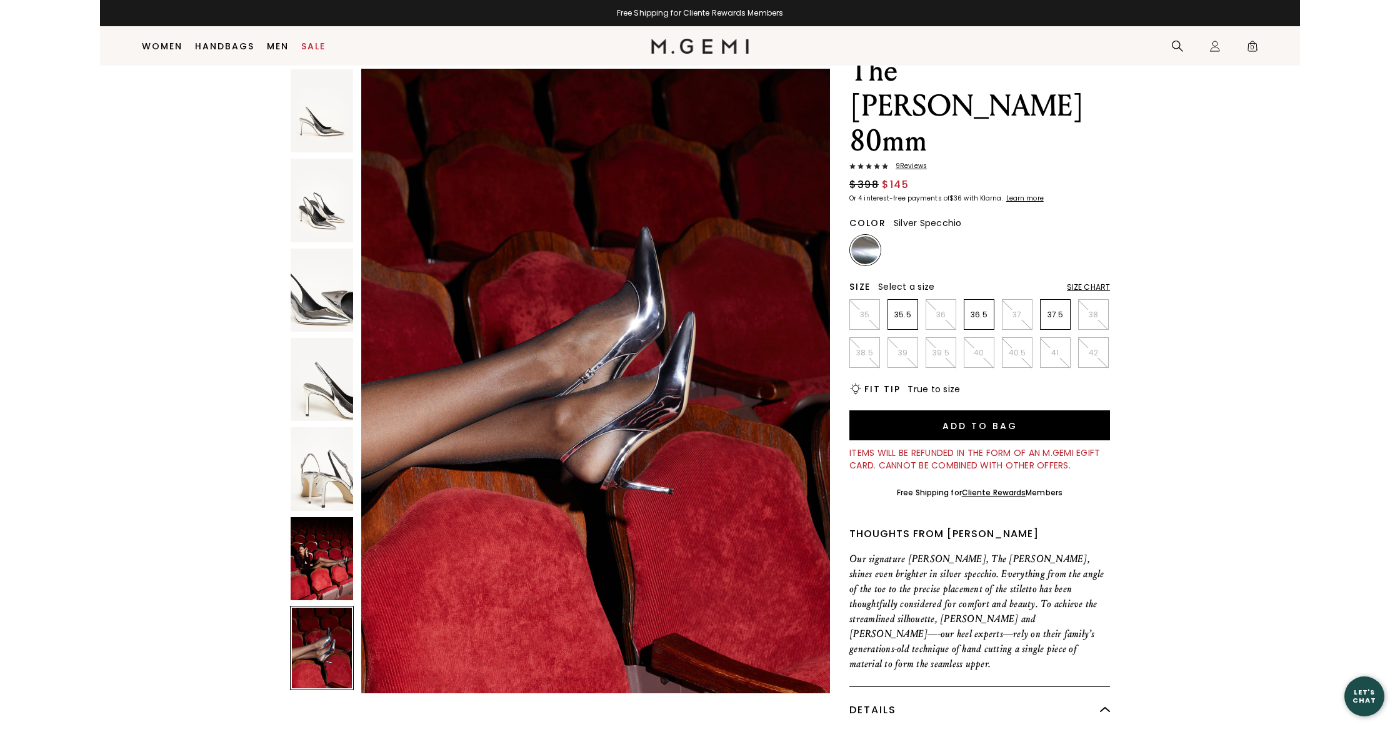
click at [338, 597] on img at bounding box center [322, 558] width 62 height 83
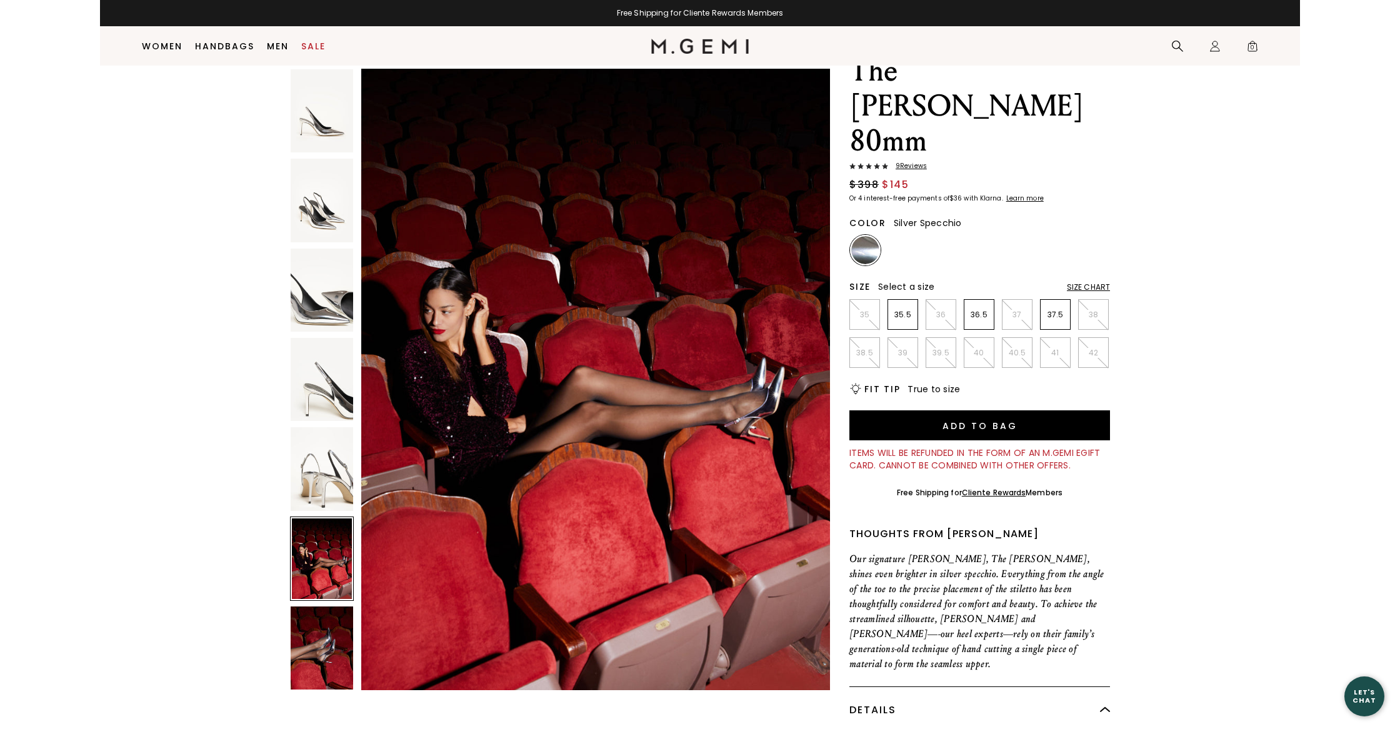
scroll to position [3186, 0]
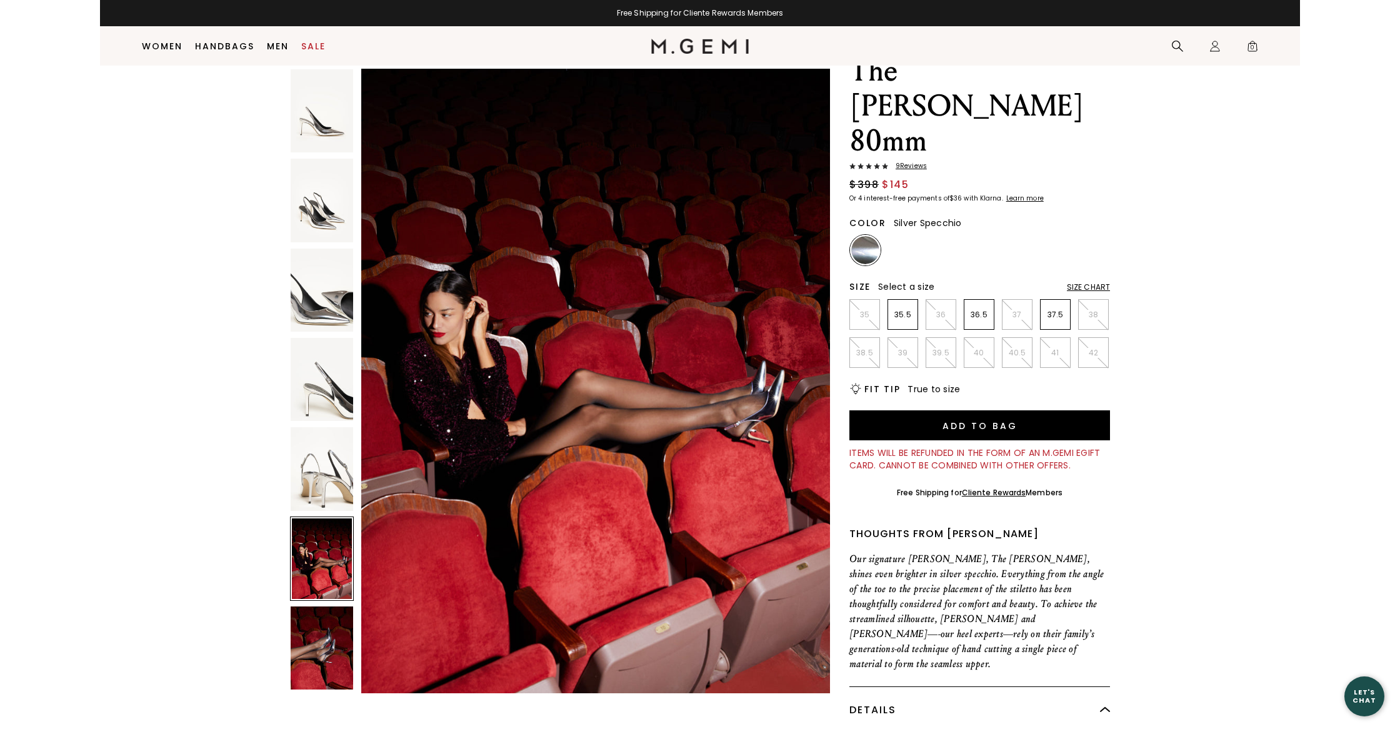
click at [340, 652] on img at bounding box center [322, 648] width 62 height 83
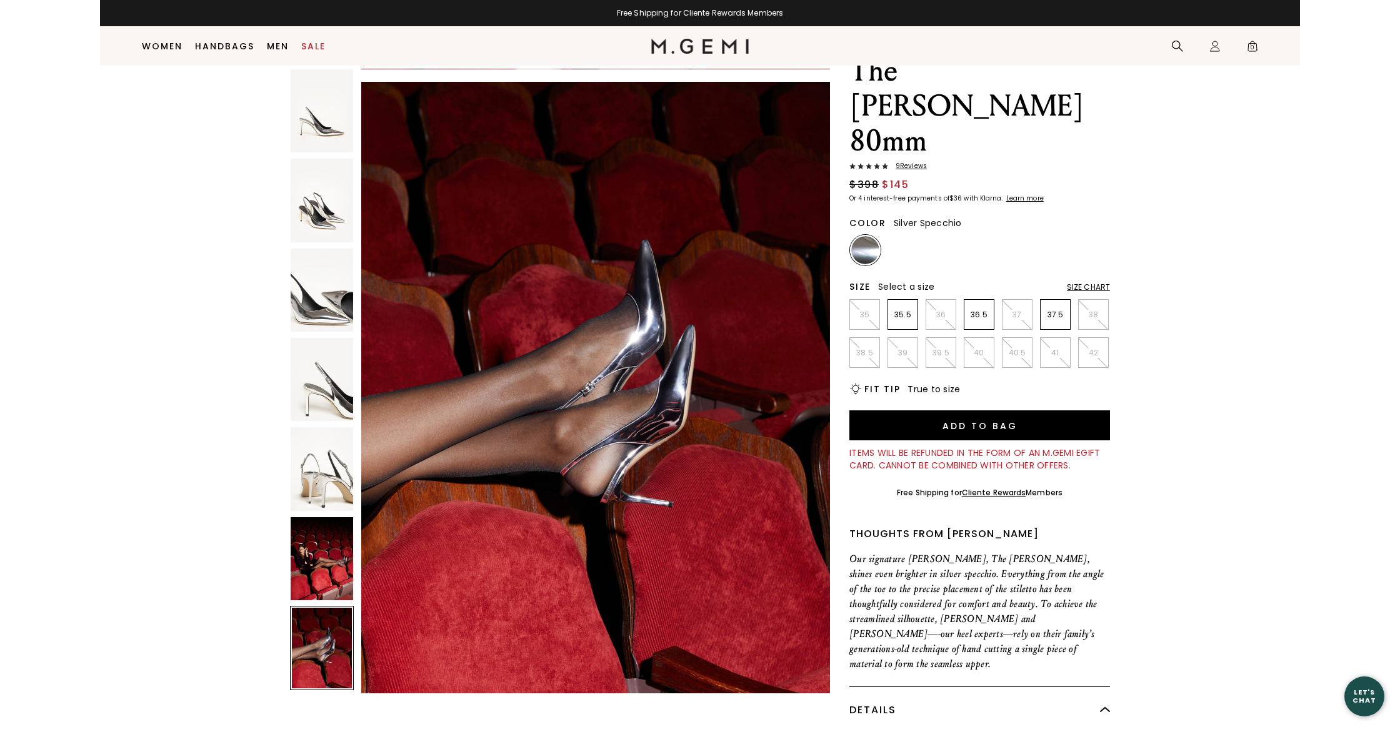
scroll to position [3824, 0]
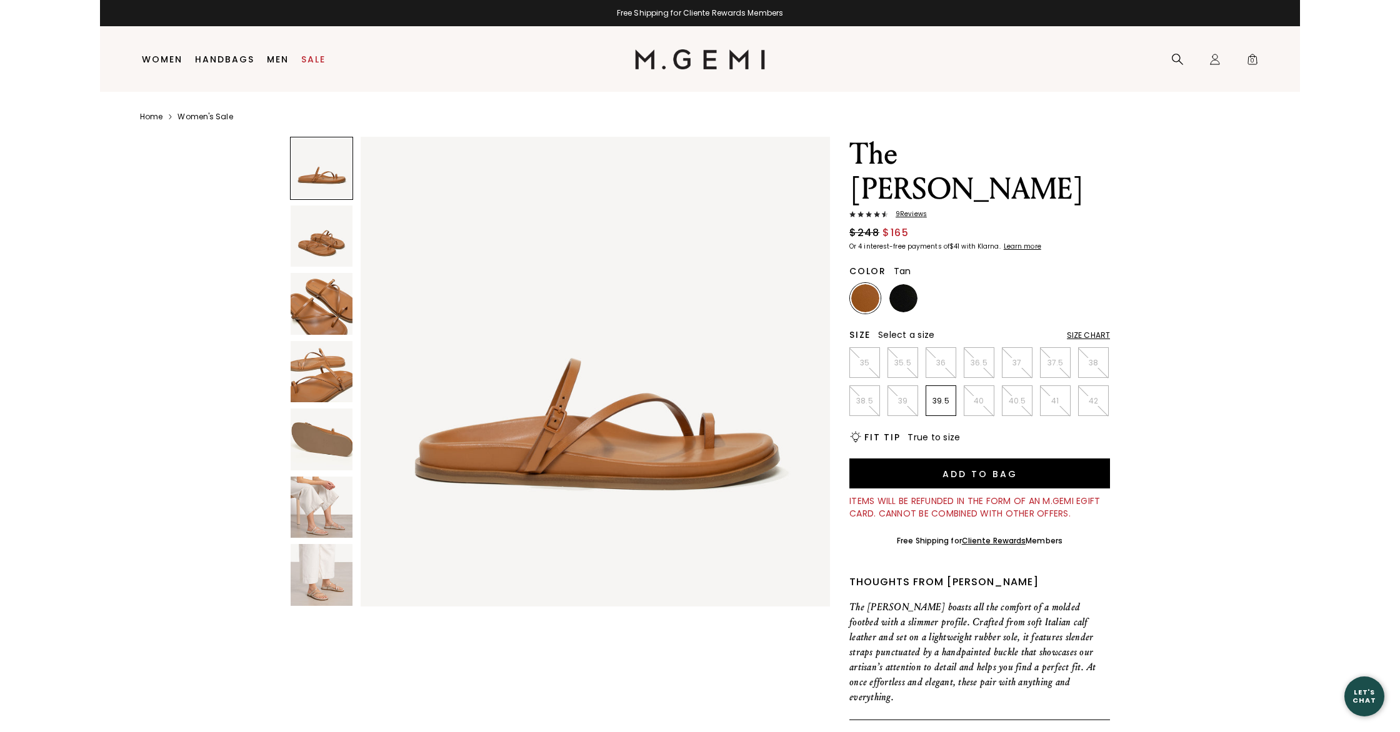
click at [314, 495] on img at bounding box center [322, 508] width 62 height 62
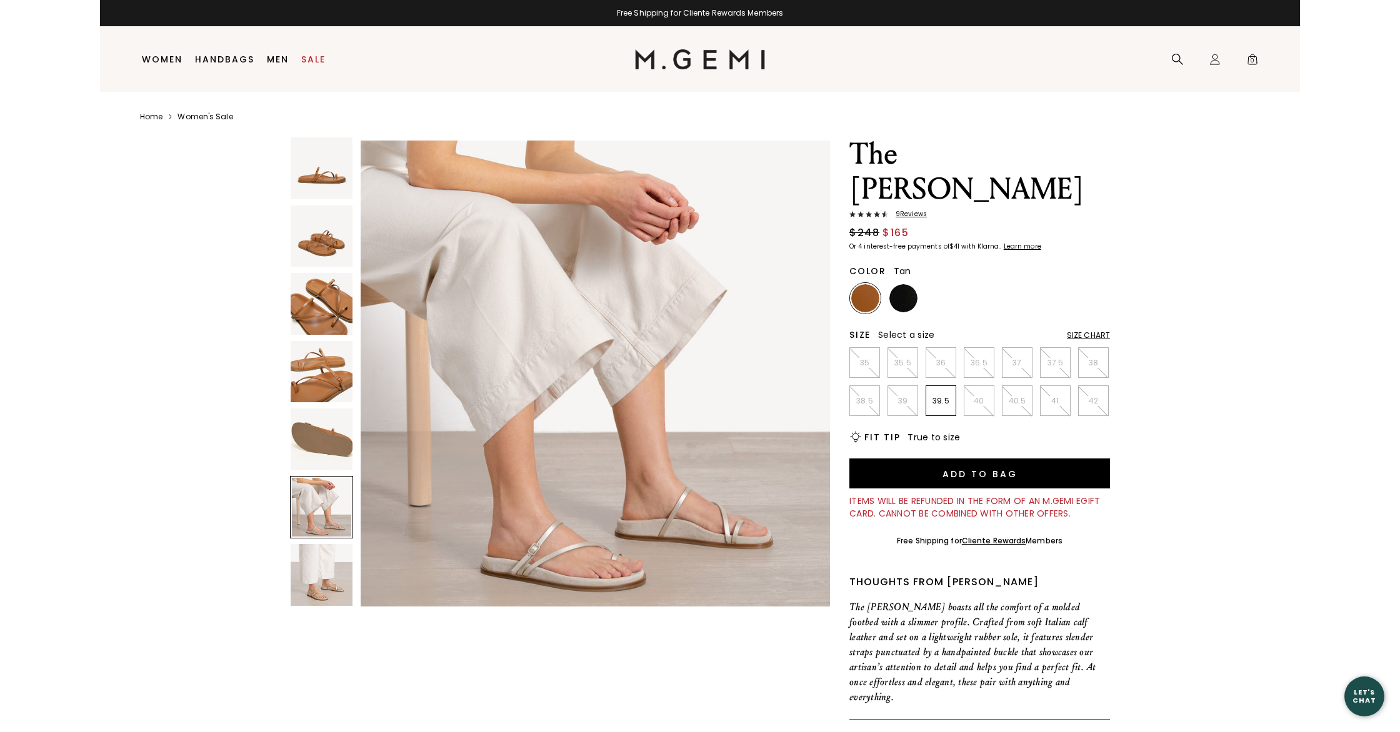
scroll to position [2410, 0]
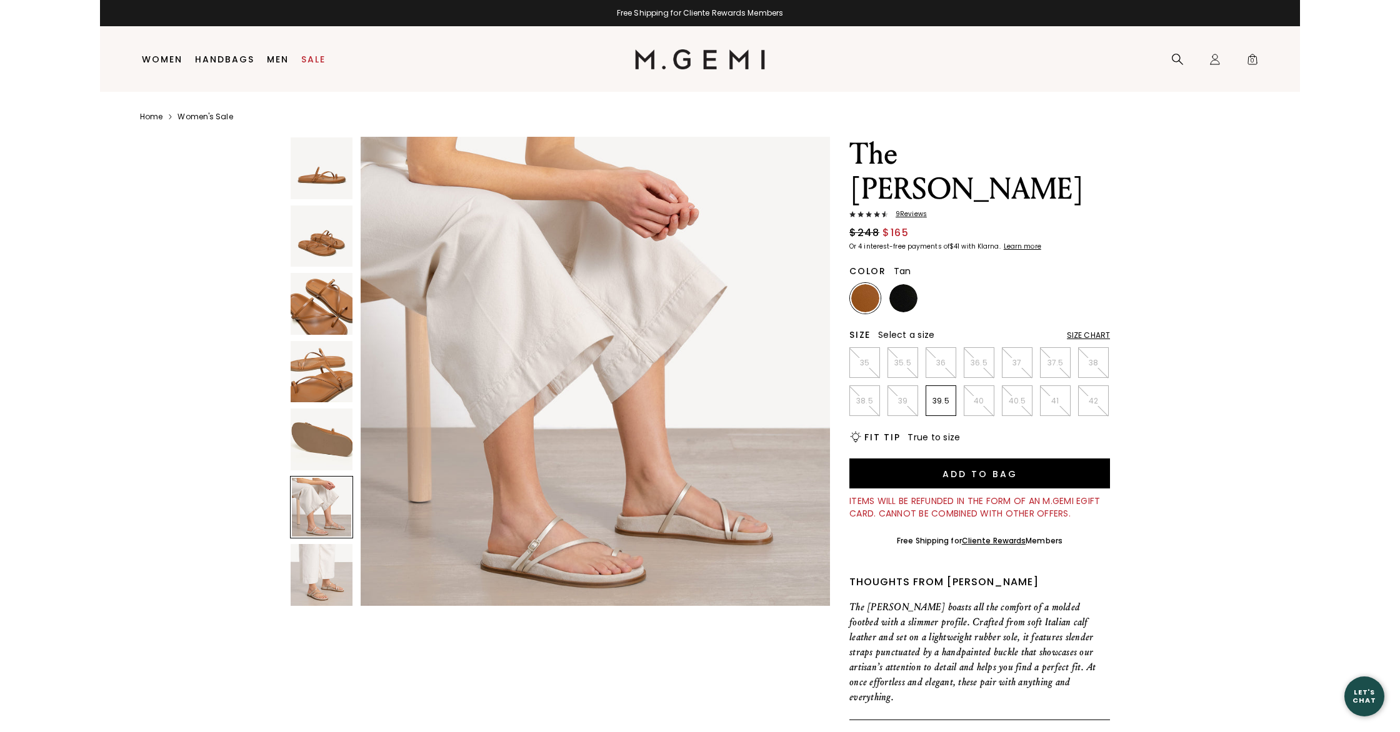
click at [312, 585] on img at bounding box center [322, 575] width 62 height 62
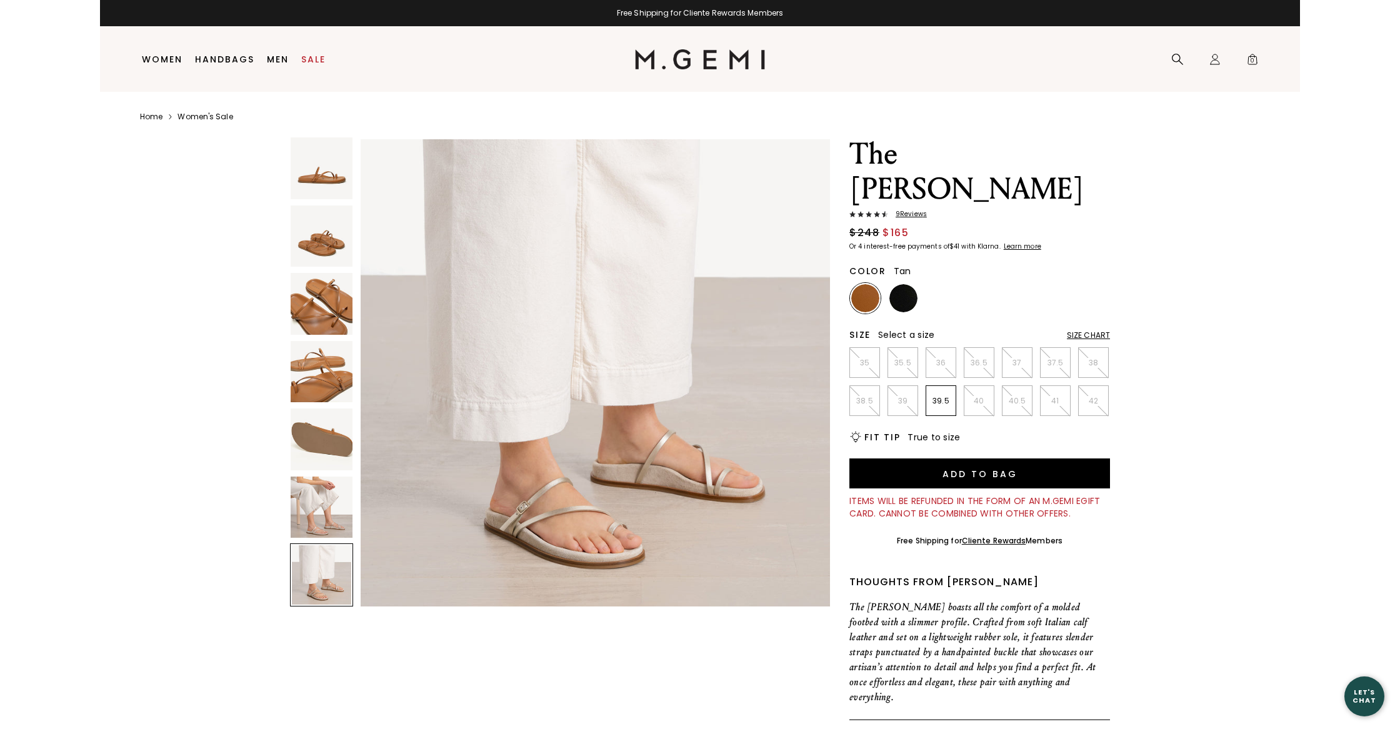
scroll to position [2892, 0]
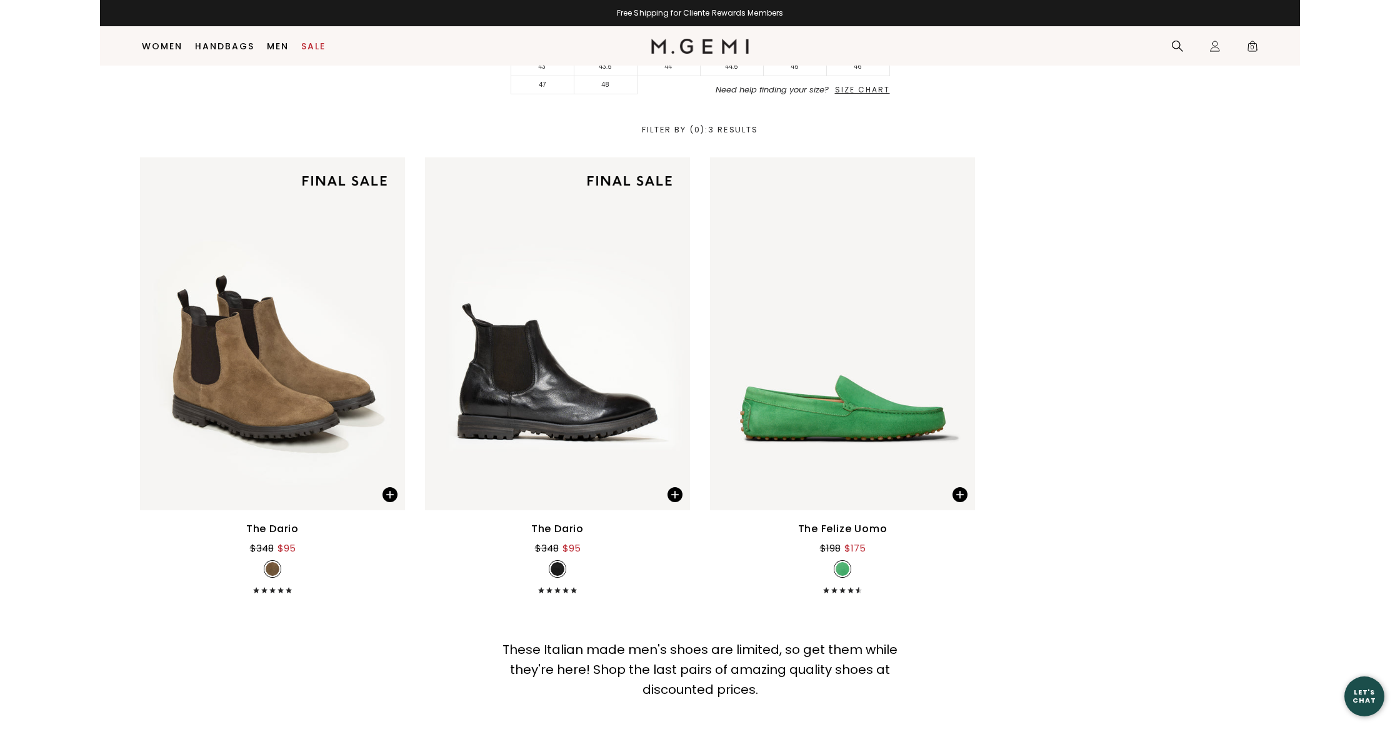
scroll to position [388, 0]
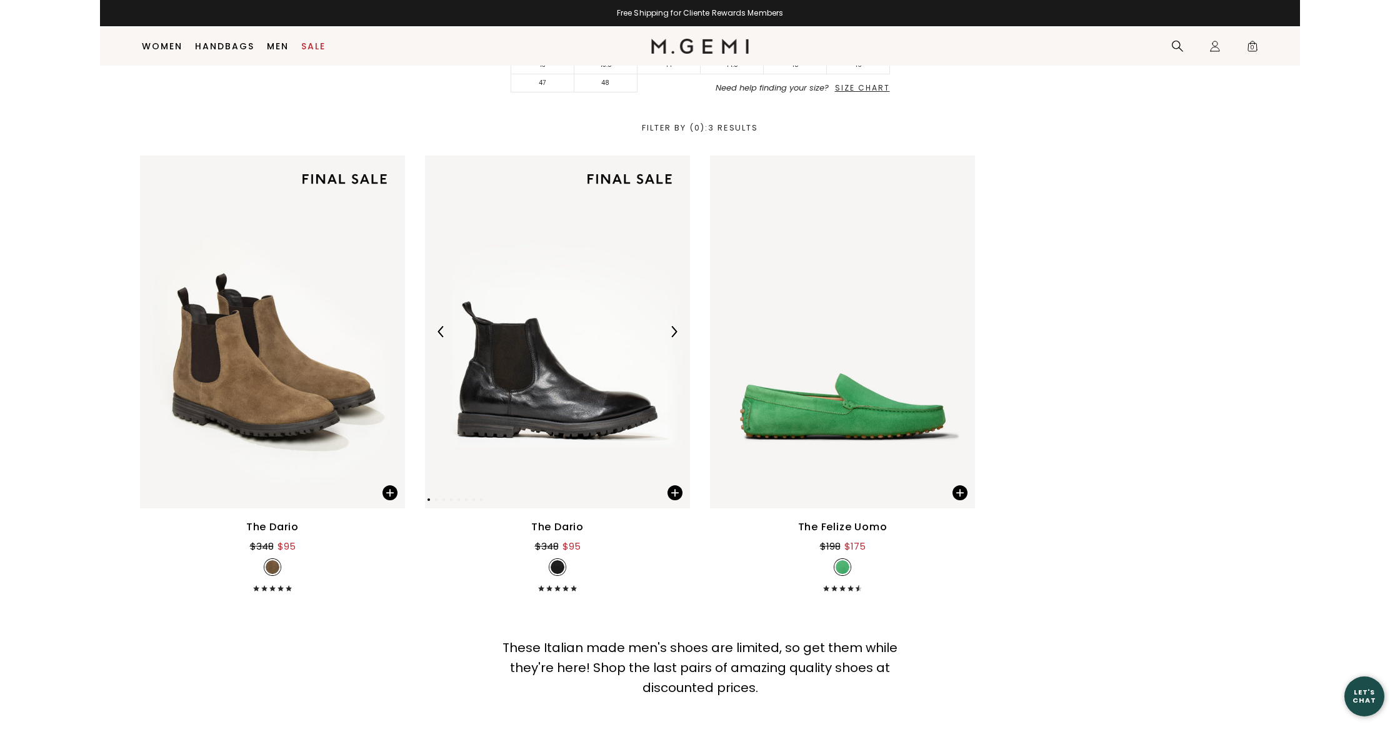
click at [622, 420] on img at bounding box center [557, 332] width 265 height 353
click at [843, 417] on img at bounding box center [842, 332] width 265 height 353
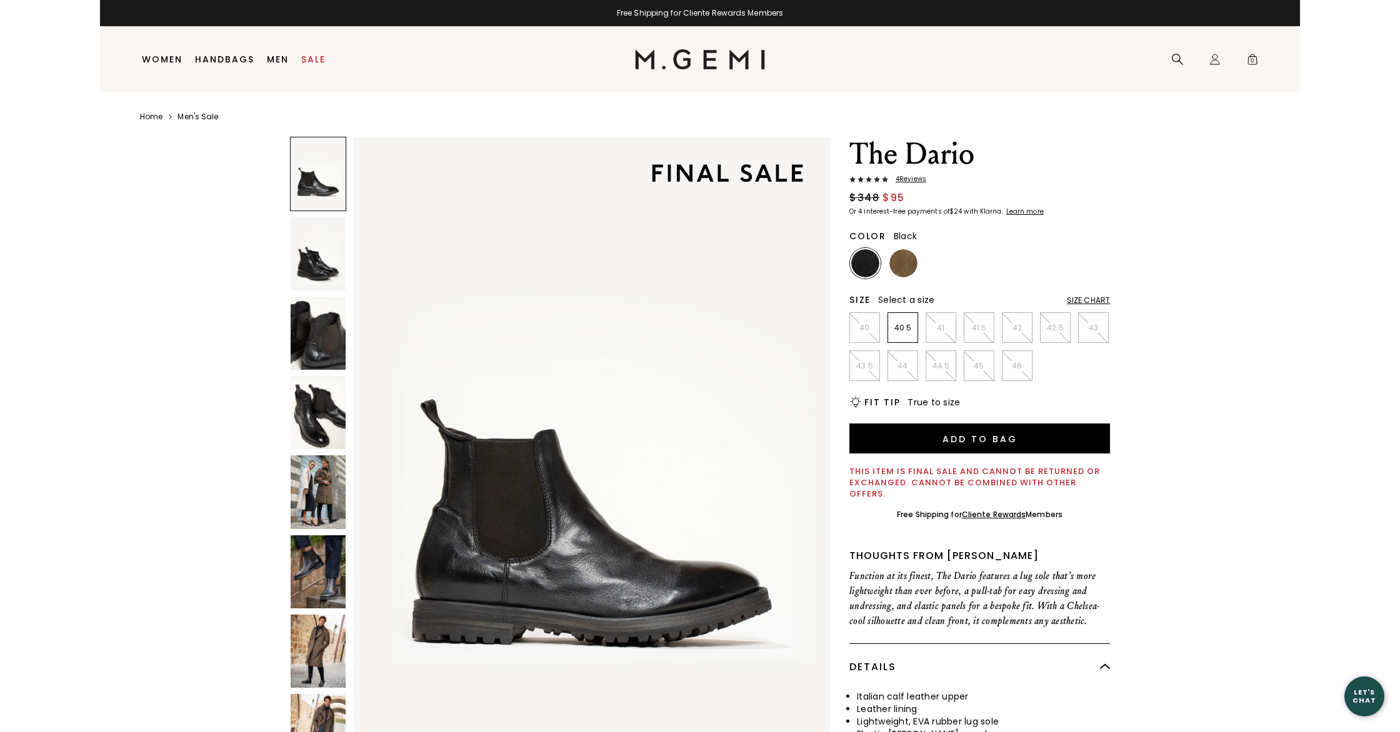
click at [1083, 302] on div "Size Chart" at bounding box center [1087, 301] width 43 height 10
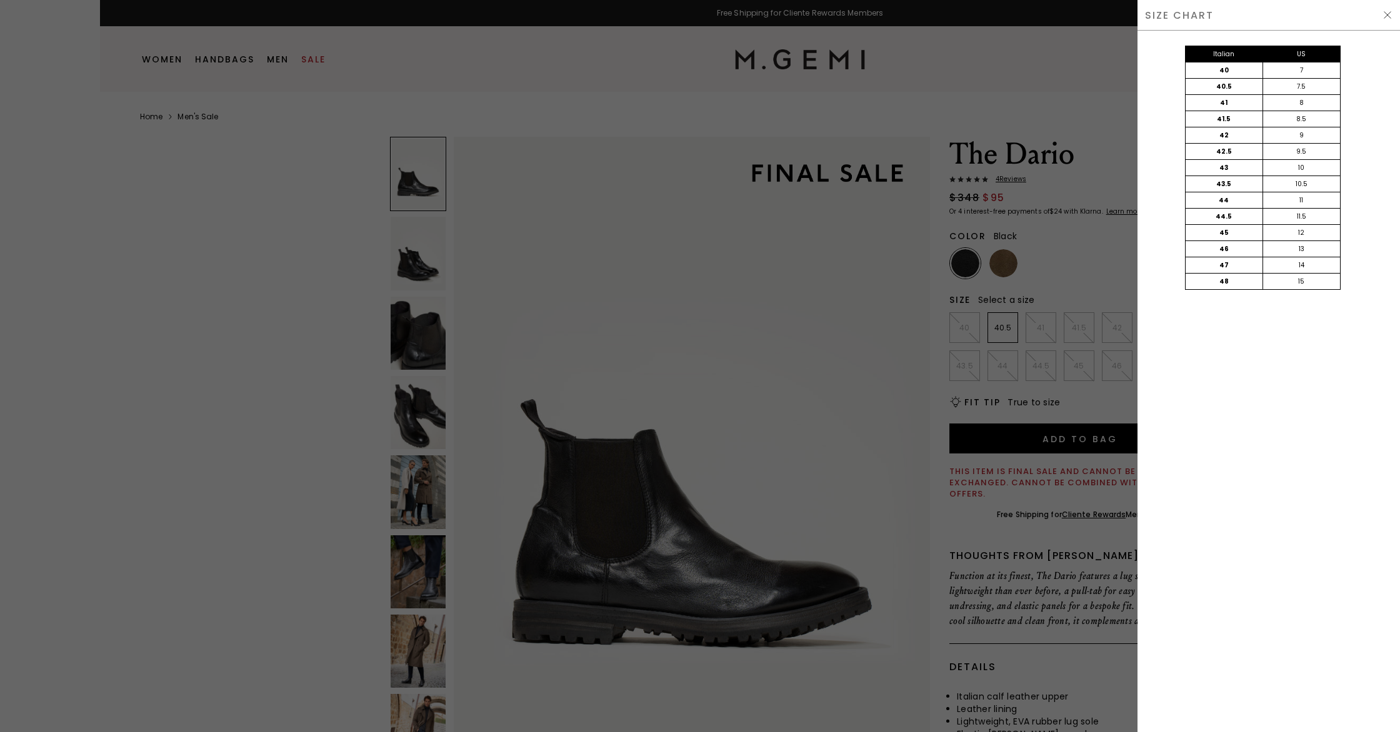
click at [745, 270] on div at bounding box center [700, 366] width 1400 height 732
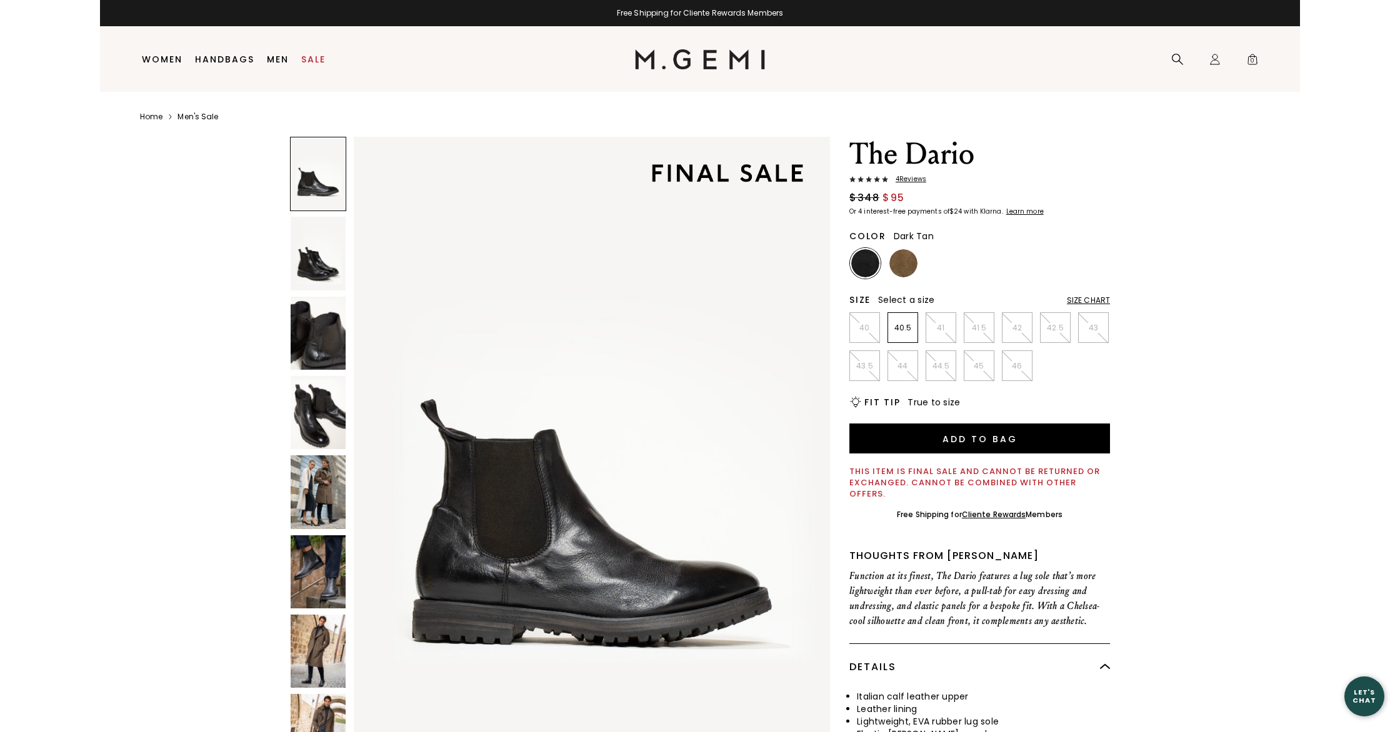
click at [909, 266] on img at bounding box center [903, 263] width 28 height 28
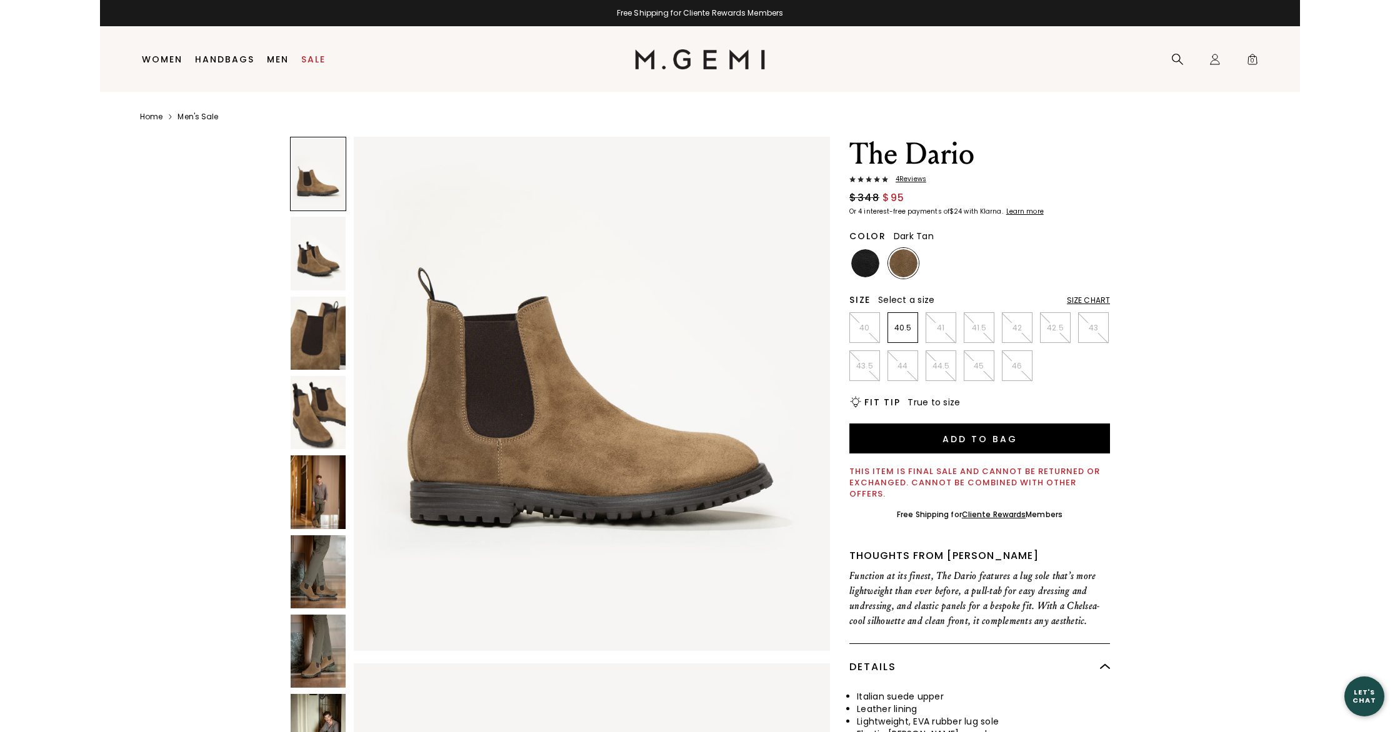
scroll to position [123, 0]
